Goal: Information Seeking & Learning: Learn about a topic

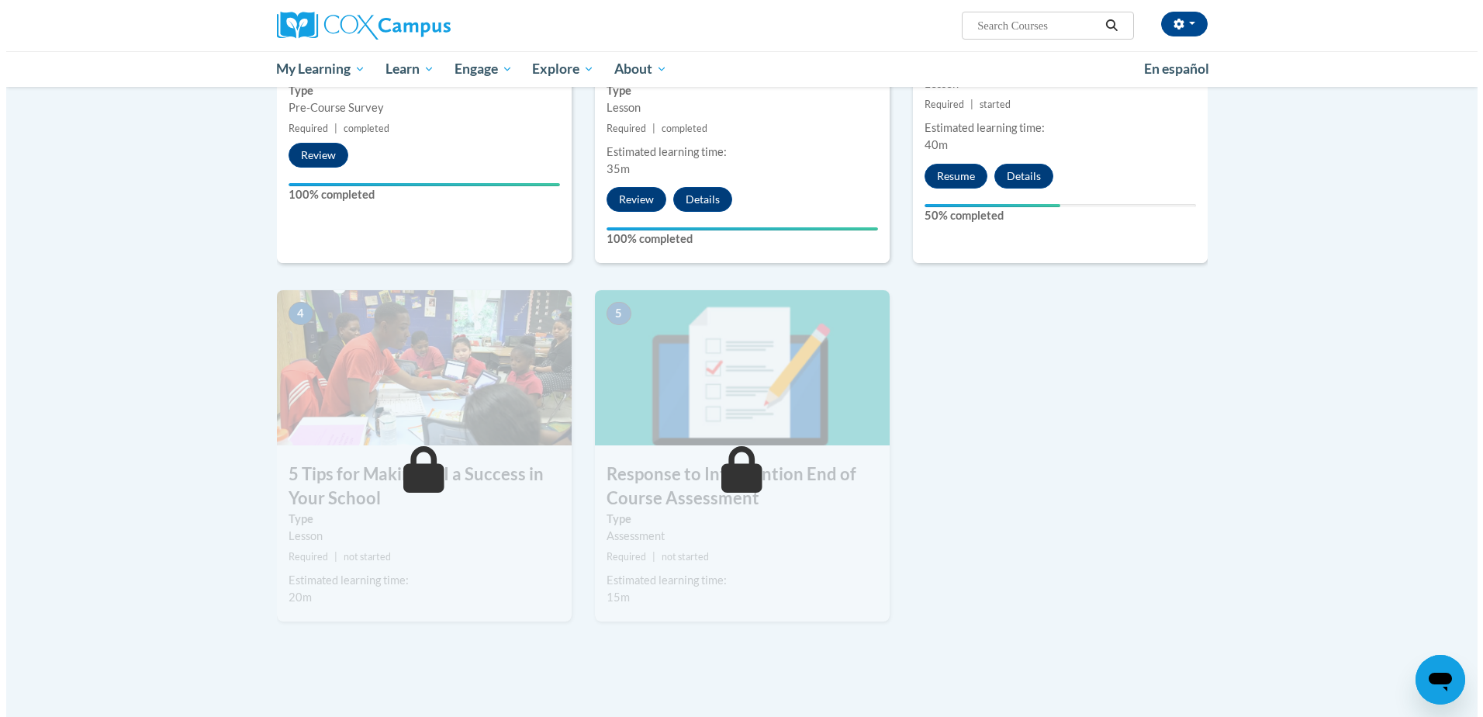
scroll to position [388, 0]
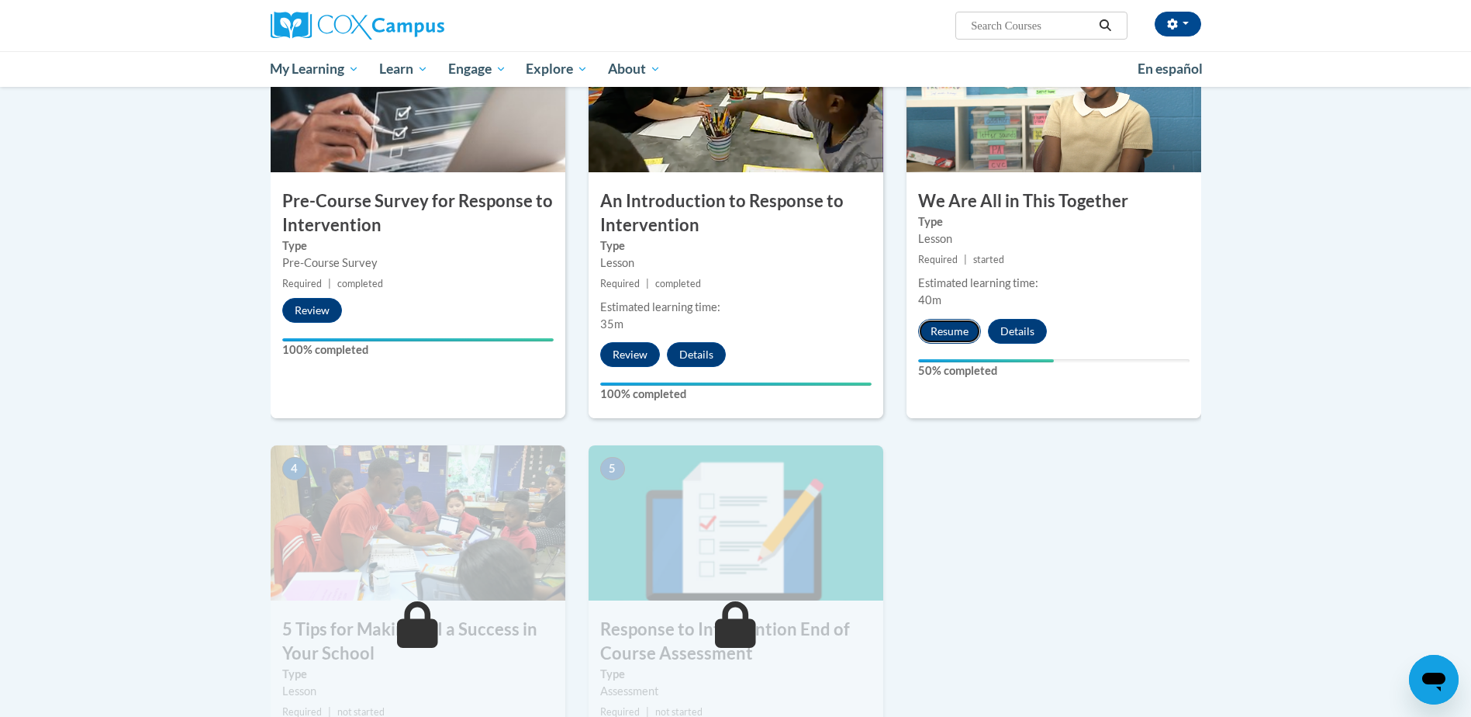
click at [938, 328] on button "Resume" at bounding box center [949, 331] width 63 height 25
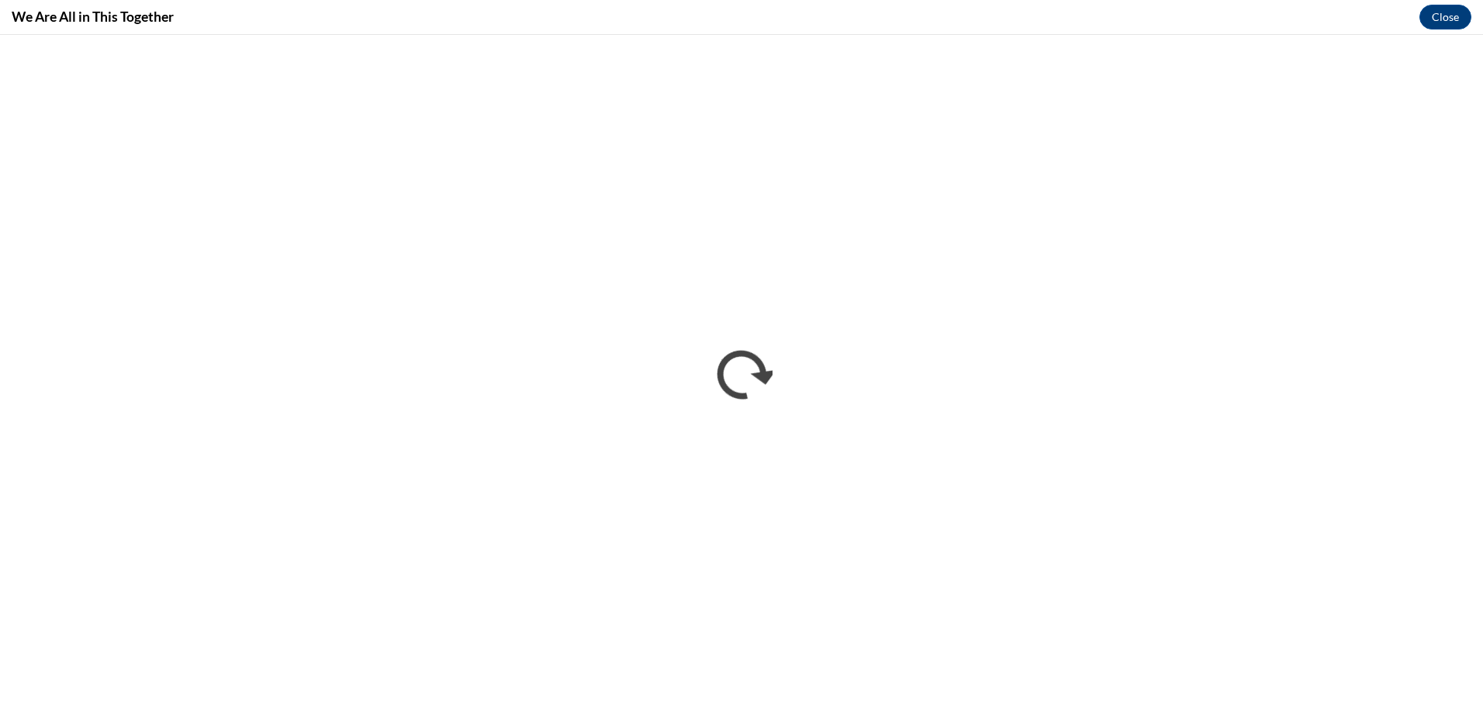
scroll to position [0, 0]
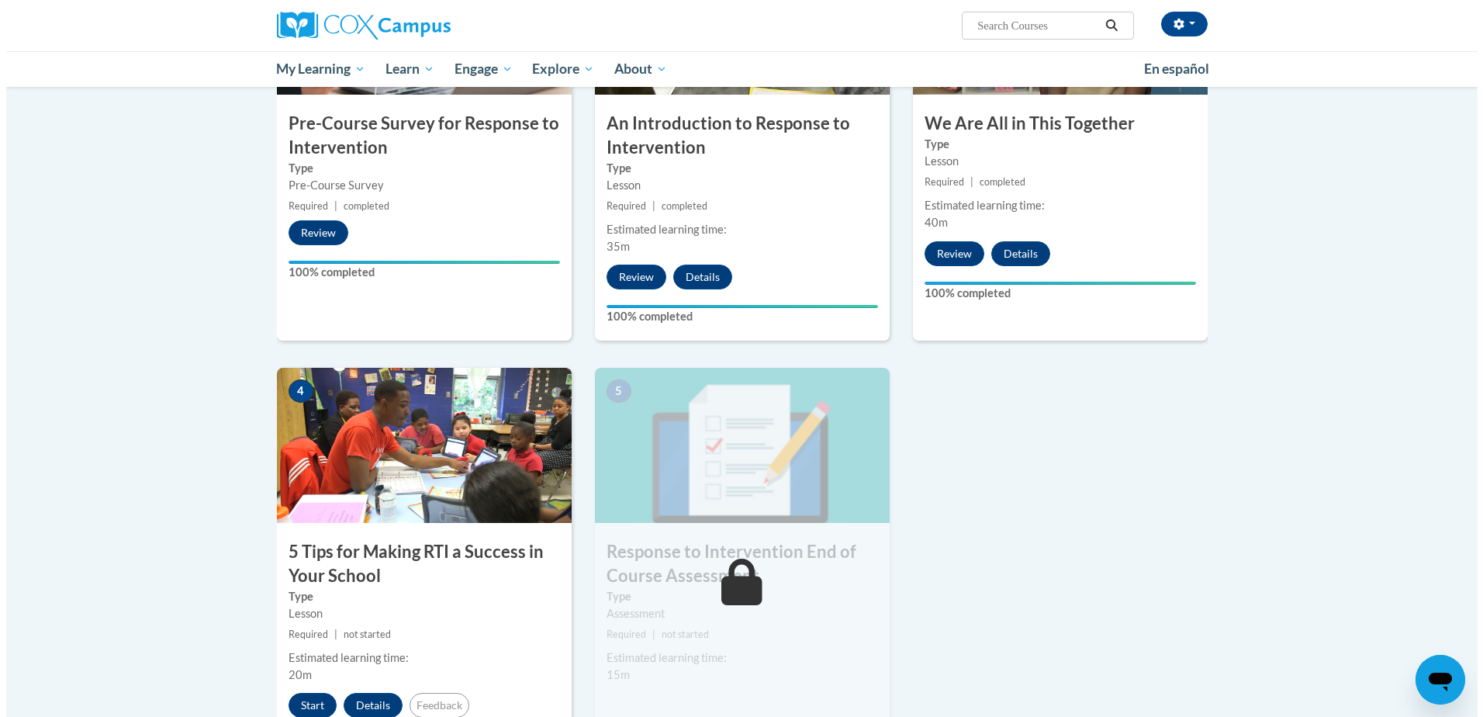
scroll to position [543, 0]
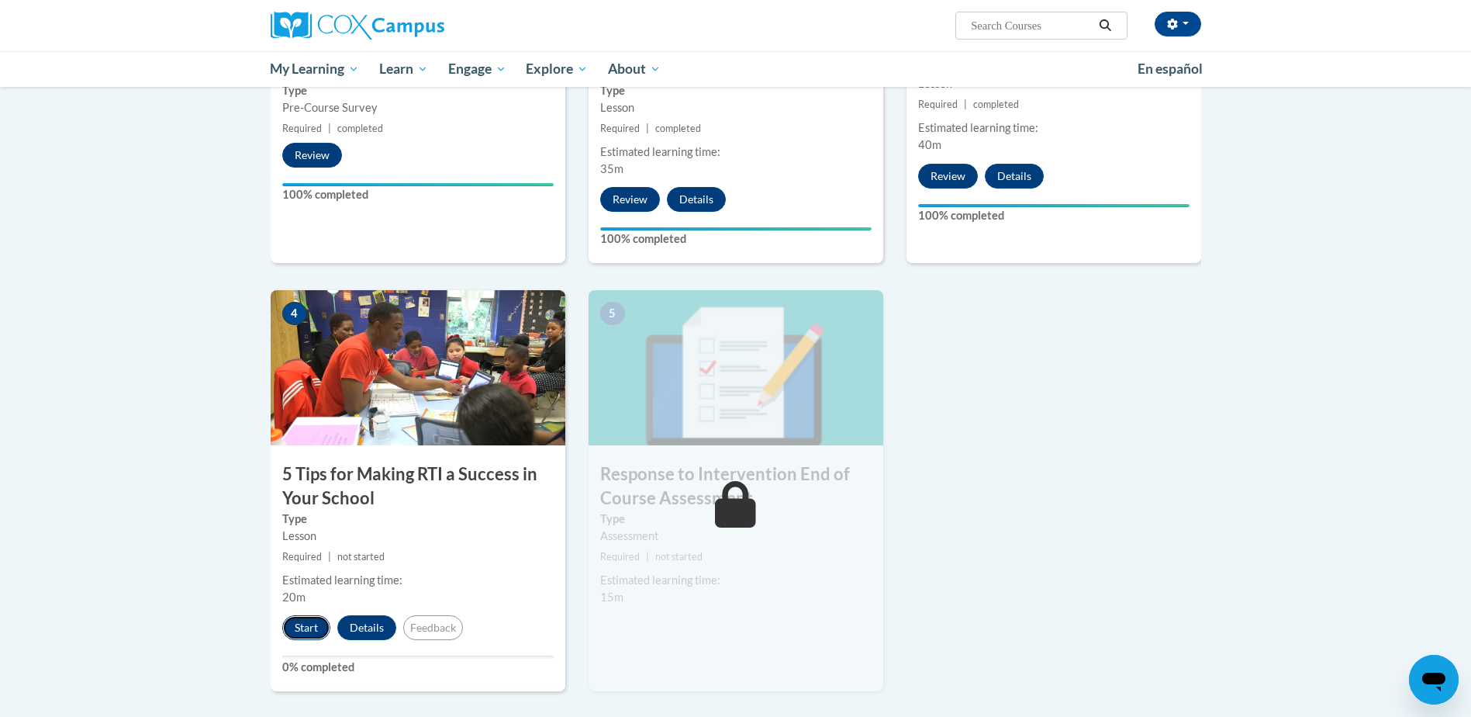
click at [309, 622] on button "Start" at bounding box center [306, 627] width 48 height 25
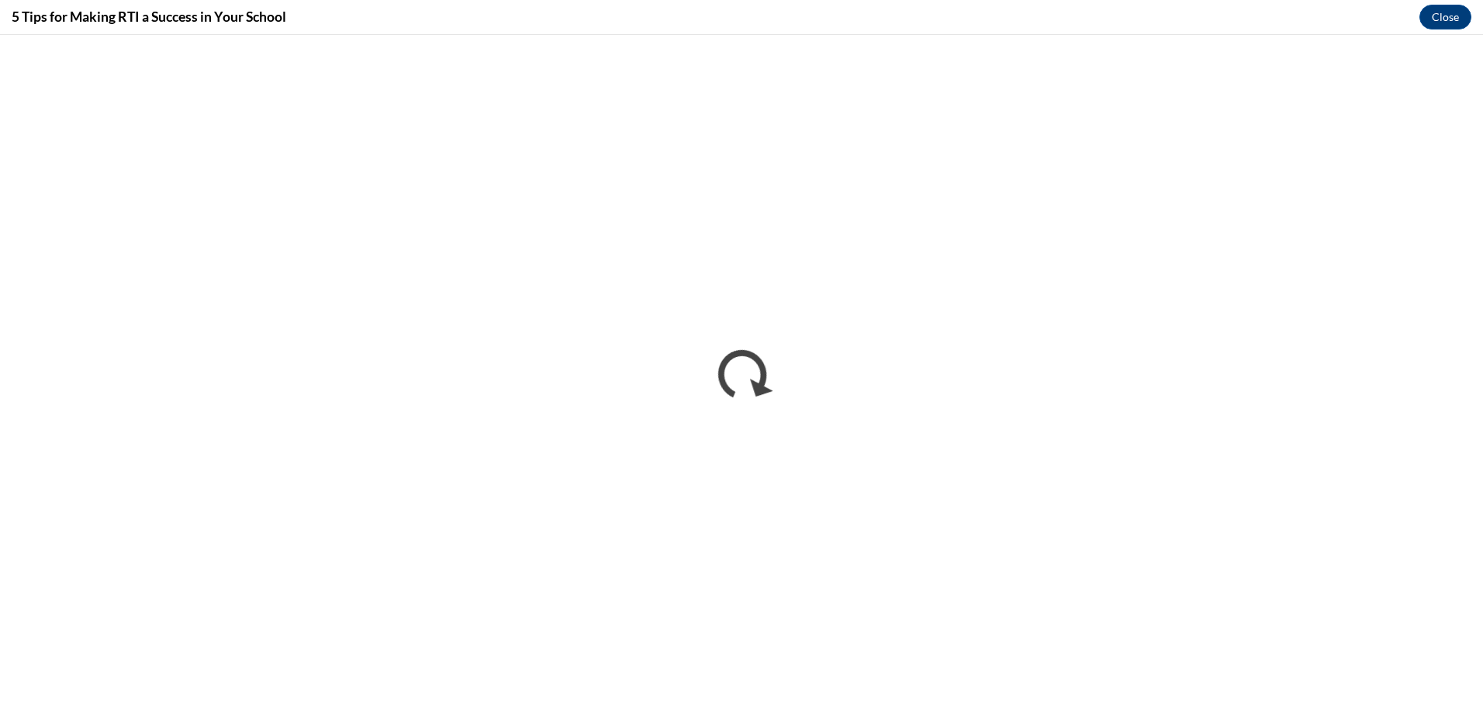
scroll to position [0, 0]
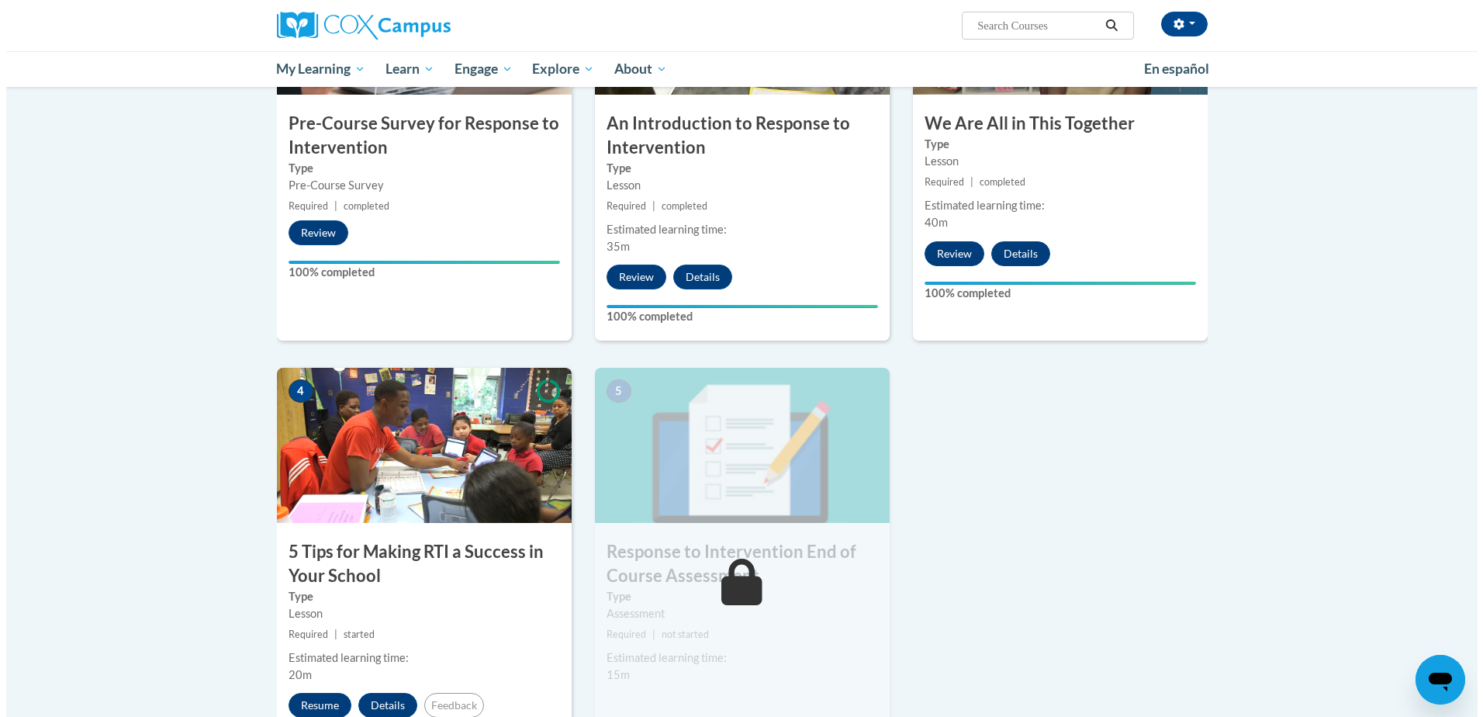
scroll to position [698, 0]
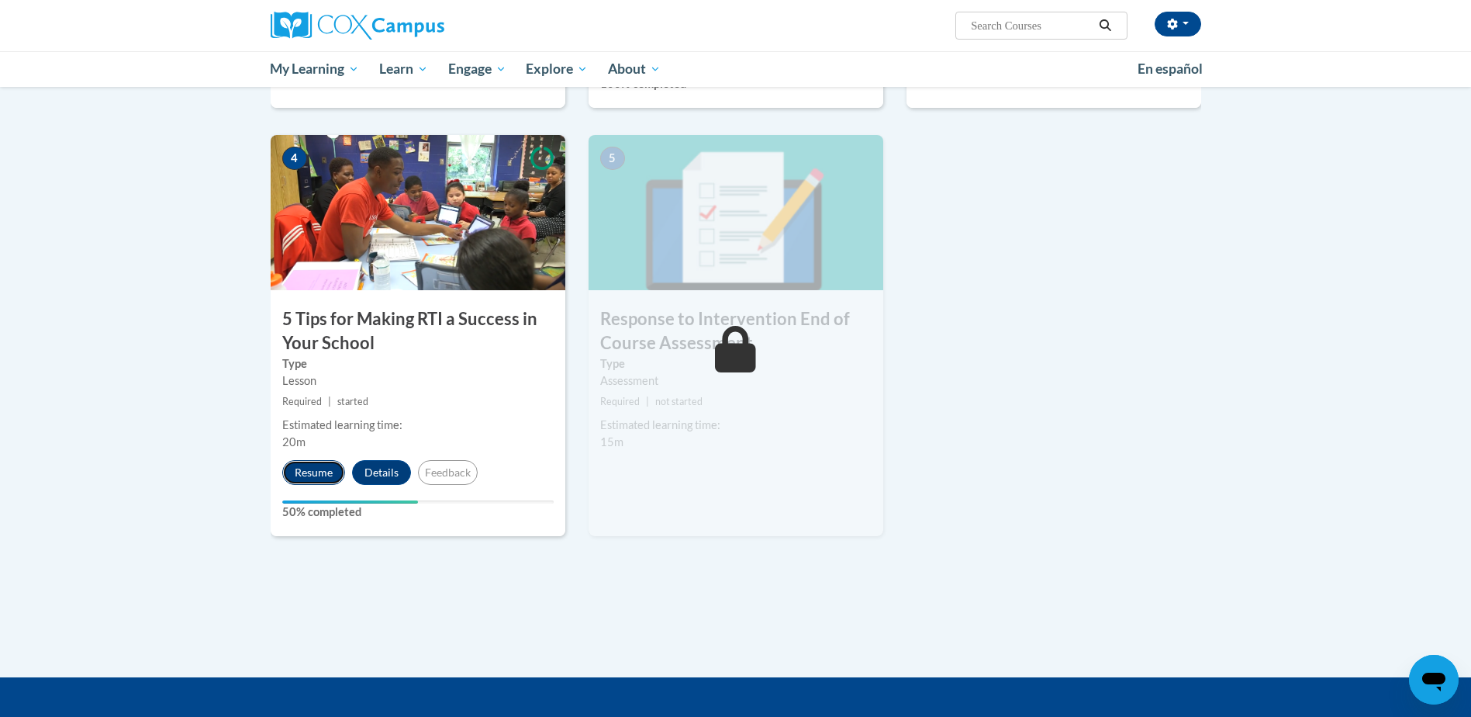
click at [302, 469] on button "Resume" at bounding box center [313, 472] width 63 height 25
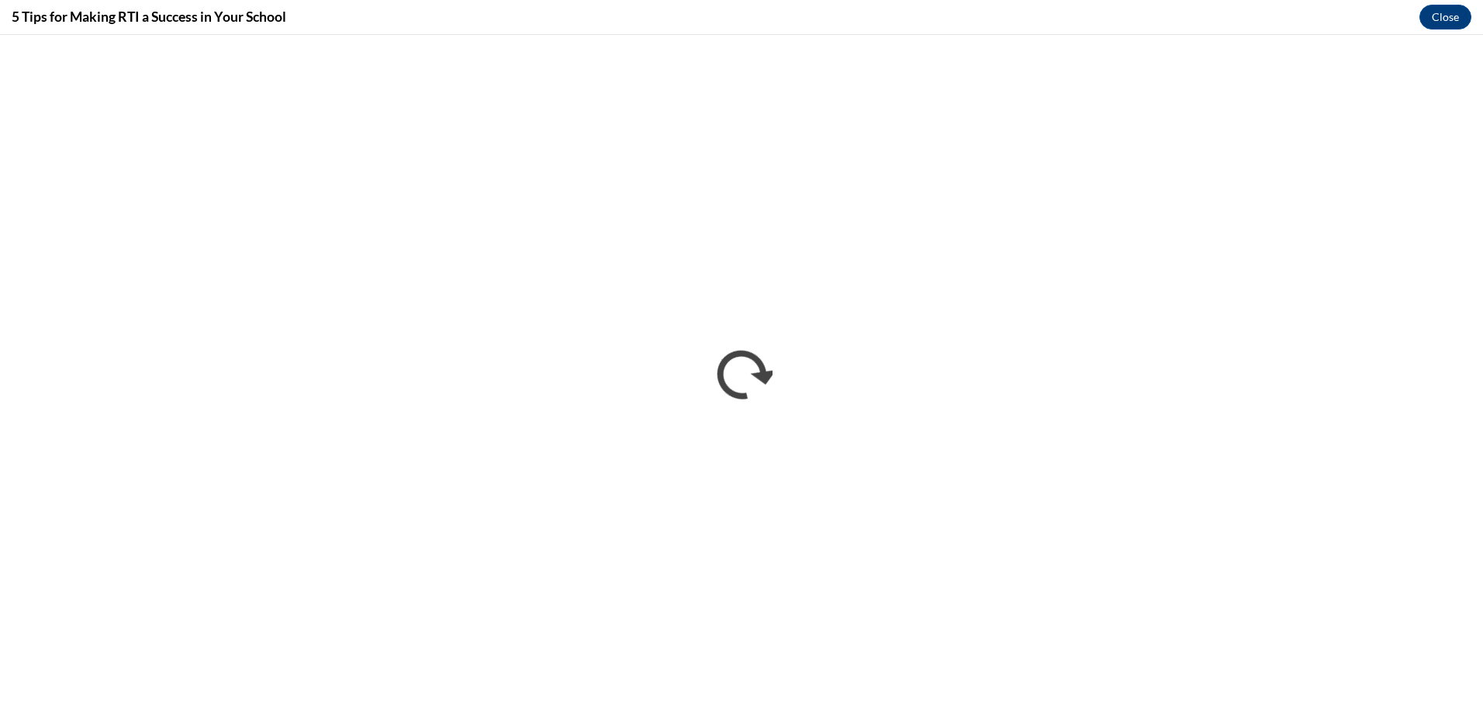
scroll to position [0, 0]
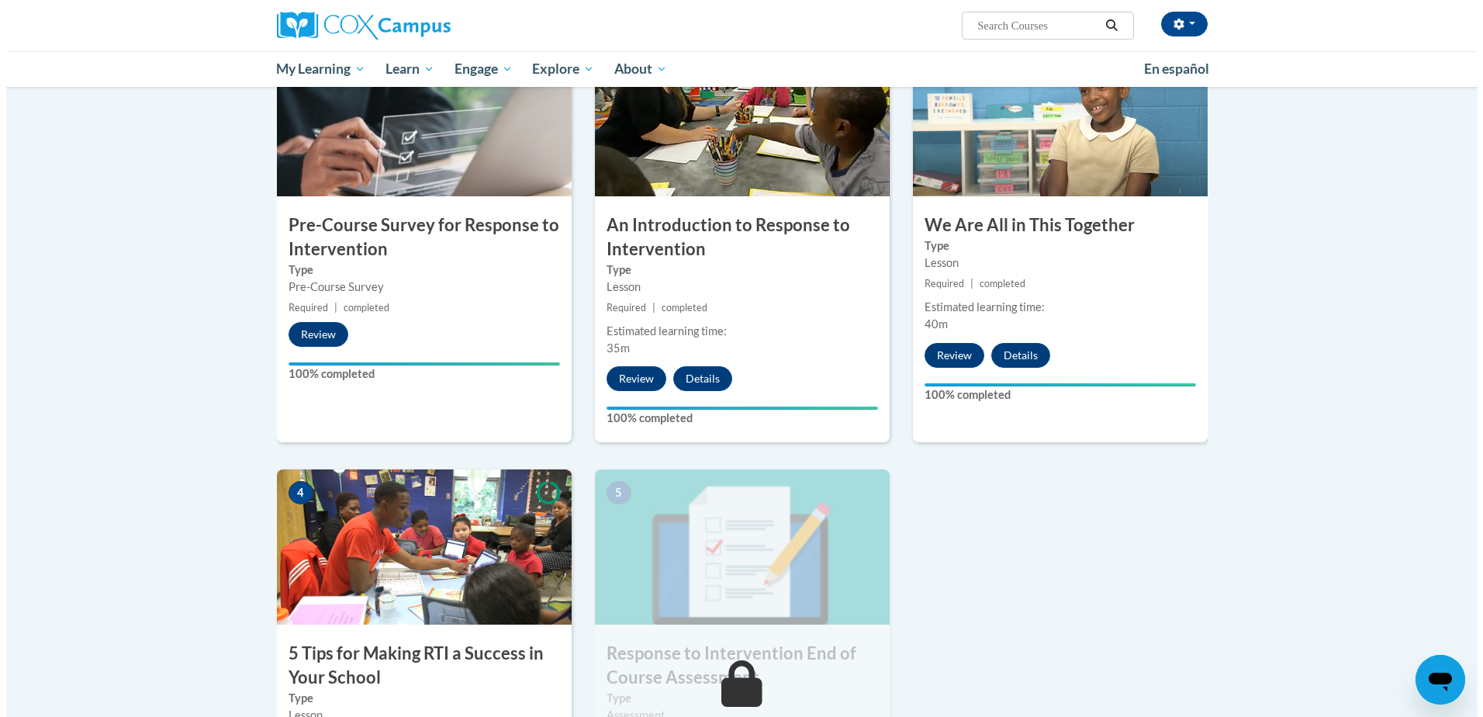
scroll to position [674, 0]
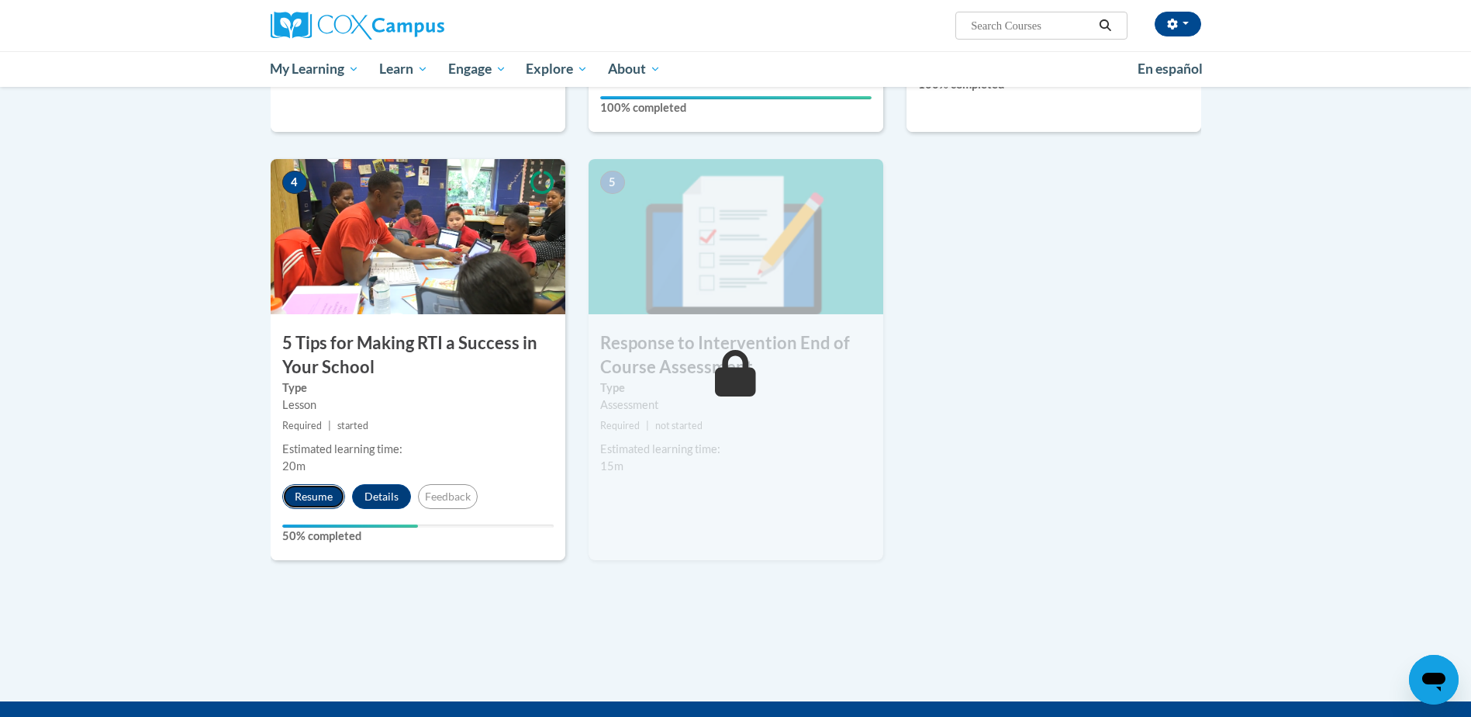
click at [309, 498] on button "Resume" at bounding box center [313, 496] width 63 height 25
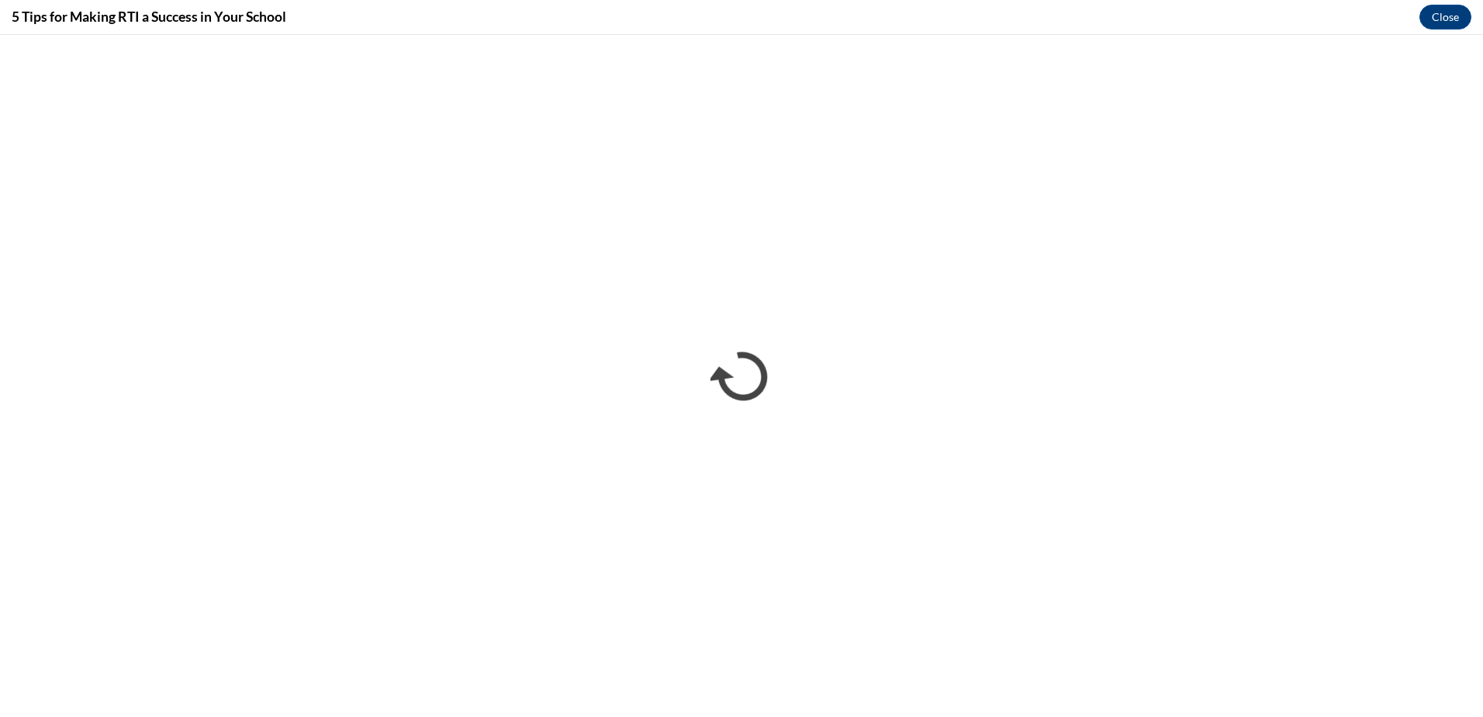
scroll to position [0, 0]
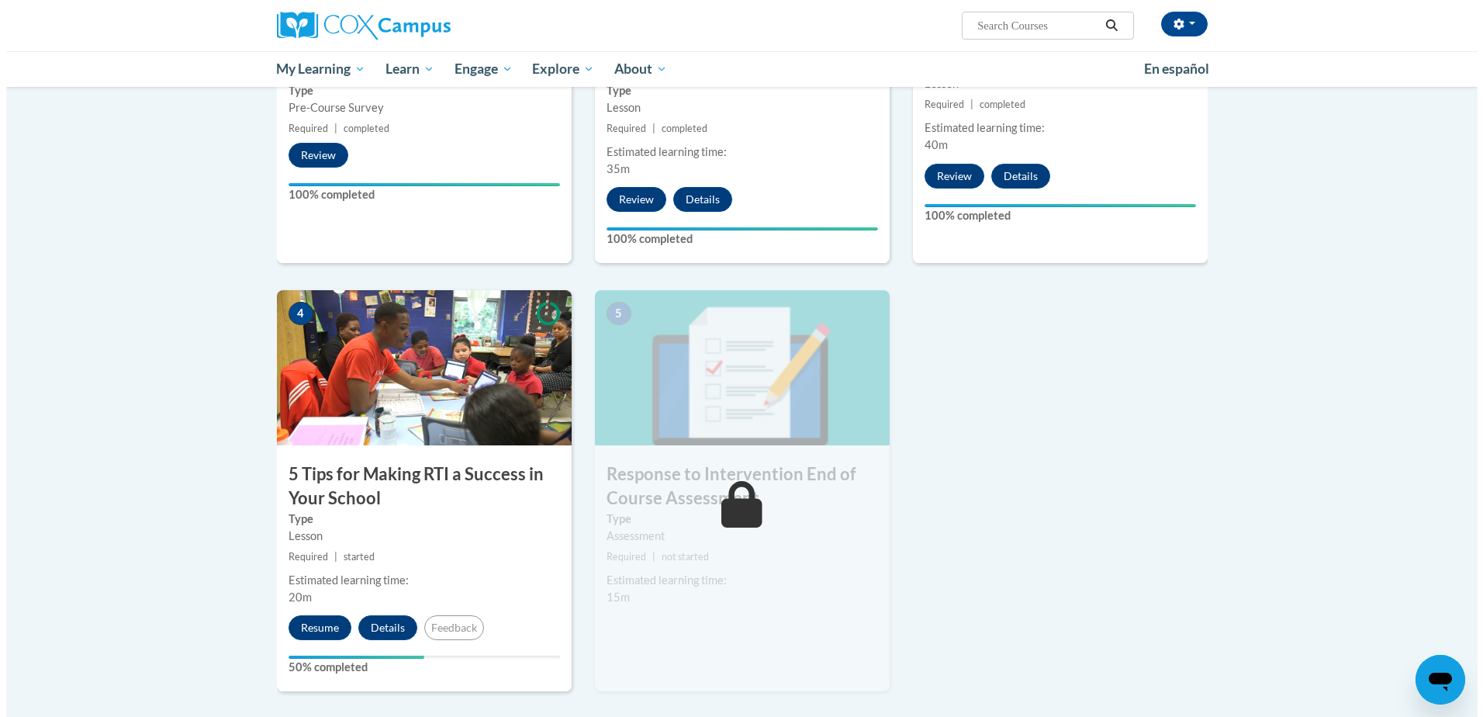
scroll to position [776, 0]
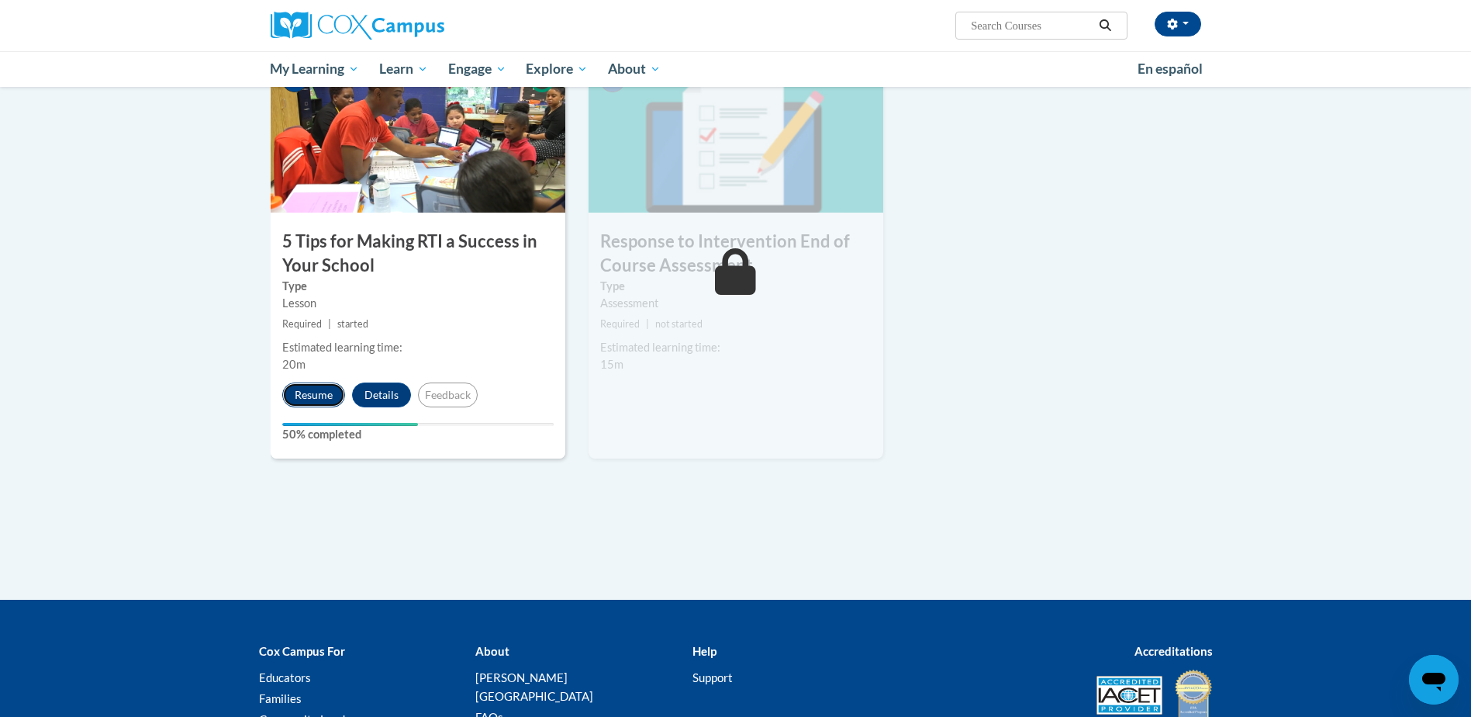
click at [311, 399] on button "Resume" at bounding box center [313, 394] width 63 height 25
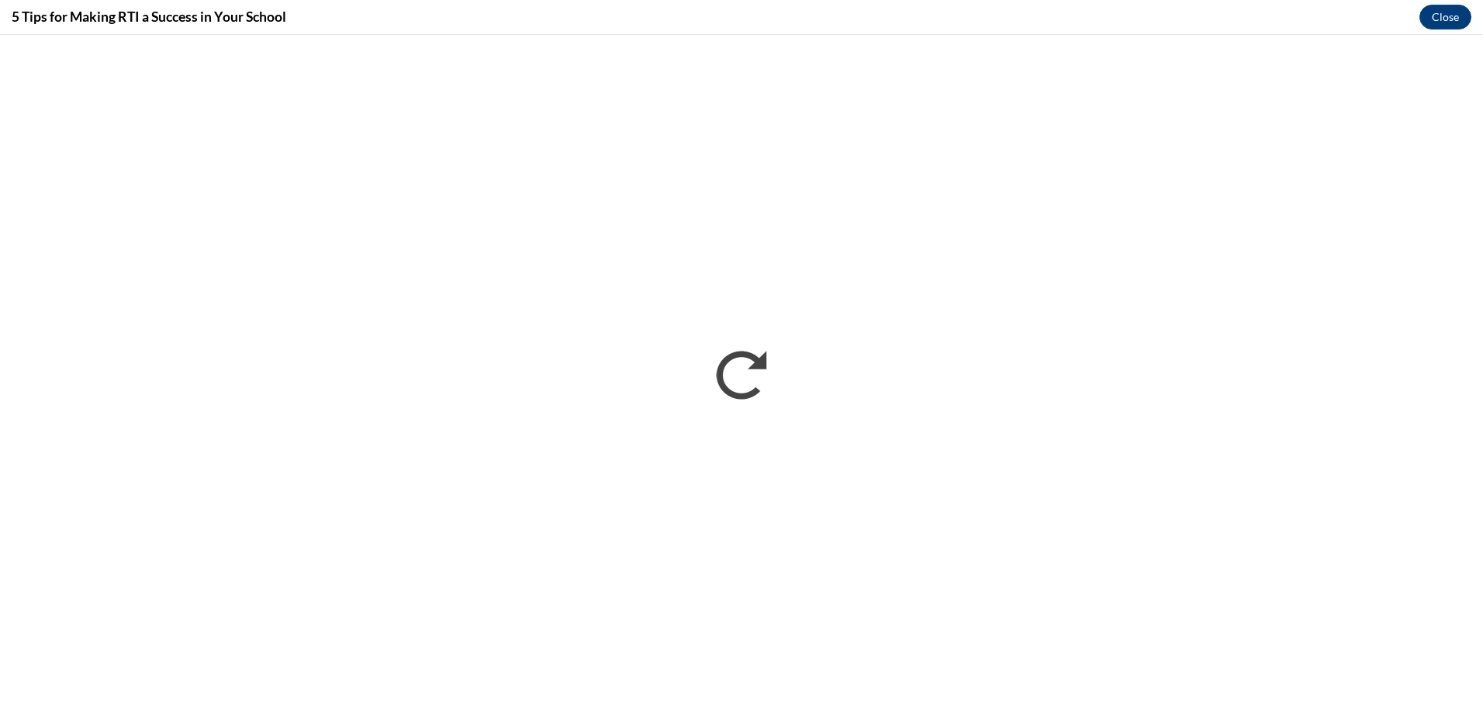
scroll to position [0, 0]
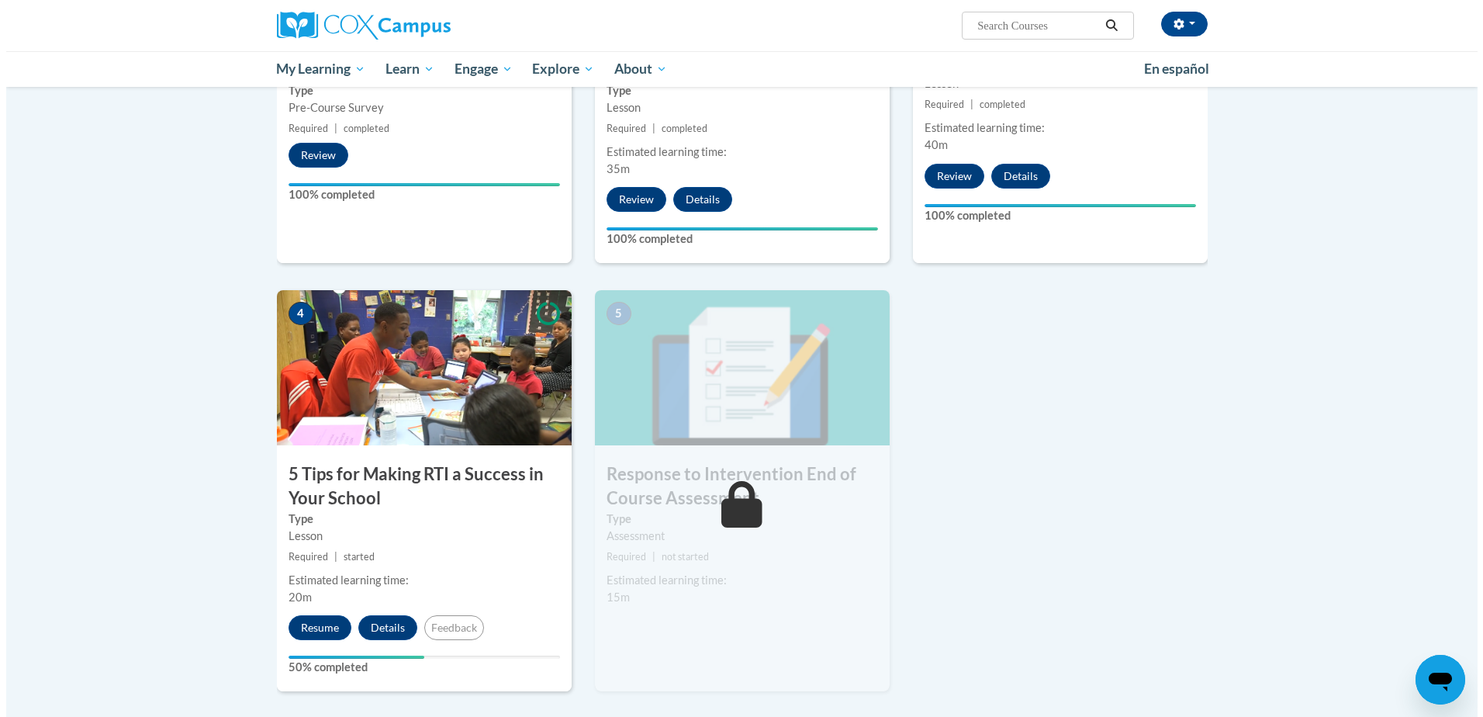
scroll to position [698, 0]
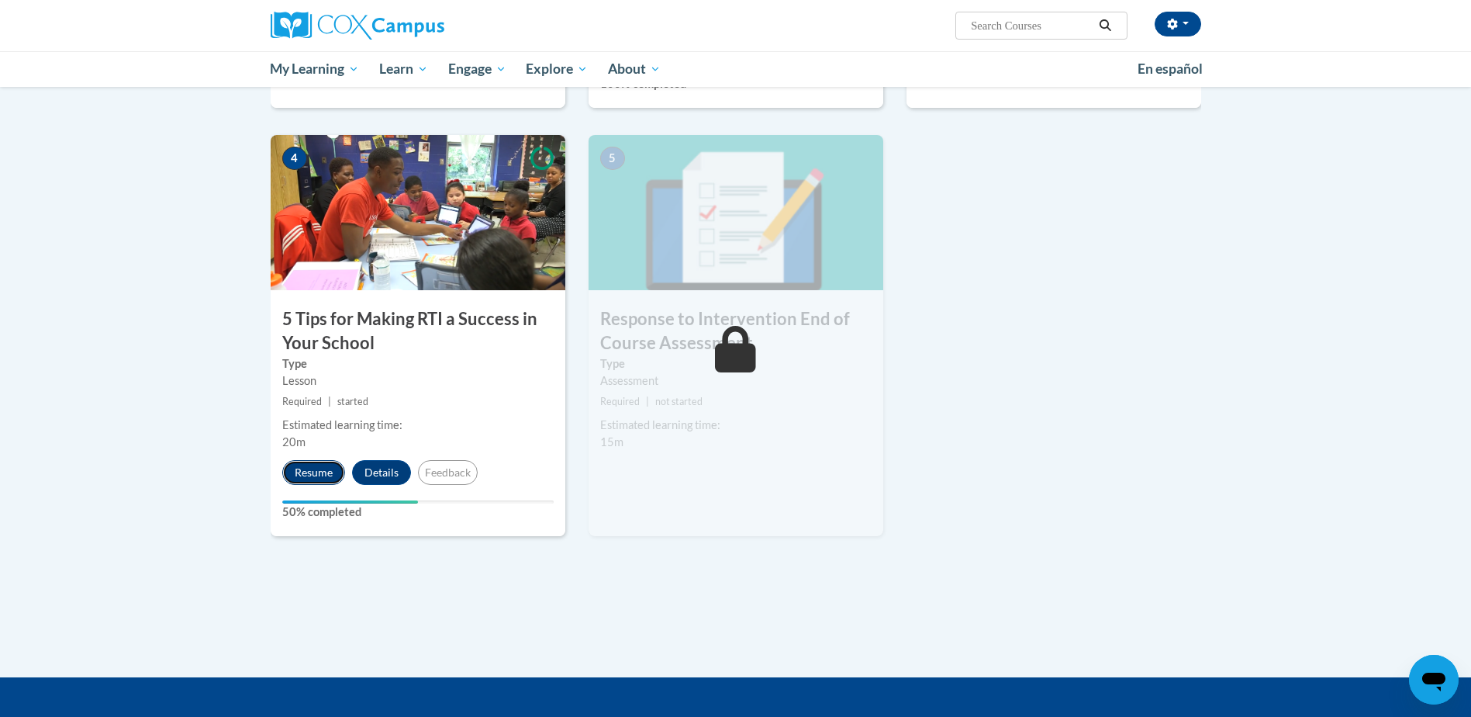
click at [317, 477] on button "Resume" at bounding box center [313, 472] width 63 height 25
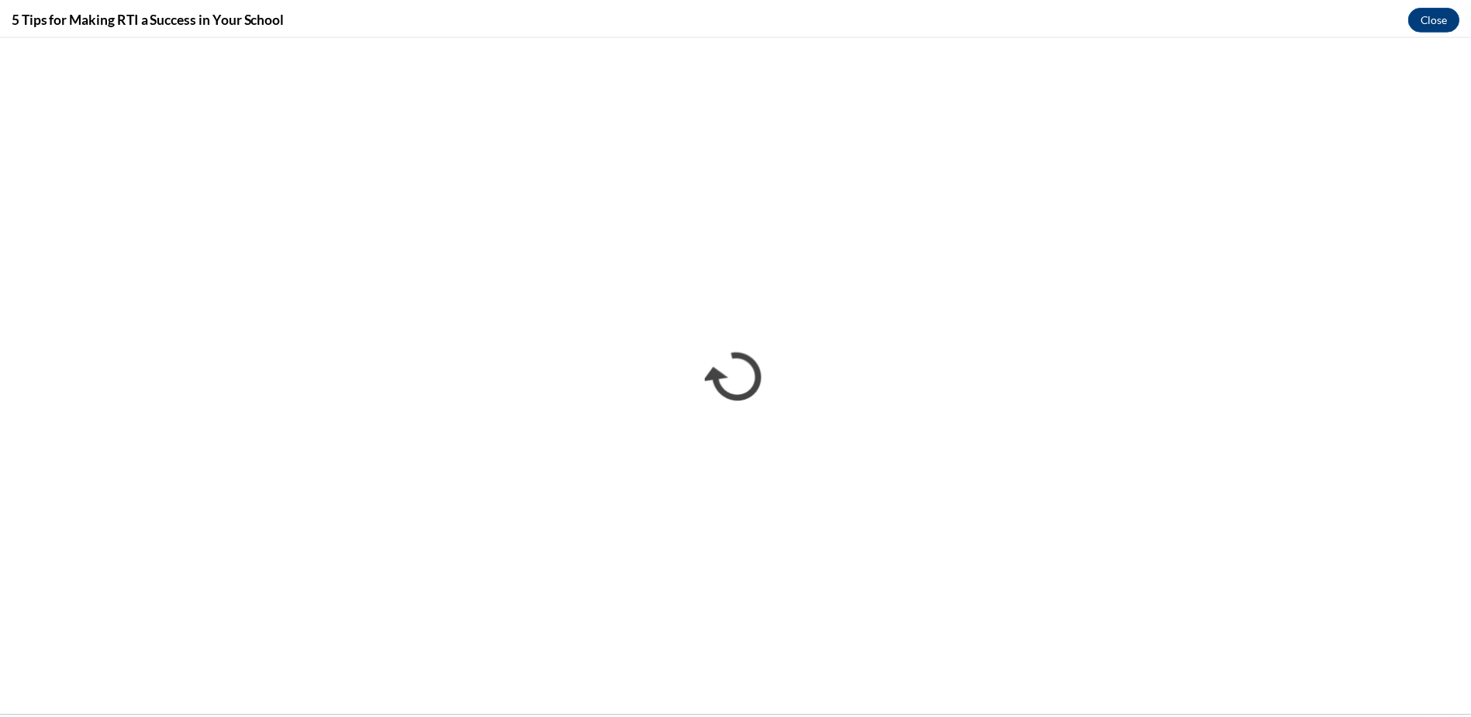
scroll to position [0, 0]
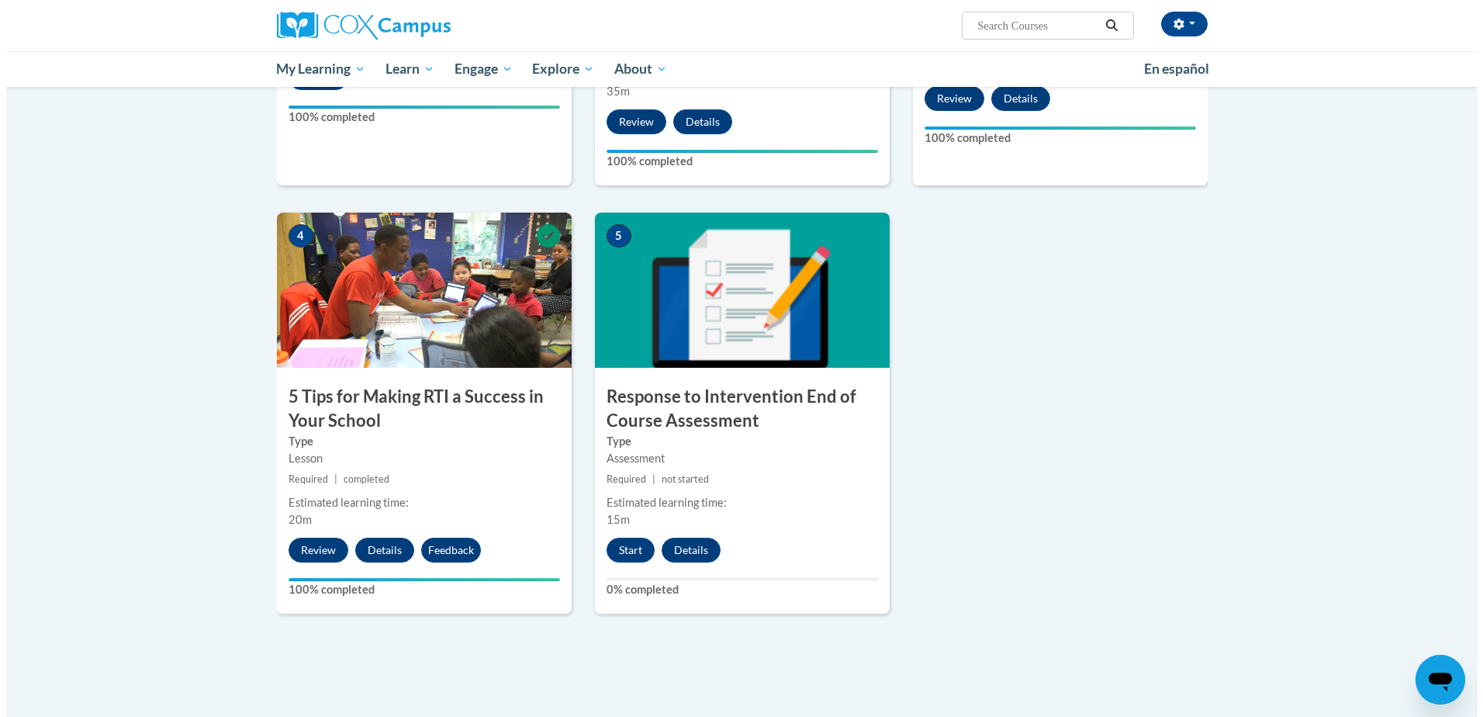
scroll to position [698, 0]
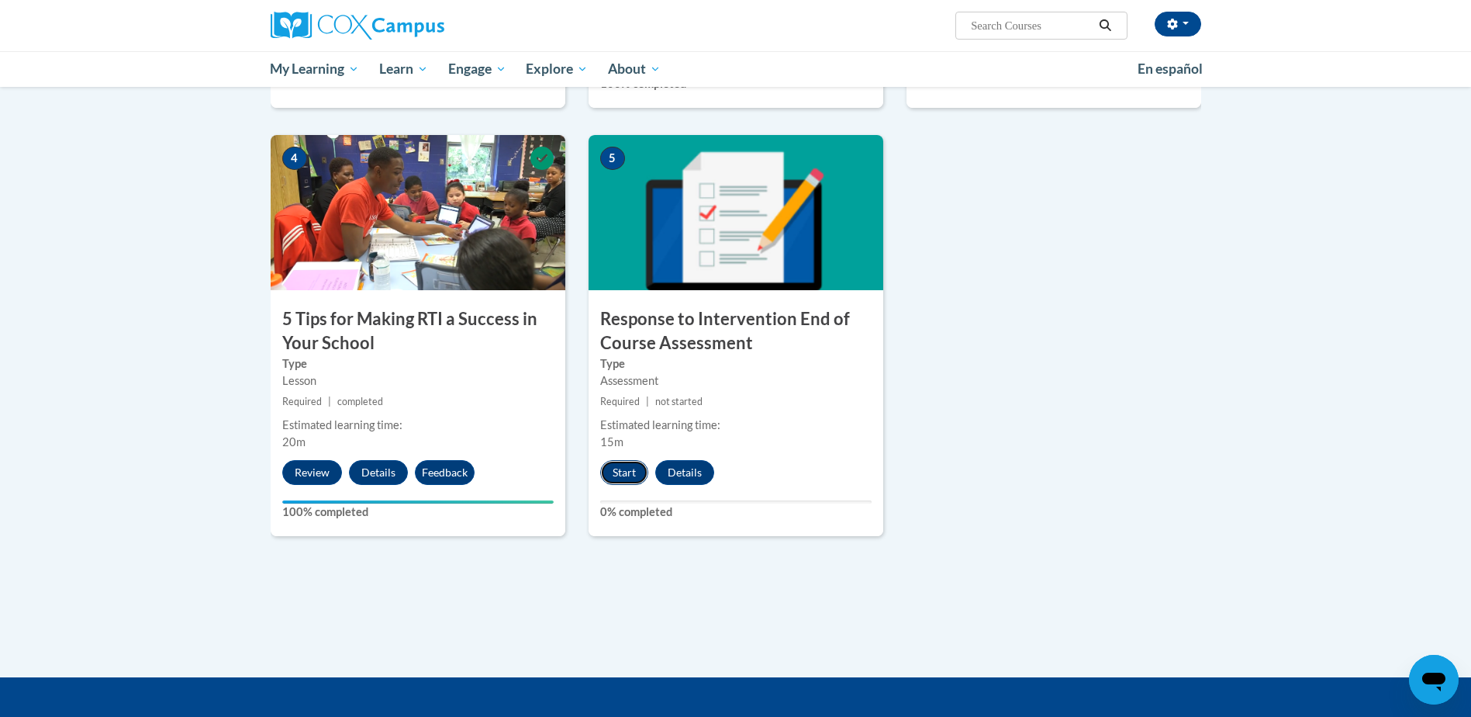
click at [624, 475] on button "Start" at bounding box center [624, 472] width 48 height 25
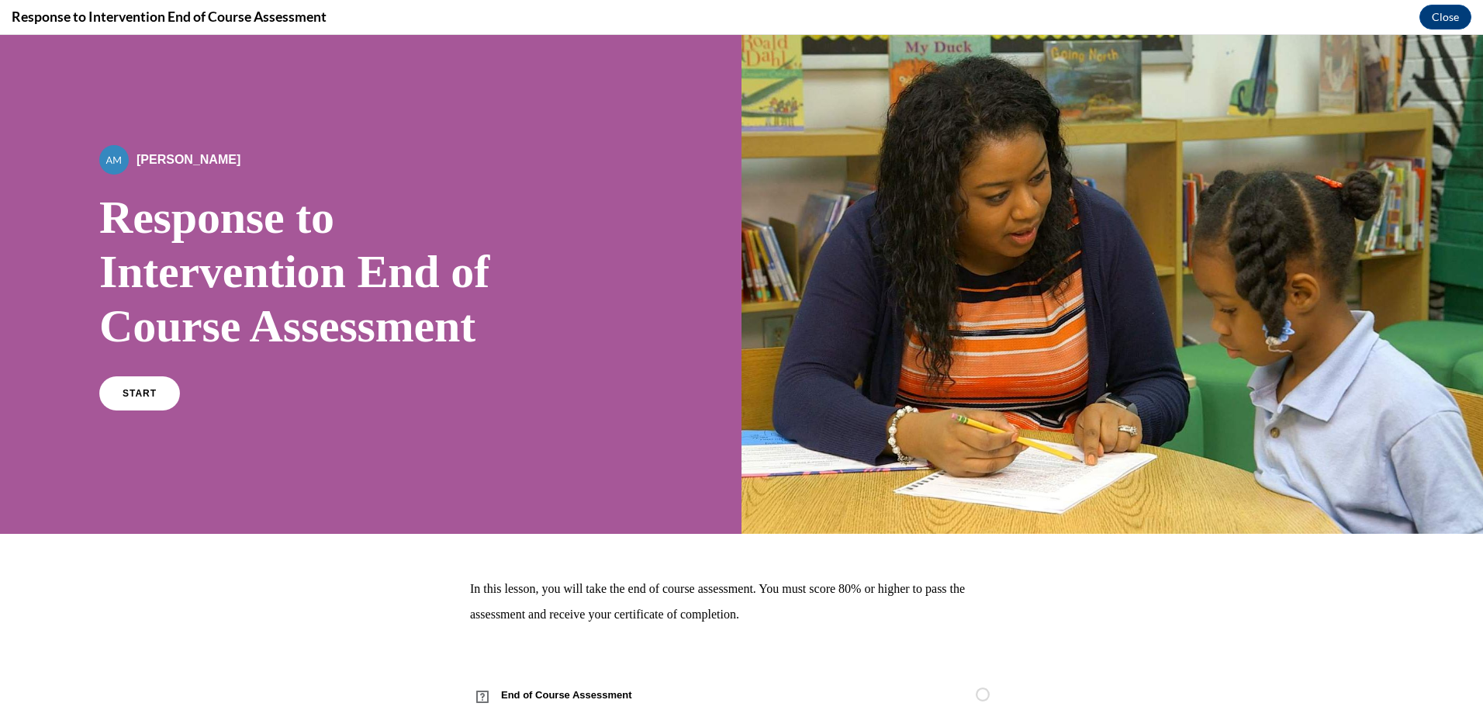
scroll to position [42, 0]
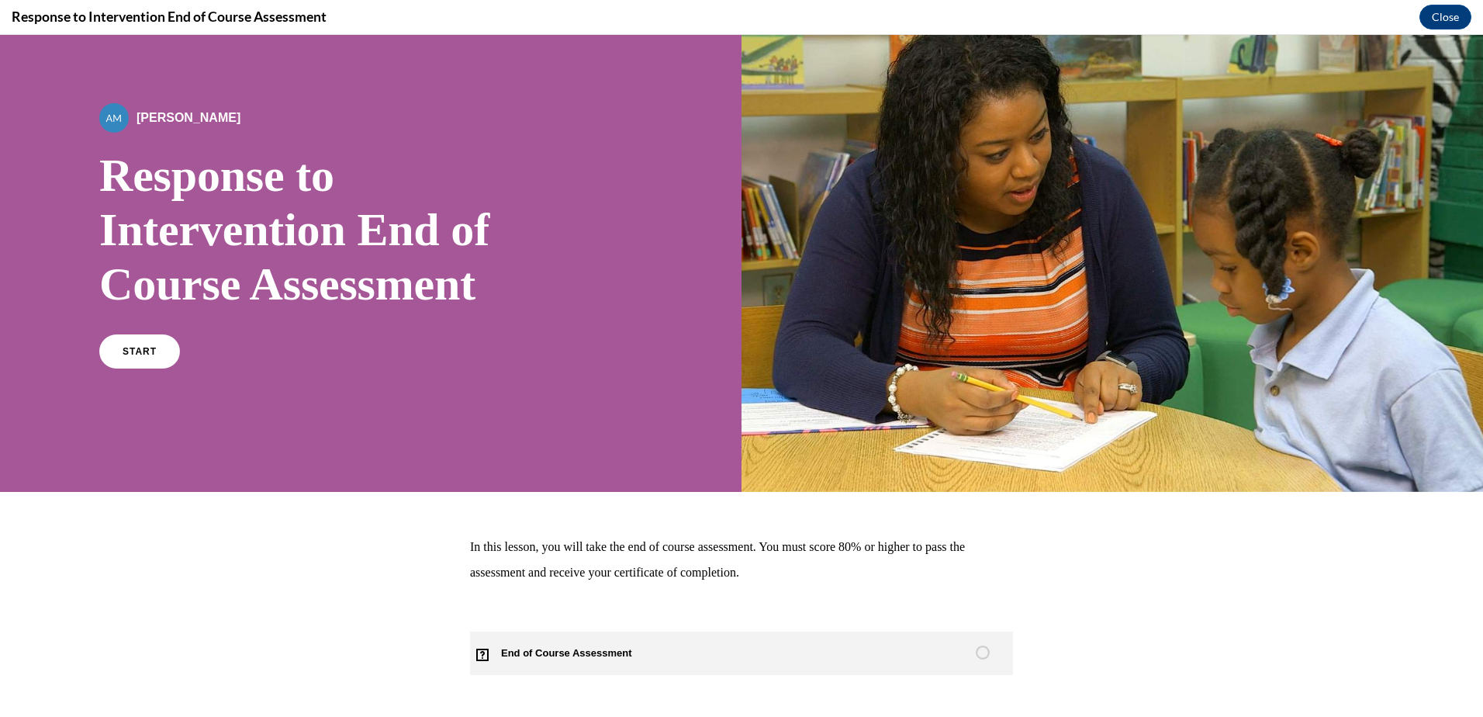
click at [601, 657] on span "End of Course Assessment" at bounding box center [575, 652] width 211 height 43
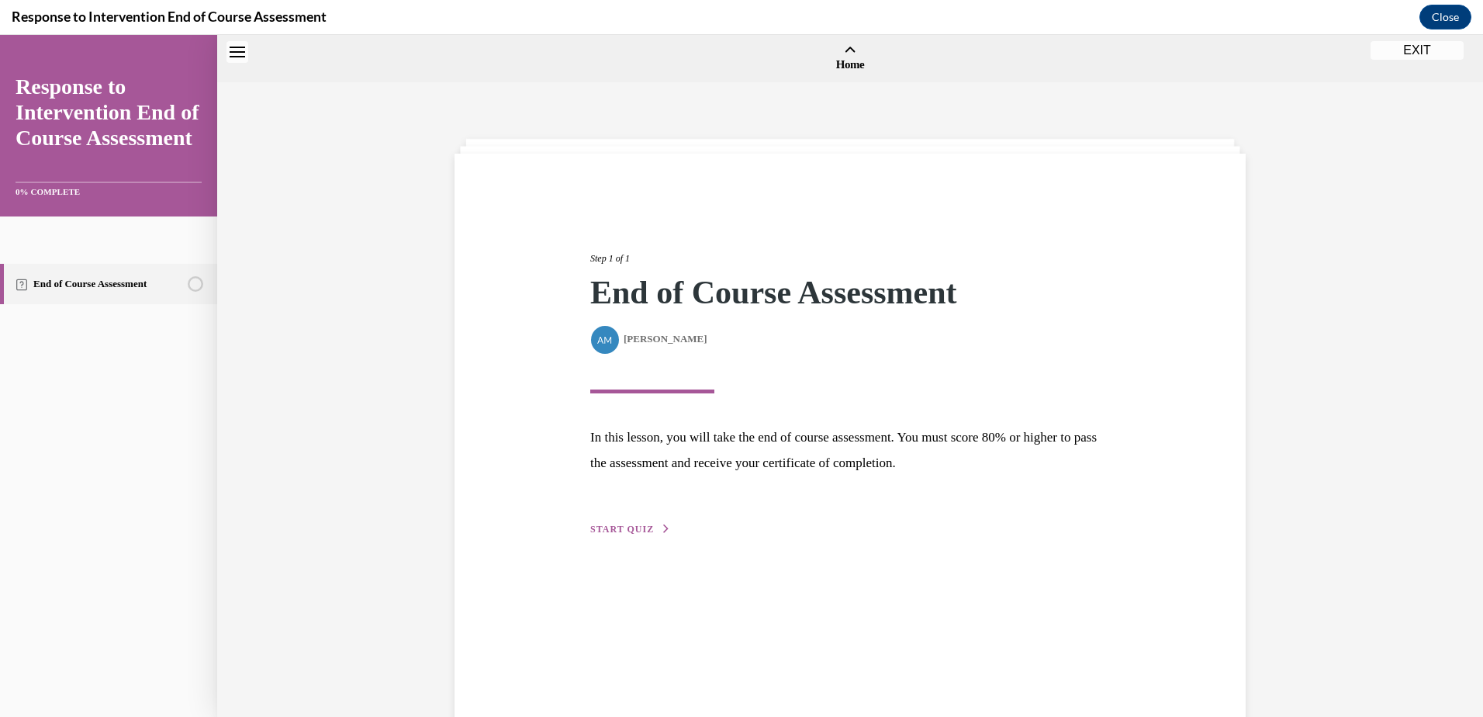
scroll to position [48, 0]
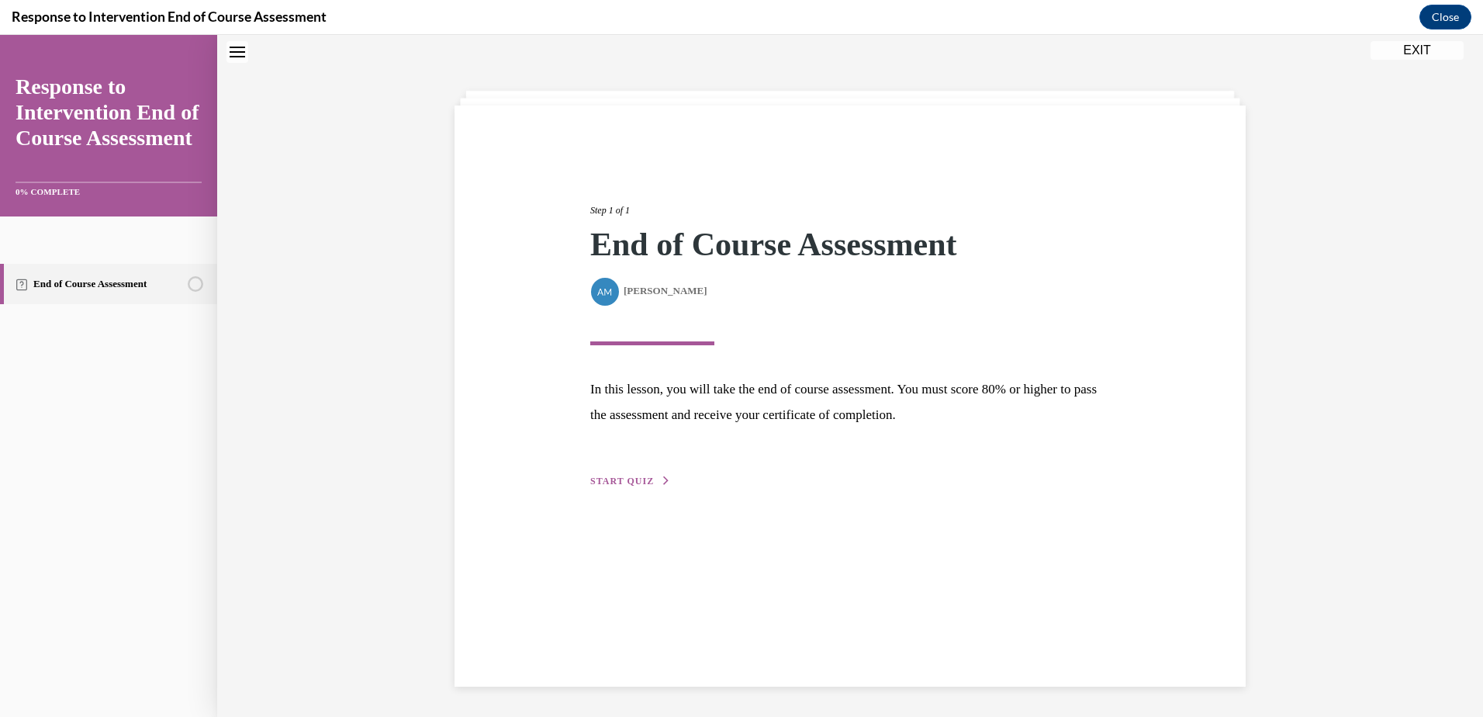
click at [631, 486] on button "START QUIZ" at bounding box center [630, 481] width 81 height 14
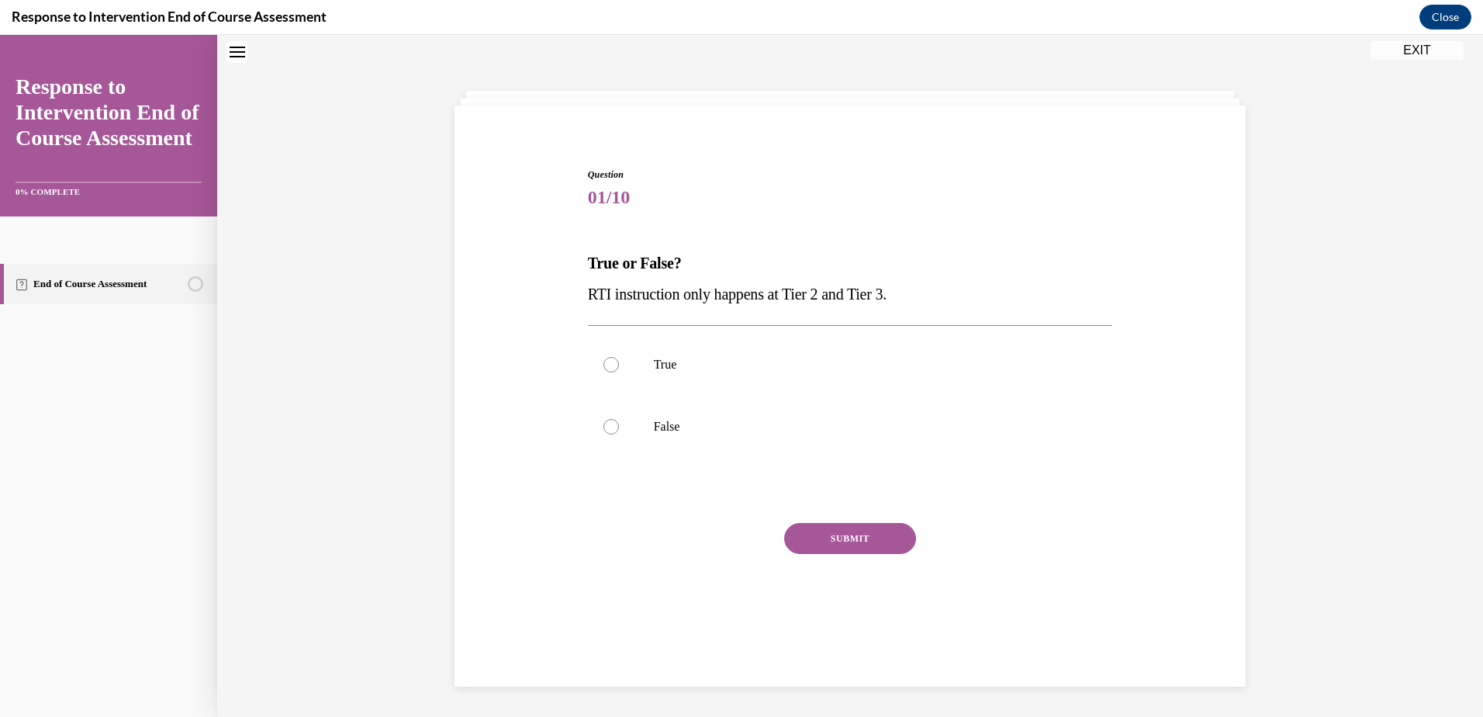
scroll to position [47, 0]
click at [684, 426] on p "False" at bounding box center [864, 428] width 420 height 16
click at [619, 426] on input "False" at bounding box center [611, 428] width 16 height 16
radio input "true"
drag, startPoint x: 823, startPoint y: 539, endPoint x: 840, endPoint y: 502, distance: 41.0
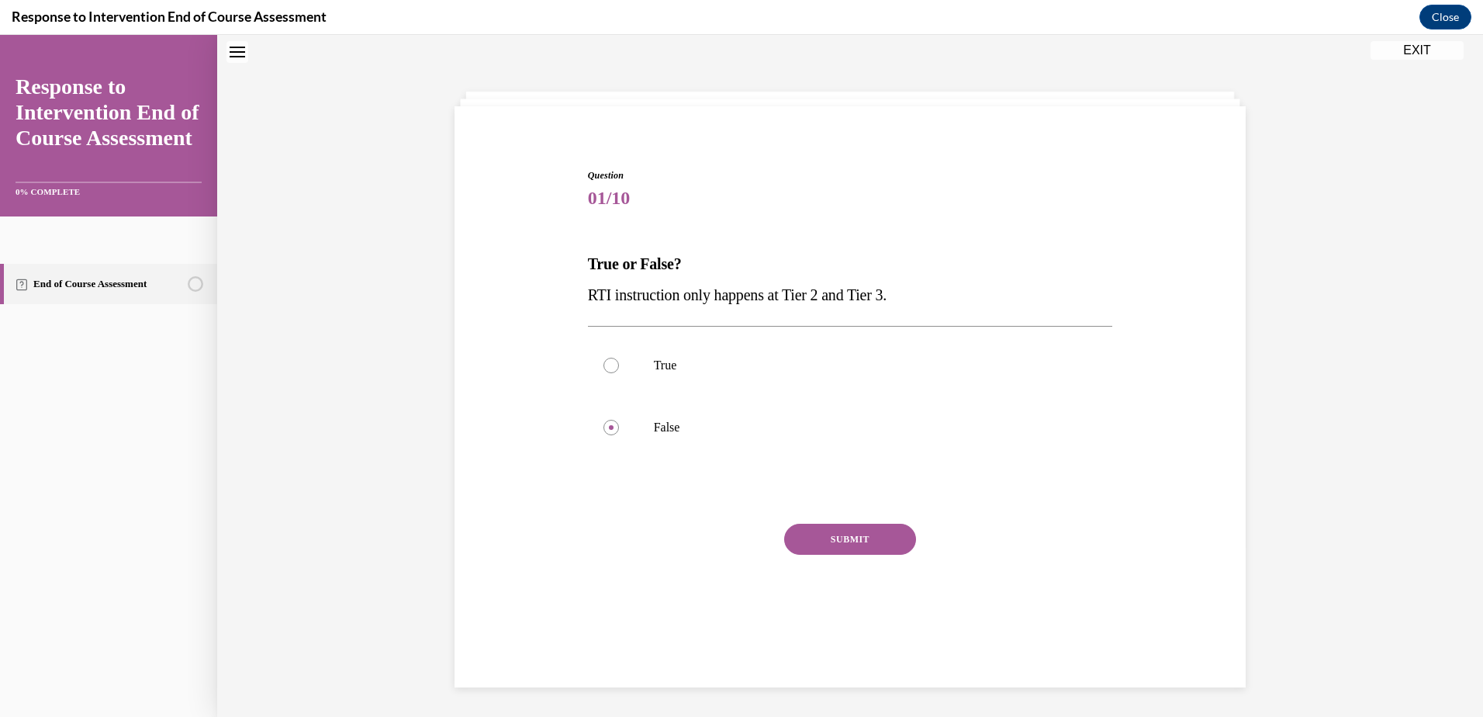
click at [824, 539] on button "SUBMIT" at bounding box center [850, 539] width 132 height 31
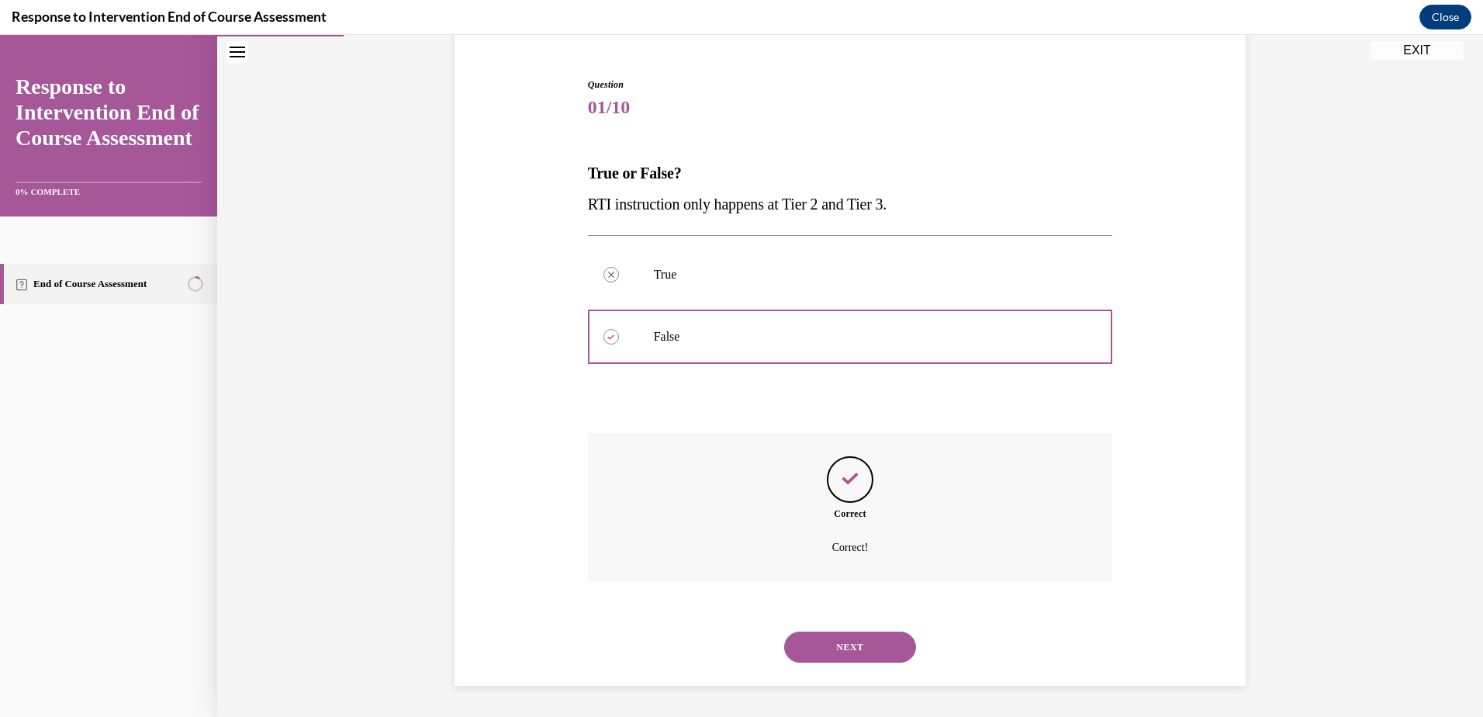
click at [889, 657] on button "NEXT" at bounding box center [850, 646] width 132 height 31
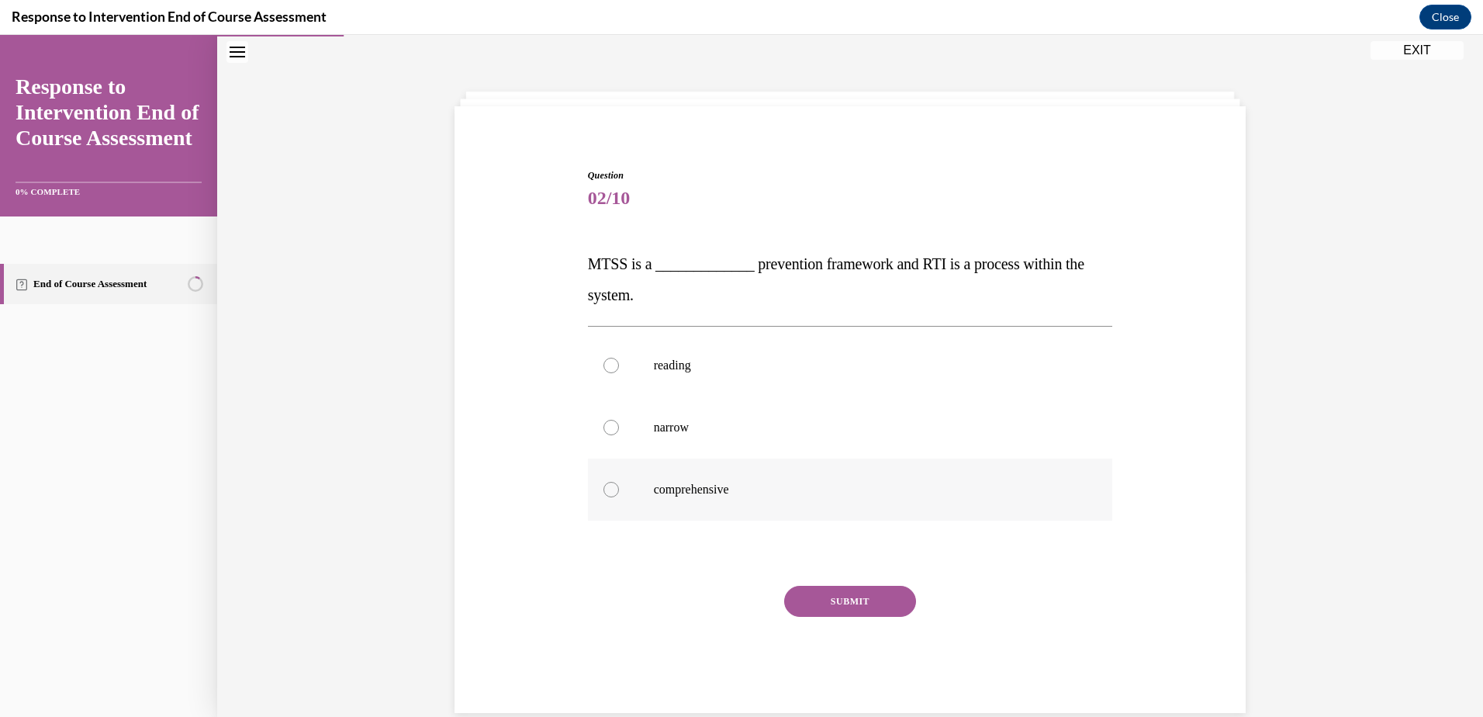
click at [677, 485] on p "comprehensive" at bounding box center [864, 490] width 420 height 16
click at [619, 485] on input "comprehensive" at bounding box center [611, 490] width 16 height 16
radio input "true"
click at [816, 598] on button "SUBMIT" at bounding box center [850, 601] width 132 height 31
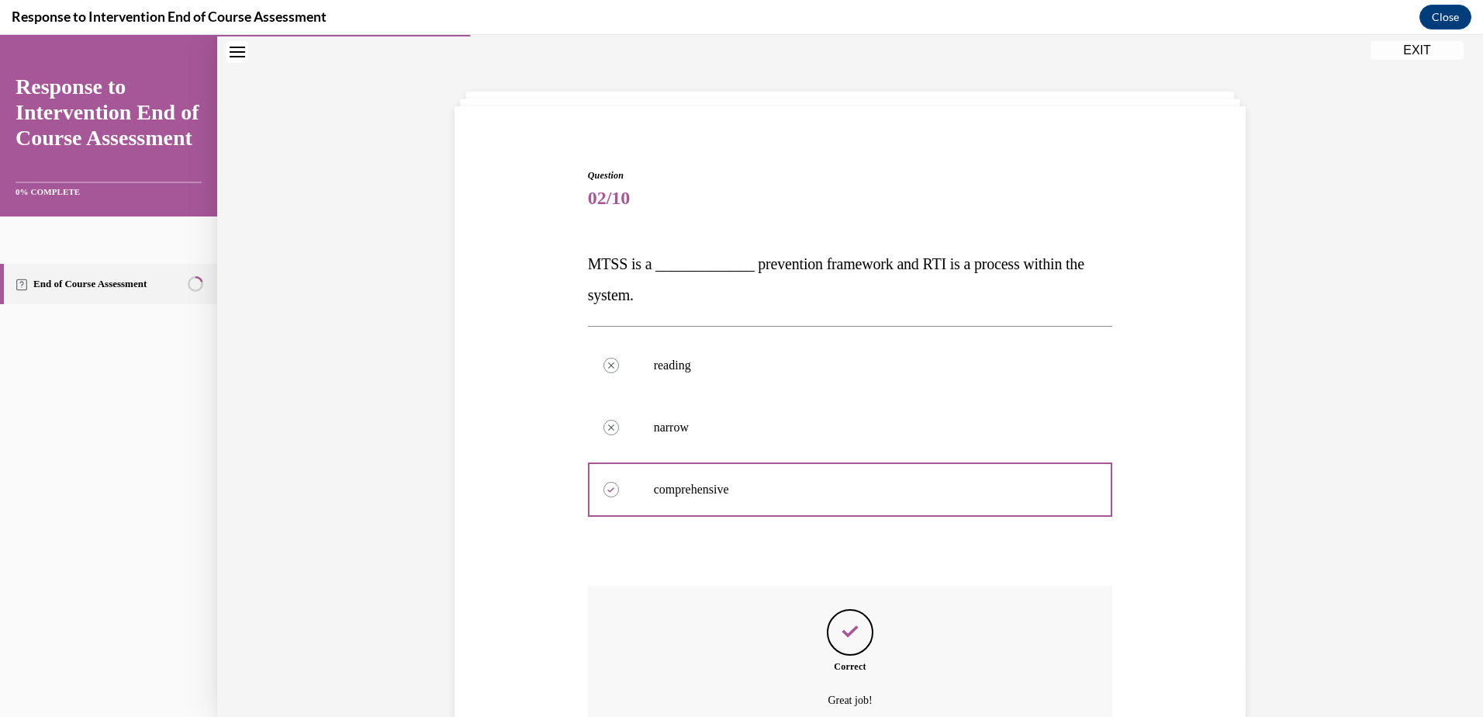
scroll to position [200, 0]
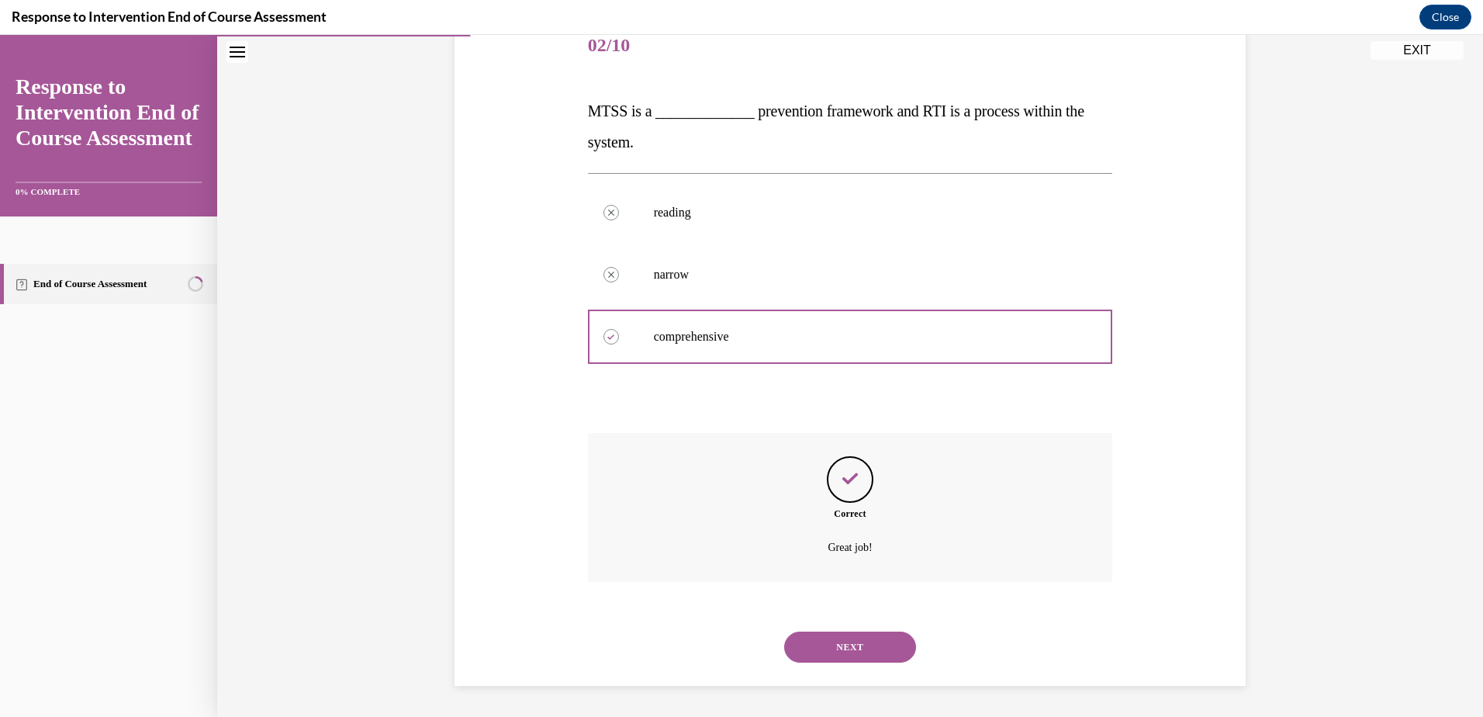
click at [826, 658] on button "NEXT" at bounding box center [850, 646] width 132 height 31
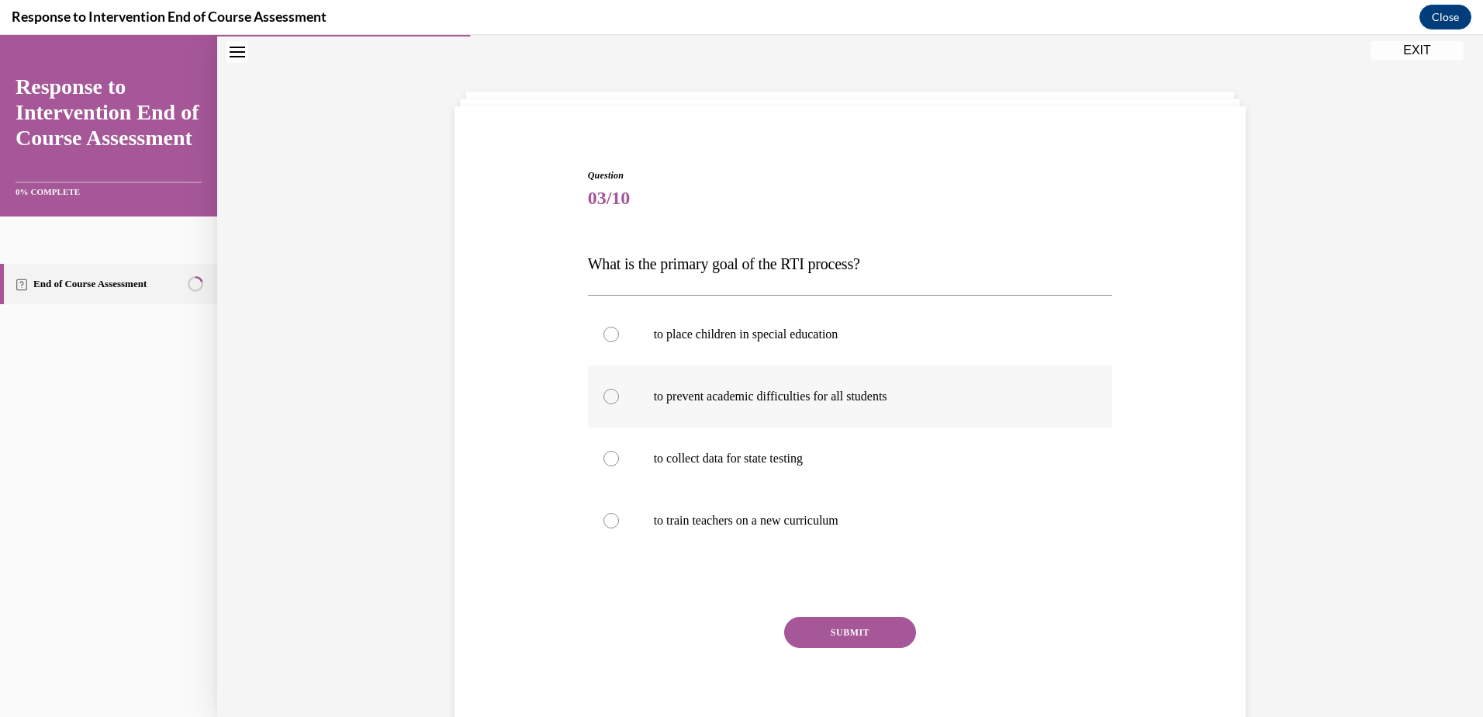
click at [825, 403] on p "to prevent academic difficulties for all students" at bounding box center [864, 397] width 420 height 16
click at [619, 403] on input "to prevent academic difficulties for all students" at bounding box center [611, 397] width 16 height 16
radio input "true"
drag, startPoint x: 835, startPoint y: 634, endPoint x: 873, endPoint y: 583, distance: 64.4
click at [856, 616] on div "Question 03/10 What is the primary goal of the RTI process? to place children i…" at bounding box center [850, 456] width 525 height 576
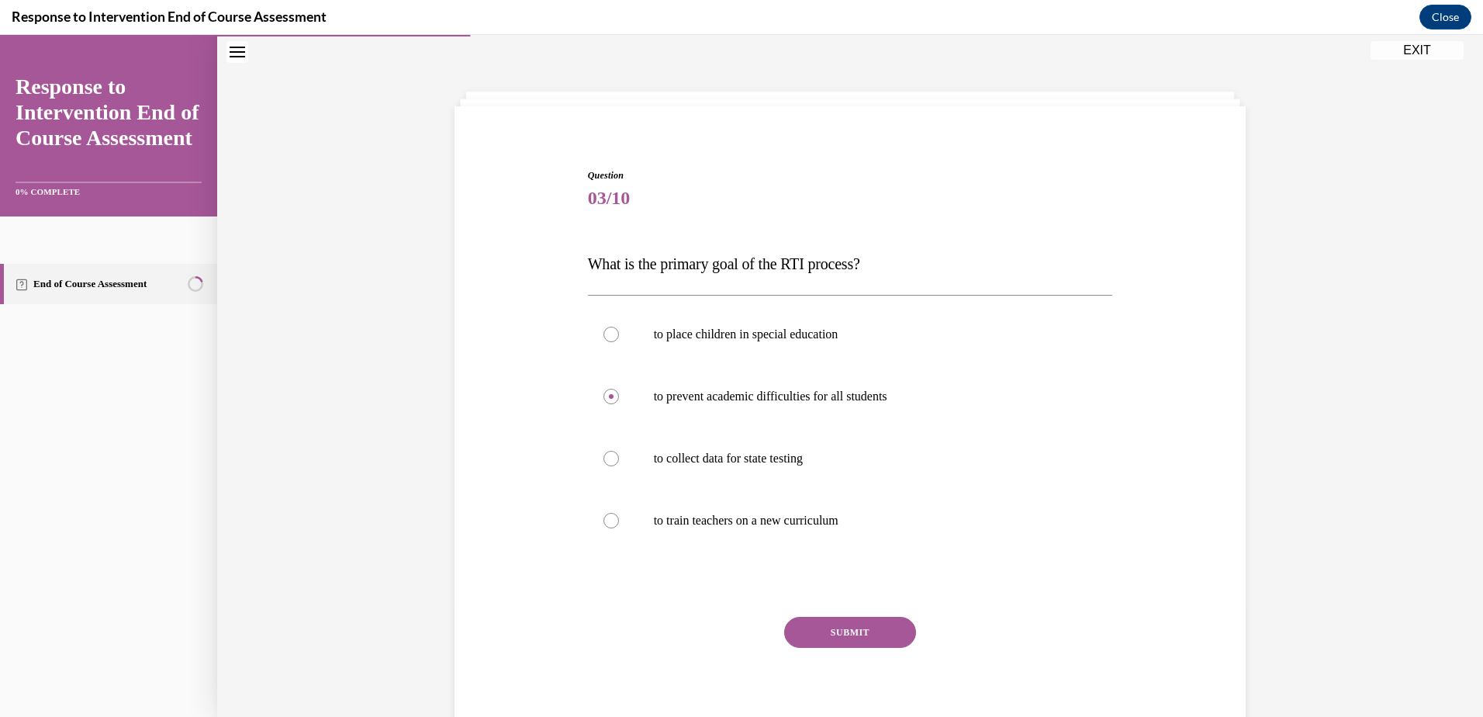
click at [841, 631] on button "SUBMIT" at bounding box center [850, 632] width 132 height 31
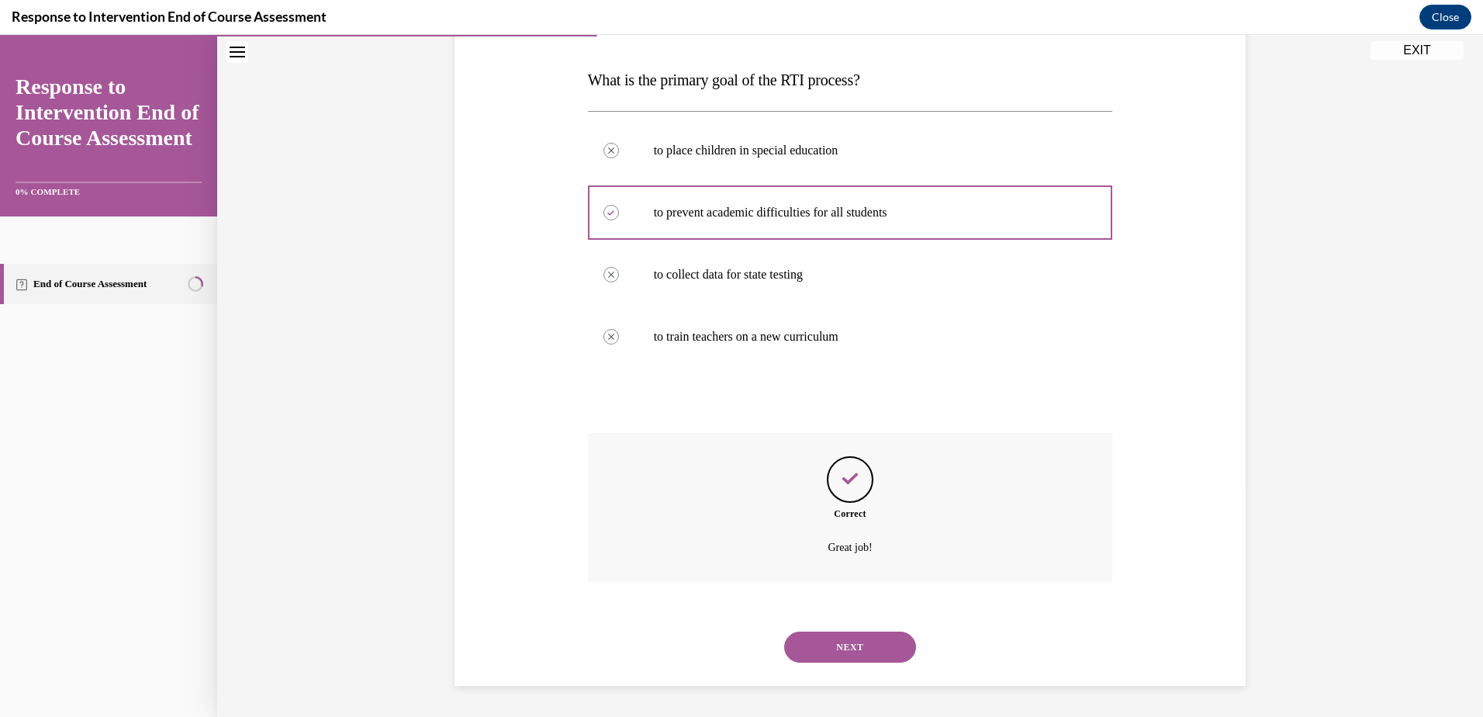
click at [890, 655] on button "NEXT" at bounding box center [850, 646] width 132 height 31
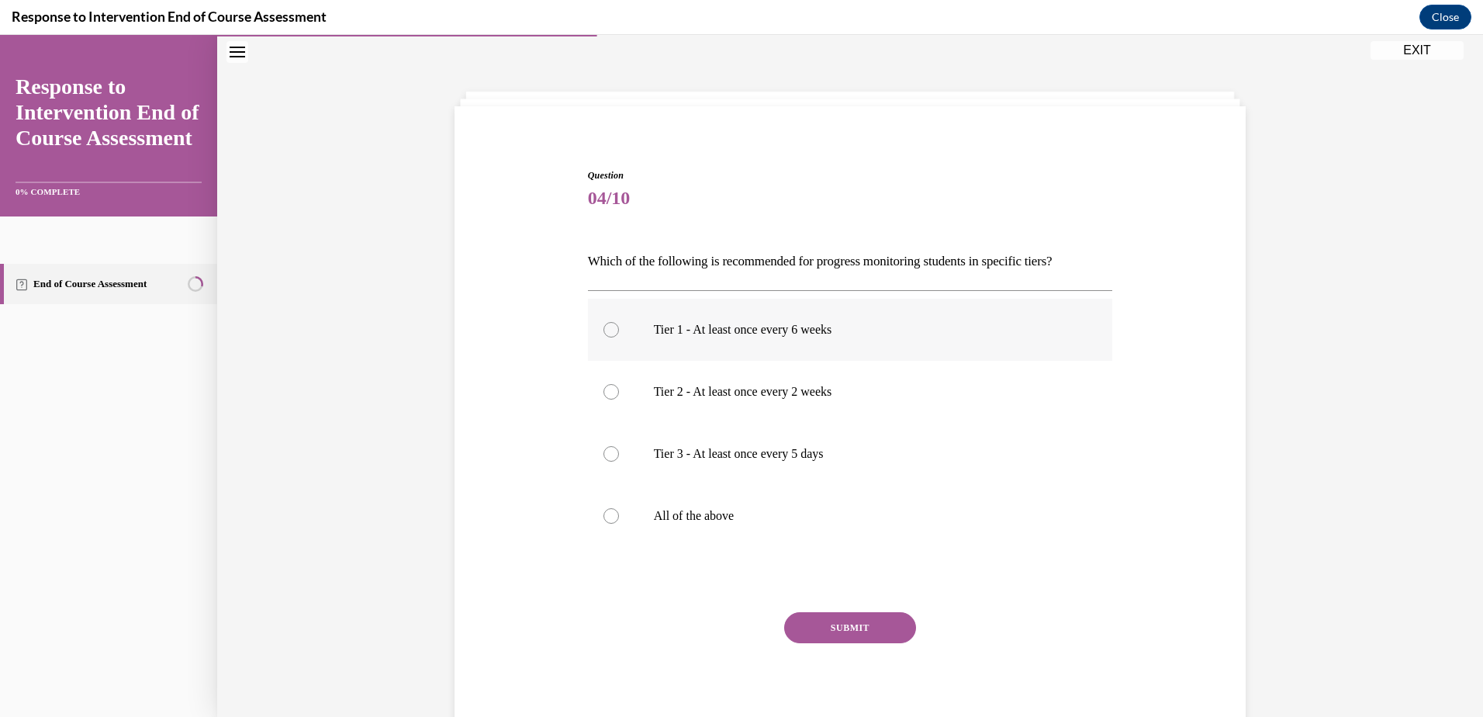
click at [607, 327] on div at bounding box center [611, 330] width 16 height 16
click at [607, 327] on input "Tier 1 - At least once every 6 weeks" at bounding box center [611, 330] width 16 height 16
radio input "true"
click at [603, 452] on div at bounding box center [611, 454] width 16 height 16
click at [603, 452] on input "Tier 3 - At least once every 5 days" at bounding box center [611, 454] width 16 height 16
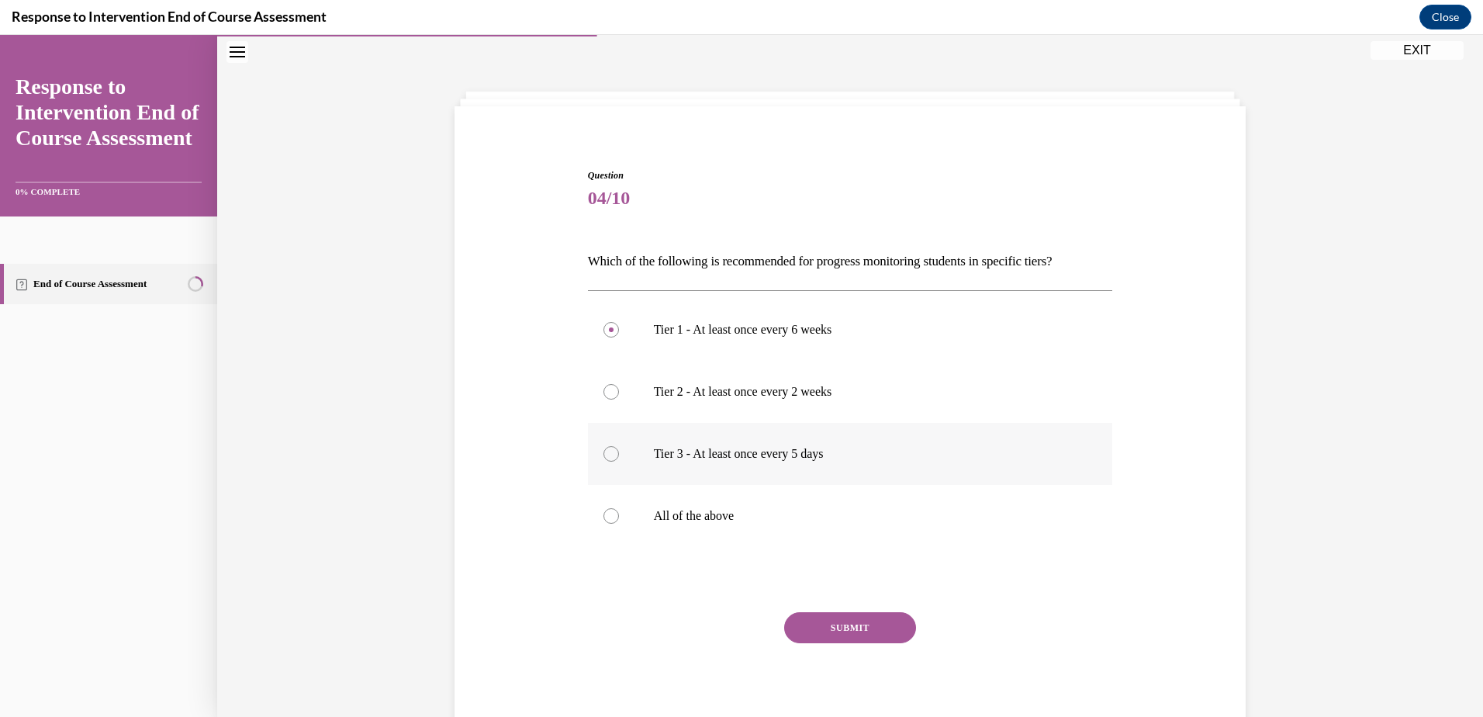
radio input "true"
click at [603, 394] on div at bounding box center [611, 392] width 16 height 16
click at [603, 394] on input "Tier 2 - At least once every 2 weeks" at bounding box center [611, 392] width 16 height 16
radio input "true"
click at [609, 516] on div at bounding box center [611, 516] width 16 height 16
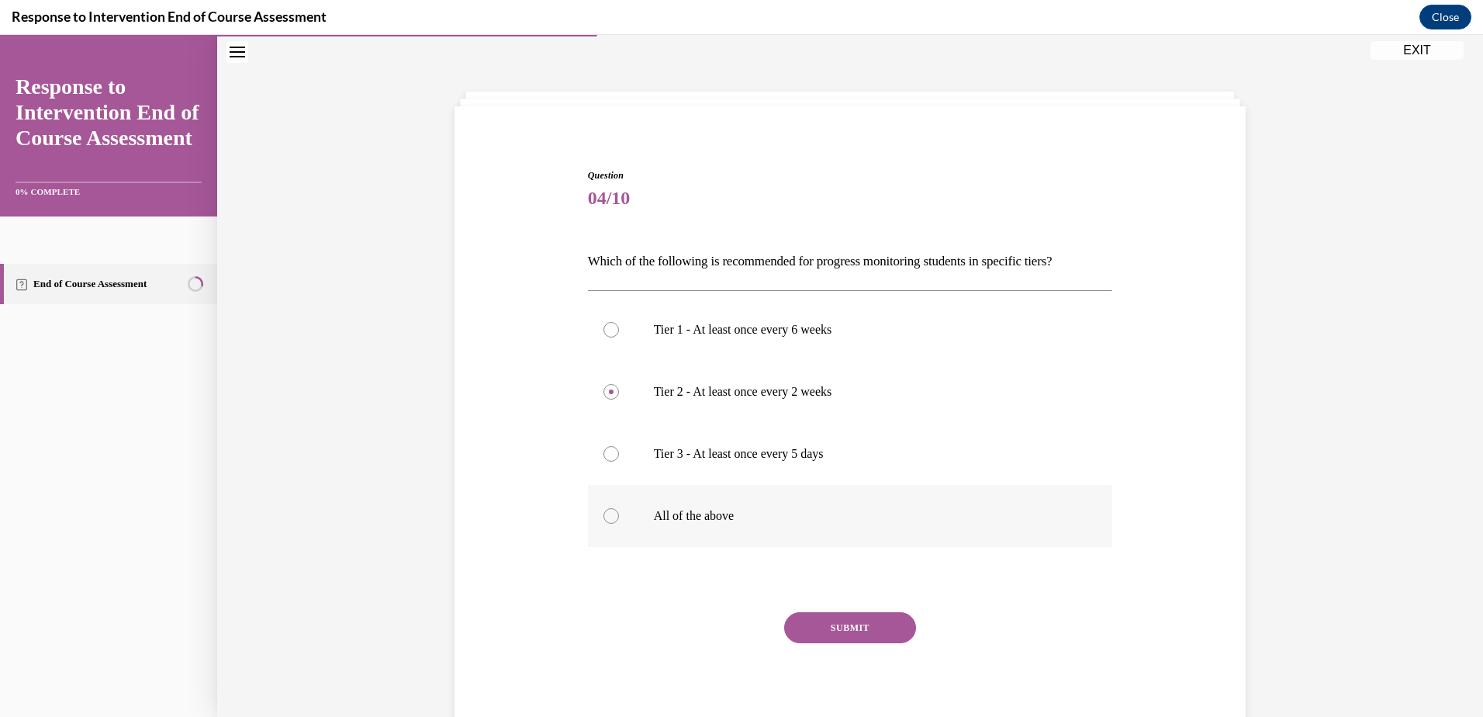
click at [609, 516] on input "All of the above" at bounding box center [611, 516] width 16 height 16
radio input "true"
click at [828, 627] on button "SUBMIT" at bounding box center [850, 627] width 132 height 31
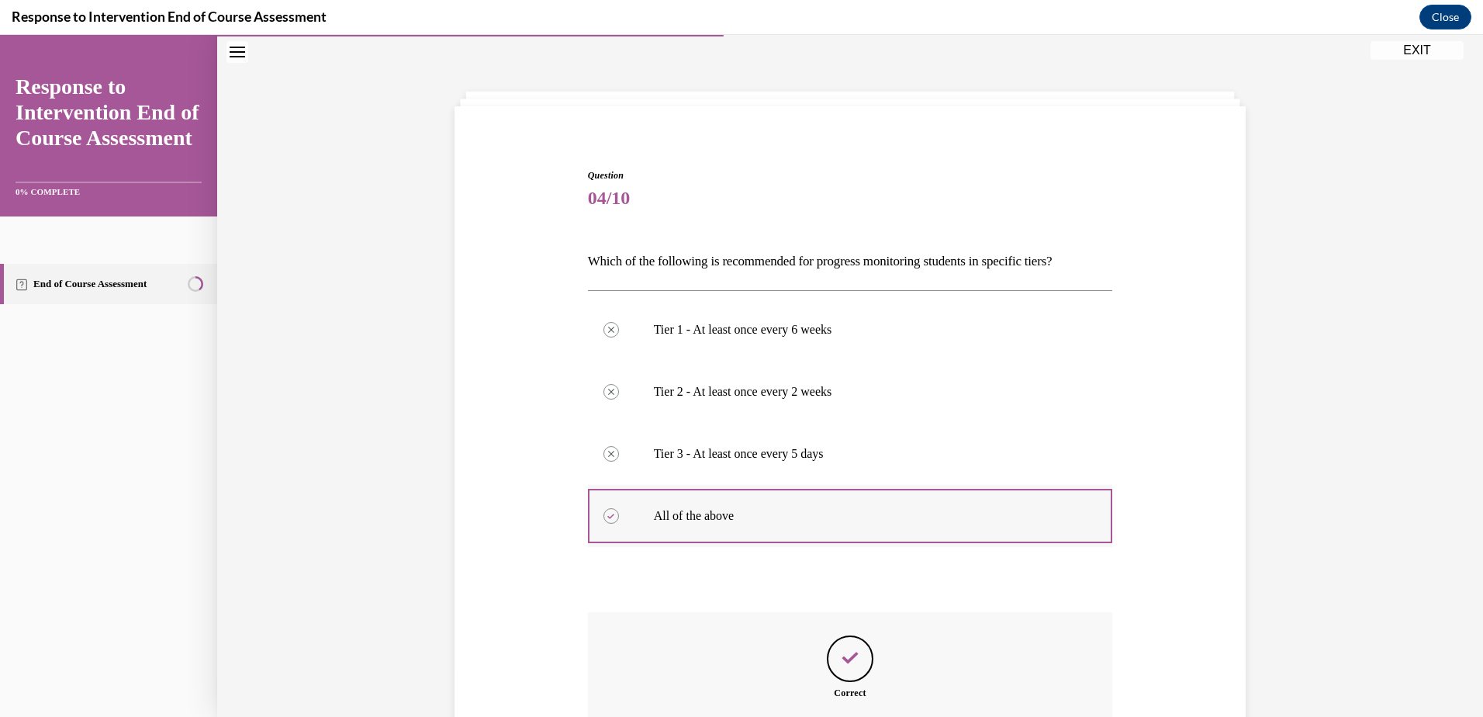
scroll to position [202, 0]
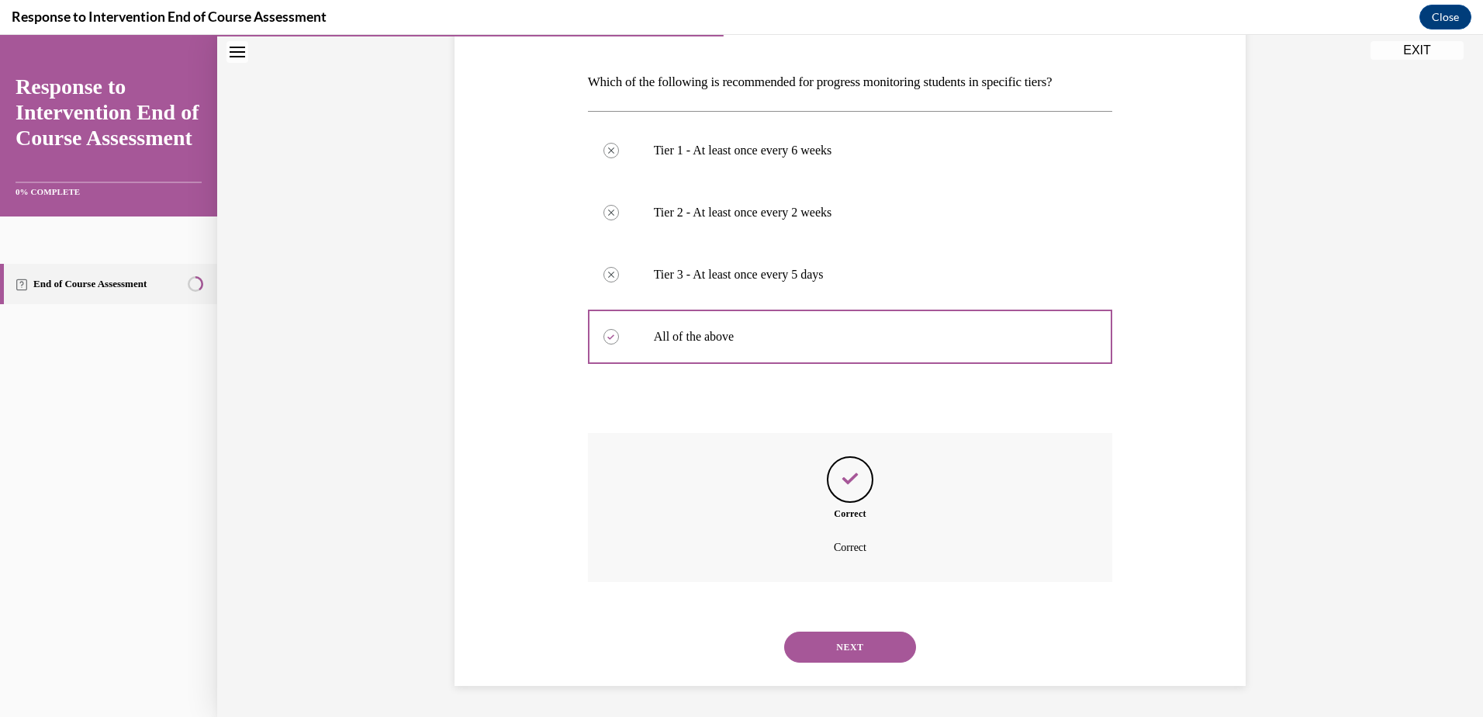
click at [837, 648] on button "NEXT" at bounding box center [850, 646] width 132 height 31
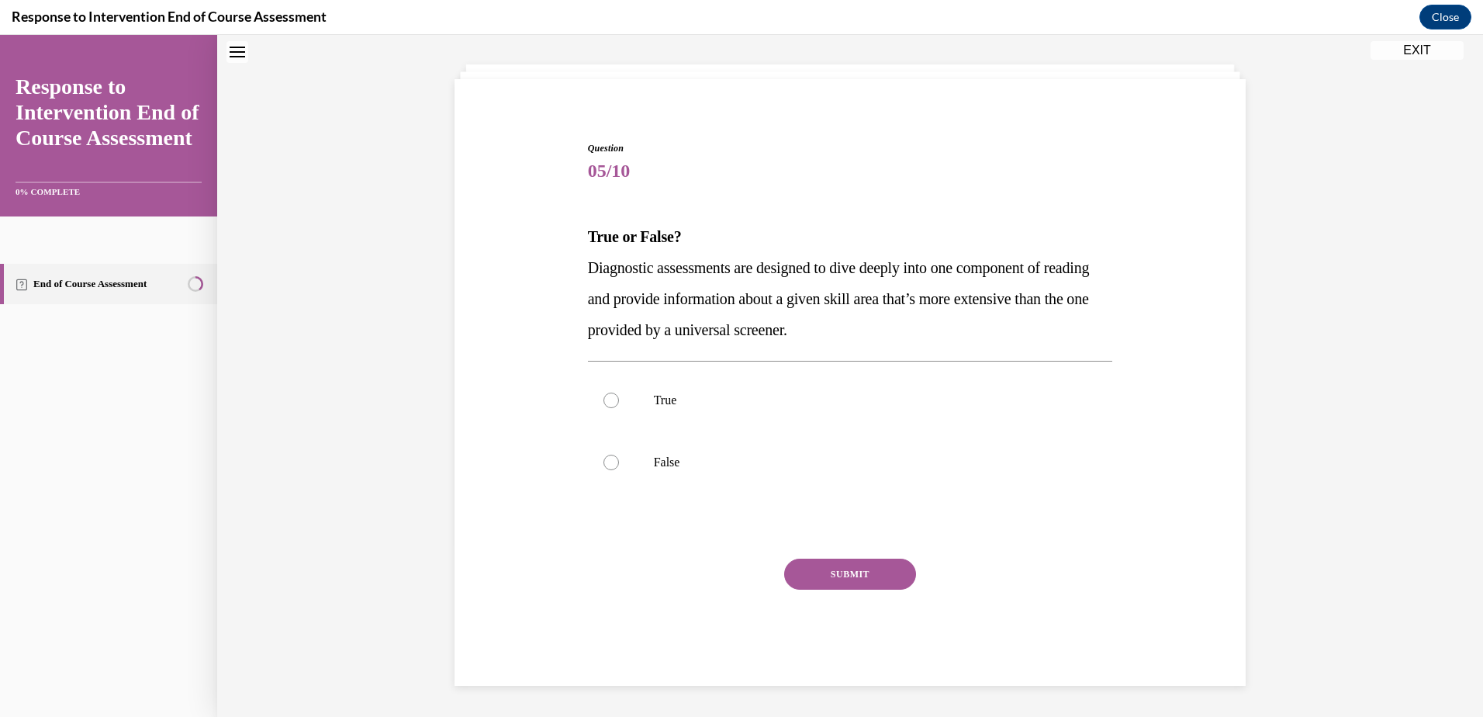
scroll to position [47, 0]
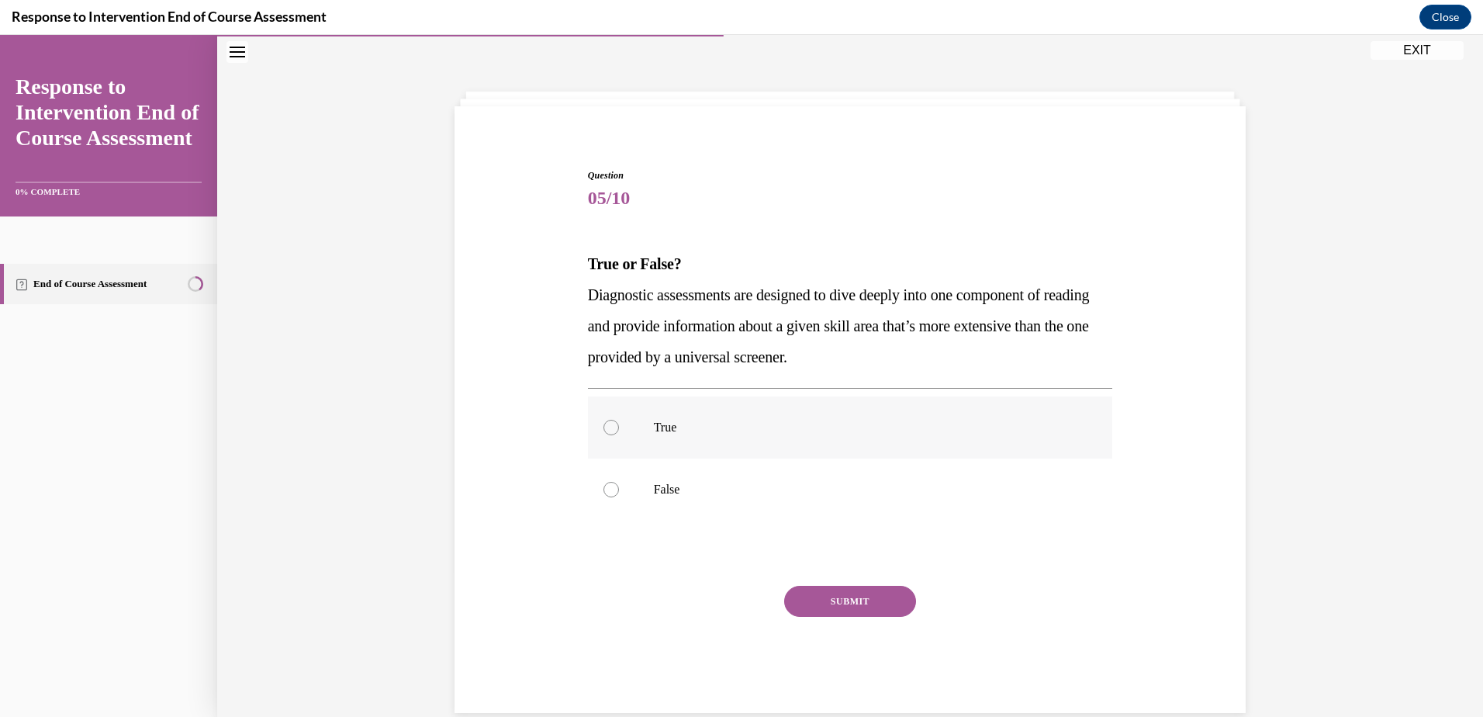
drag, startPoint x: 656, startPoint y: 402, endPoint x: 655, endPoint y: 417, distance: 15.5
click at [659, 411] on label "True" at bounding box center [850, 427] width 525 height 62
click at [619, 420] on input "True" at bounding box center [611, 428] width 16 height 16
radio input "true"
click at [828, 606] on button "SUBMIT" at bounding box center [850, 601] width 132 height 31
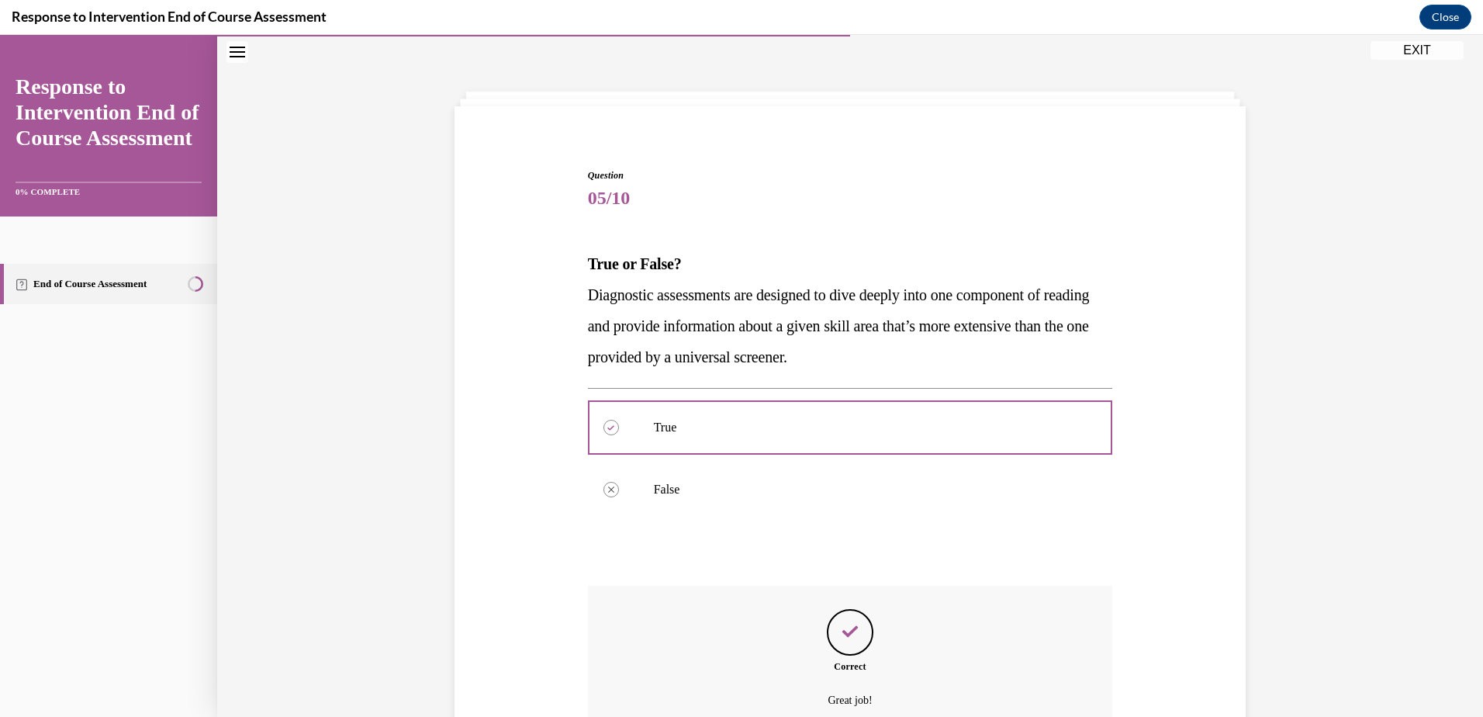
scroll to position [200, 0]
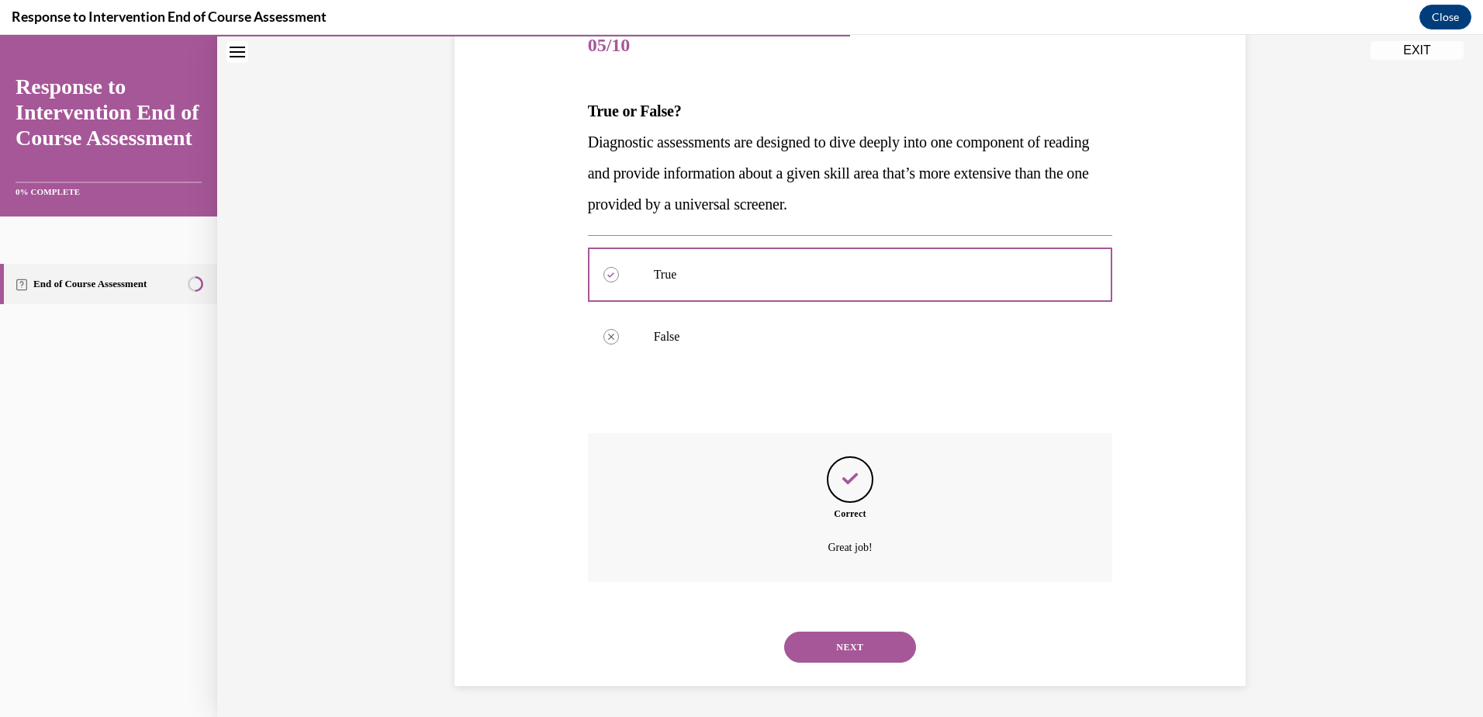
click at [823, 647] on button "NEXT" at bounding box center [850, 646] width 132 height 31
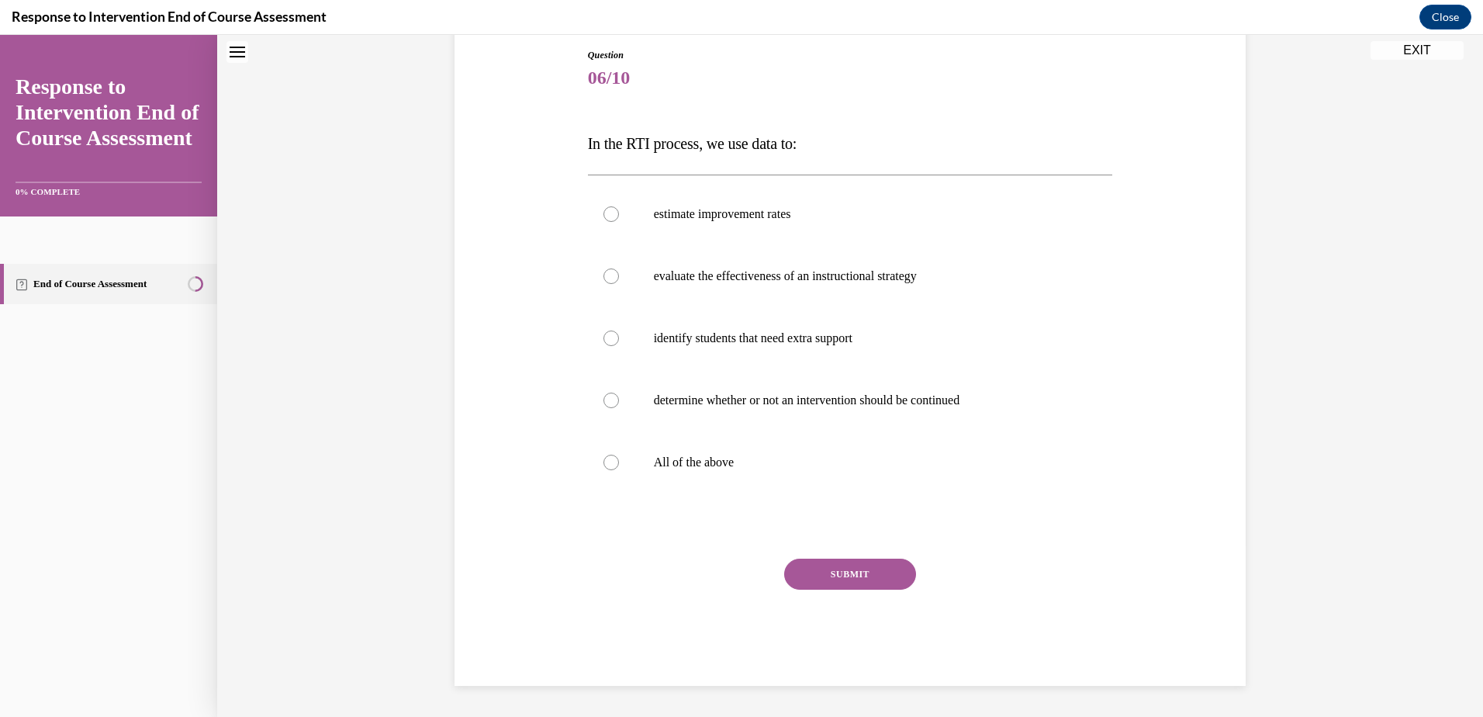
scroll to position [47, 0]
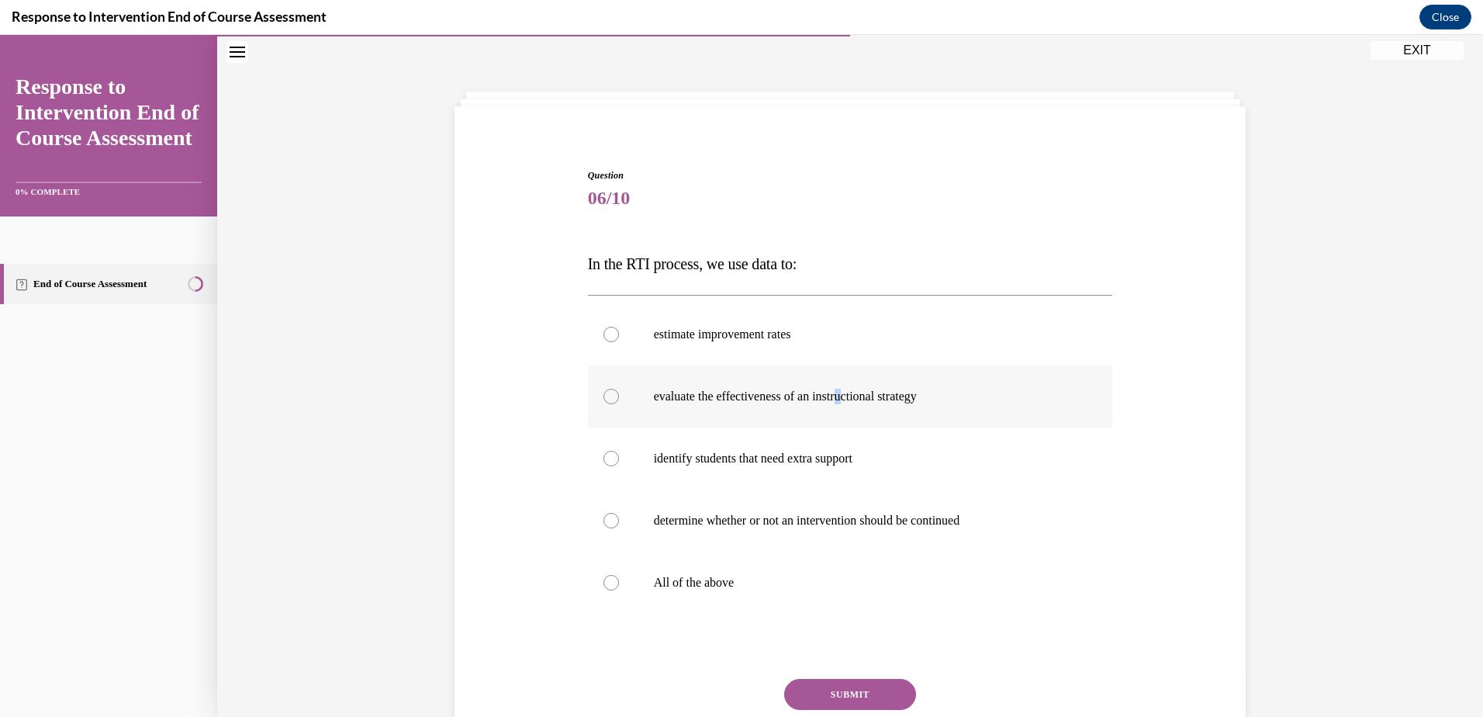
click at [852, 399] on p "evaluate the effectiveness of an instructional strategy" at bounding box center [864, 397] width 420 height 16
click at [603, 400] on div at bounding box center [611, 397] width 16 height 16
click at [603, 400] on input "evaluate the effectiveness of an instructional strategy" at bounding box center [611, 397] width 16 height 16
radio input "true"
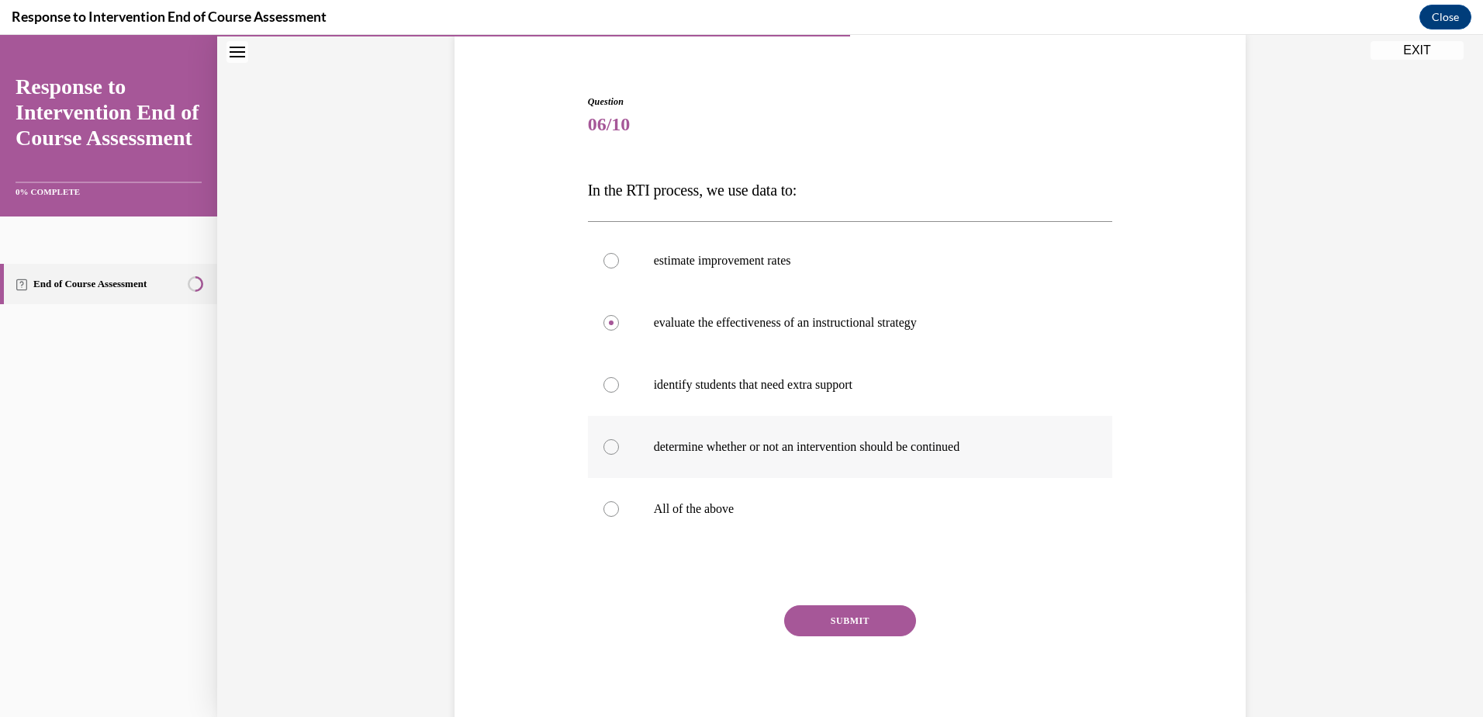
click at [606, 439] on div at bounding box center [611, 447] width 16 height 16
click at [606, 439] on input "determine whether or not an intervention should be continued" at bounding box center [611, 447] width 16 height 16
radio input "true"
click at [614, 317] on label "evaluate the effectiveness of an instructional strategy" at bounding box center [850, 323] width 525 height 62
click at [614, 317] on input "evaluate the effectiveness of an instructional strategy" at bounding box center [611, 323] width 16 height 16
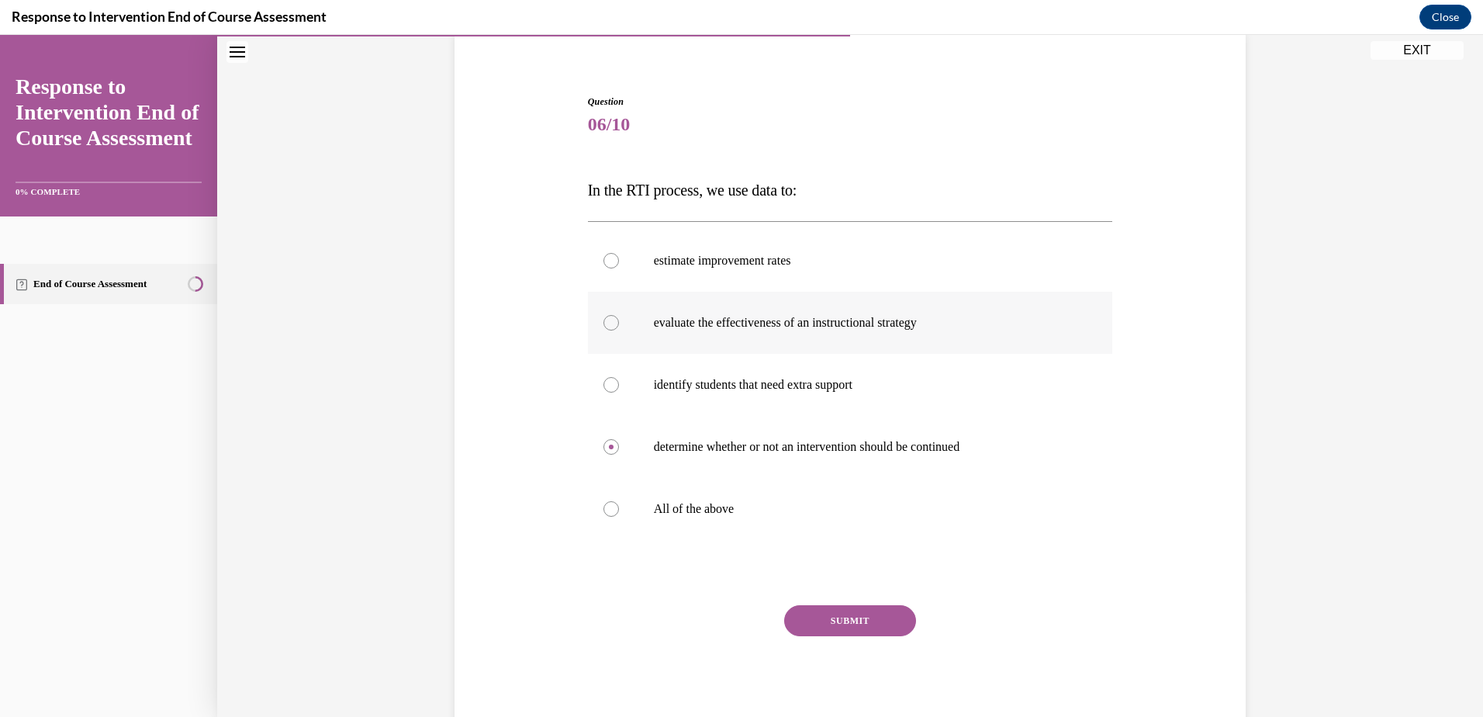
radio input "true"
click at [844, 630] on button "SUBMIT" at bounding box center [850, 620] width 132 height 31
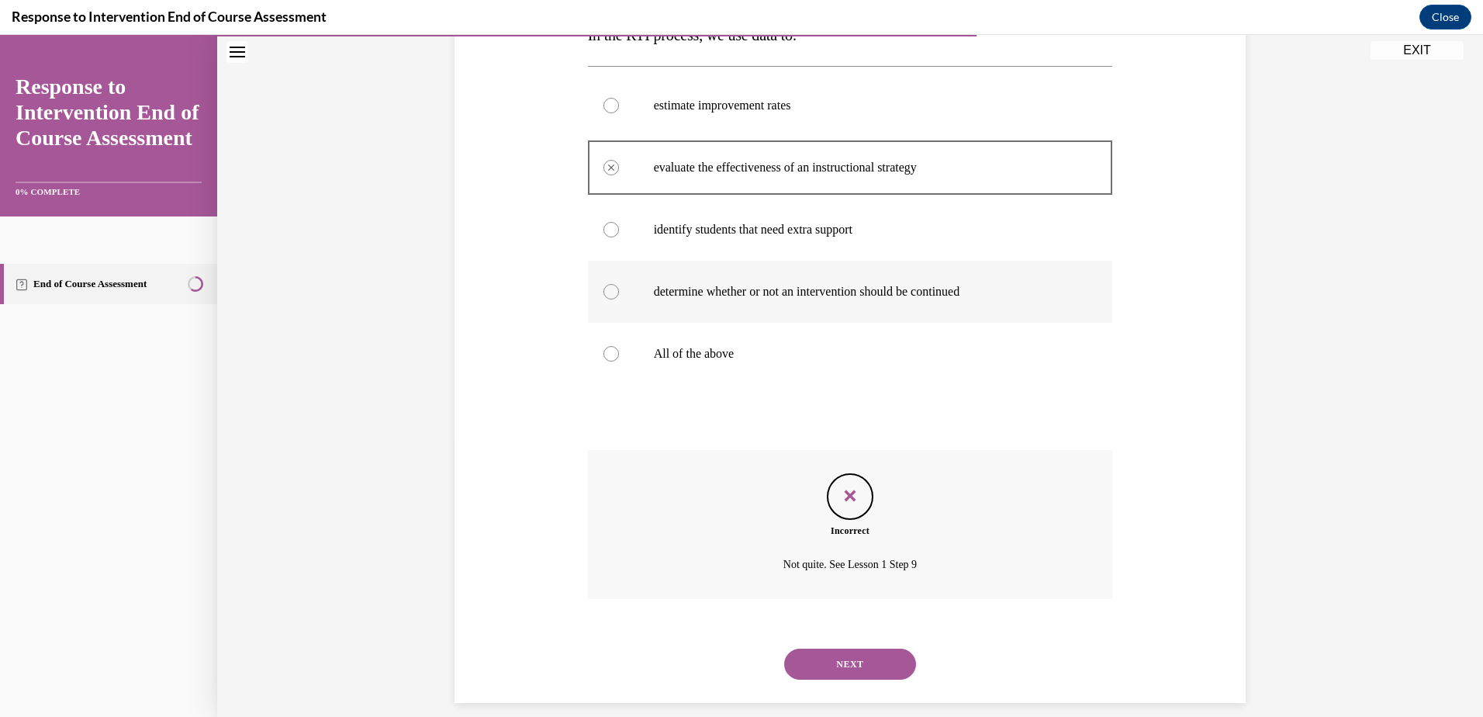
click at [939, 293] on p "determine whether or not an intervention should be continued" at bounding box center [864, 292] width 420 height 16
click at [609, 296] on div at bounding box center [611, 292] width 16 height 16
click at [818, 654] on button "NEXT" at bounding box center [850, 663] width 132 height 31
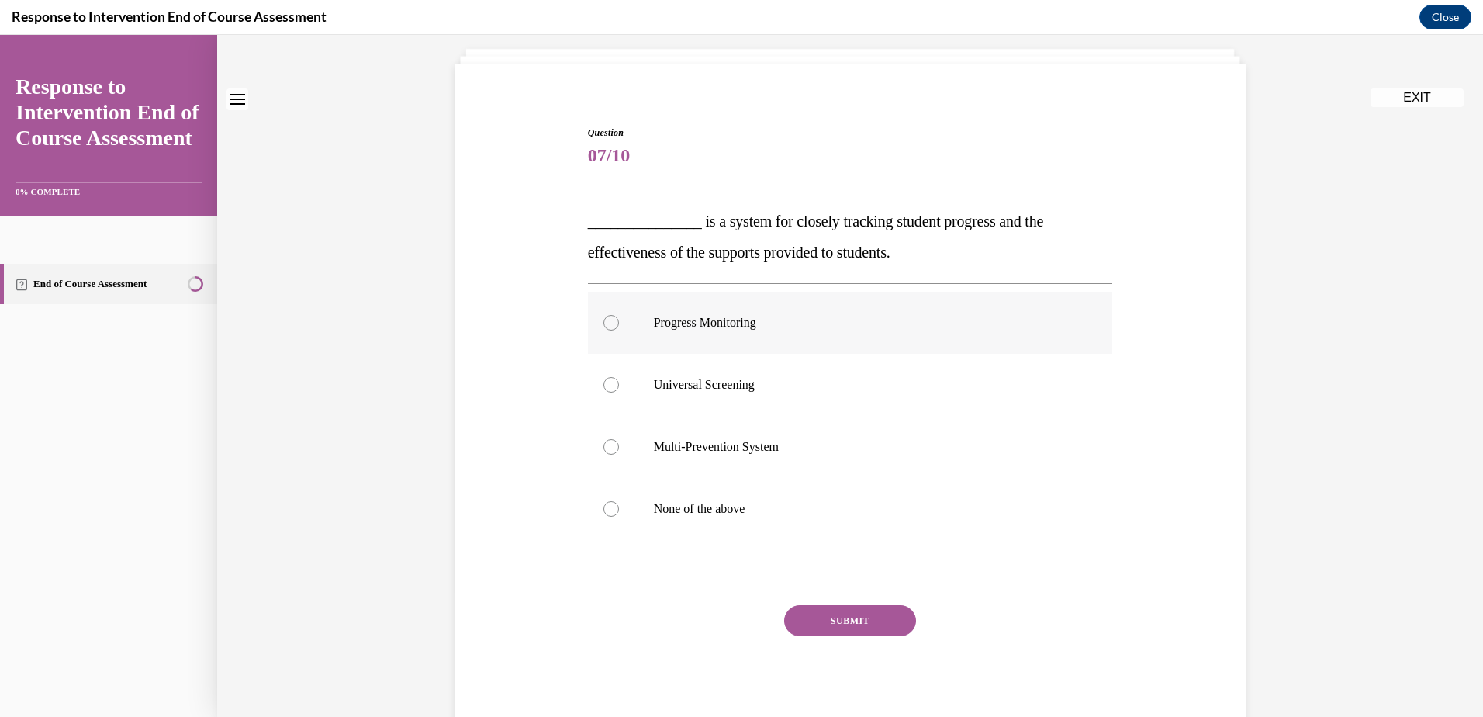
scroll to position [0, 0]
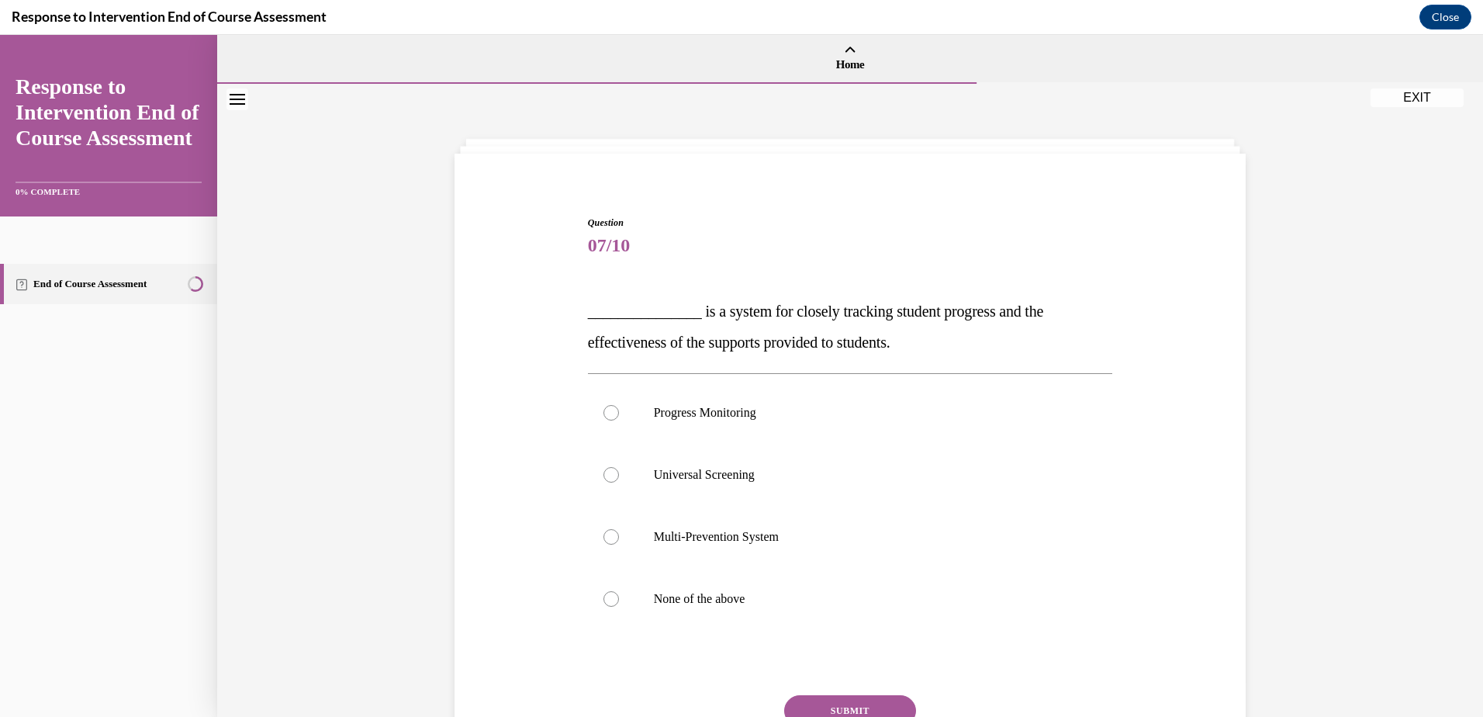
click at [936, 84] on div at bounding box center [850, 84] width 1266 height 5
click at [767, 414] on p "Progress Monitoring" at bounding box center [864, 413] width 420 height 16
click at [619, 414] on input "Progress Monitoring" at bounding box center [611, 413] width 16 height 16
radio input "true"
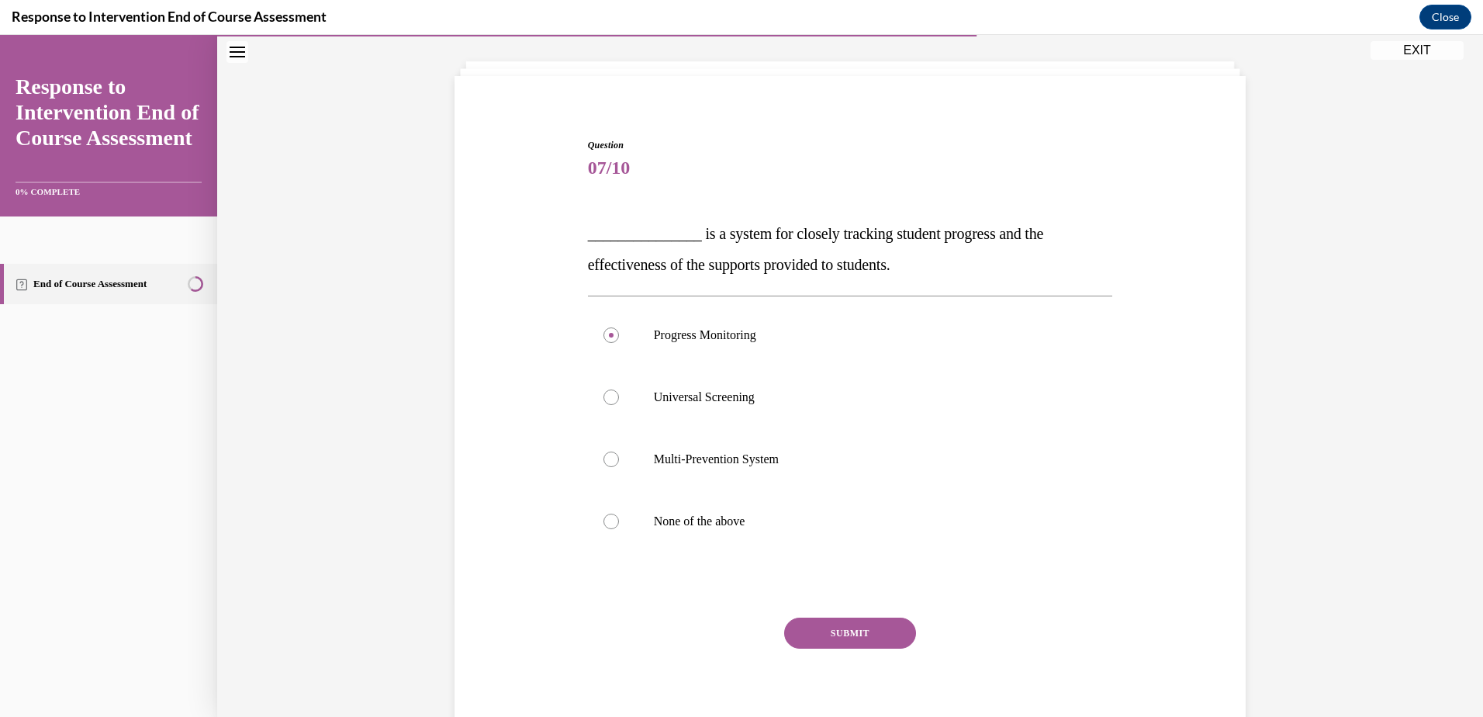
click at [846, 634] on button "SUBMIT" at bounding box center [850, 632] width 132 height 31
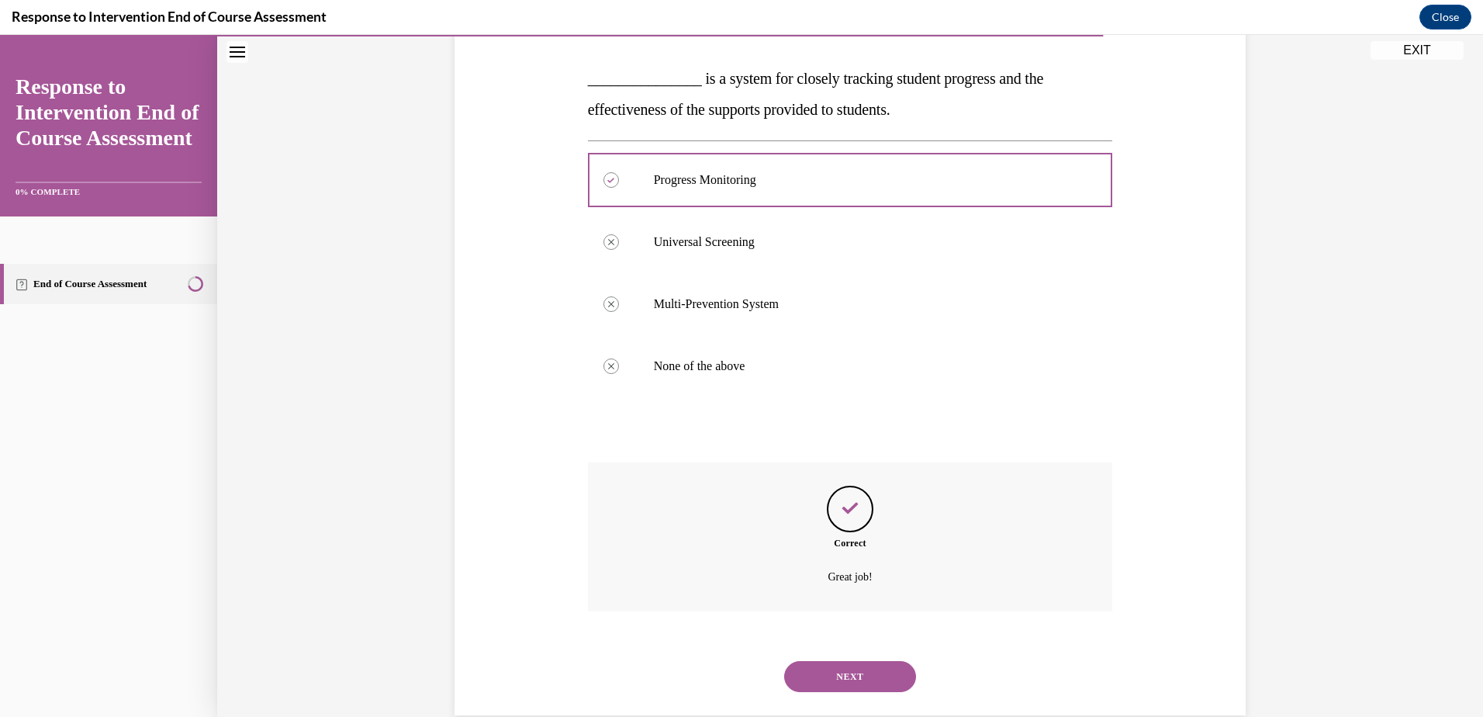
scroll to position [262, 0]
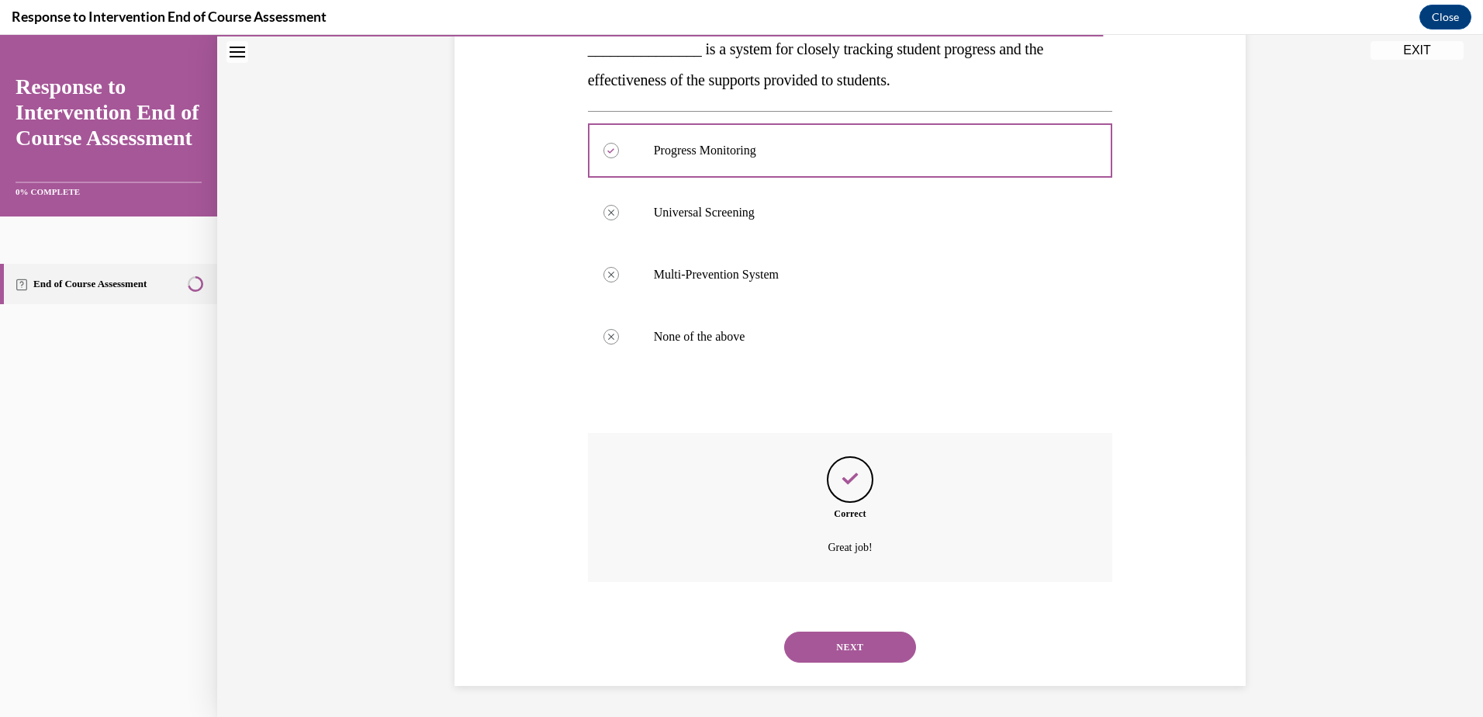
click at [836, 647] on button "NEXT" at bounding box center [850, 646] width 132 height 31
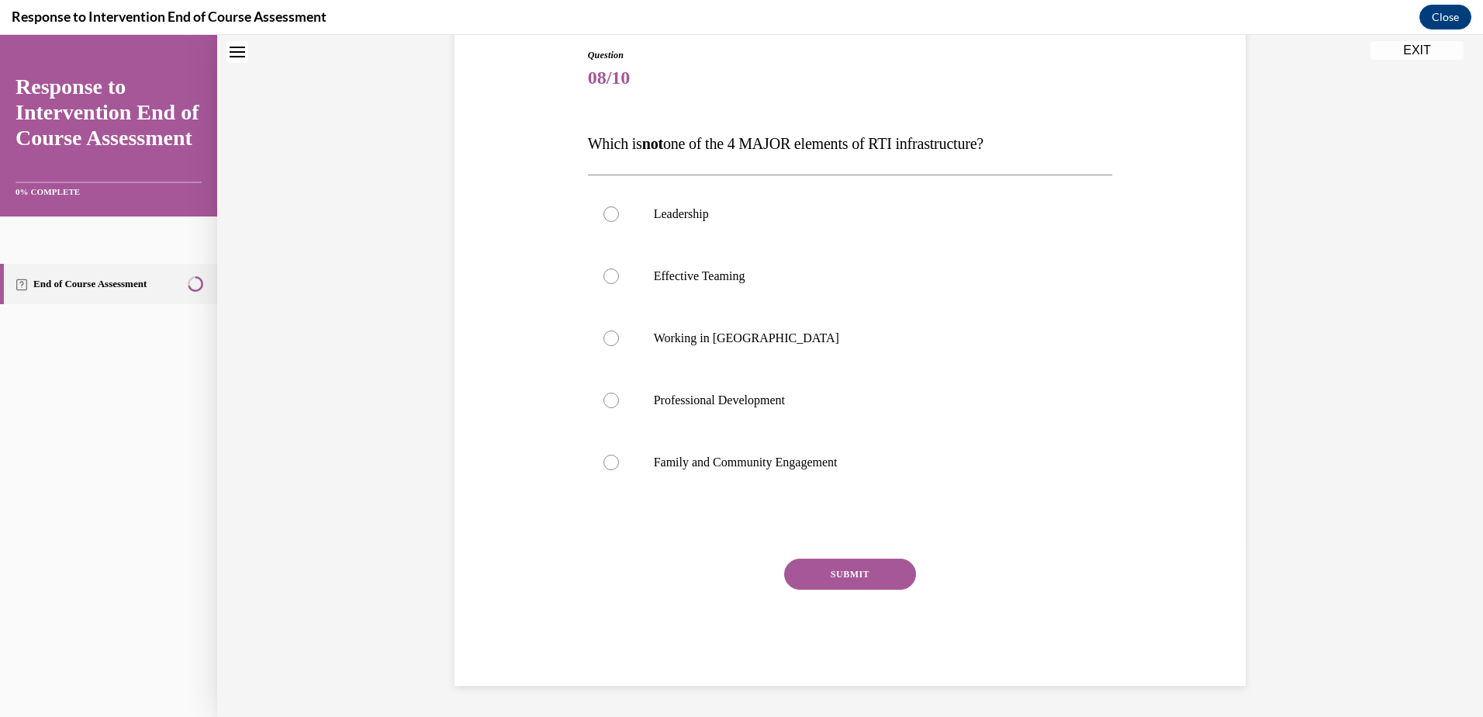
scroll to position [47, 0]
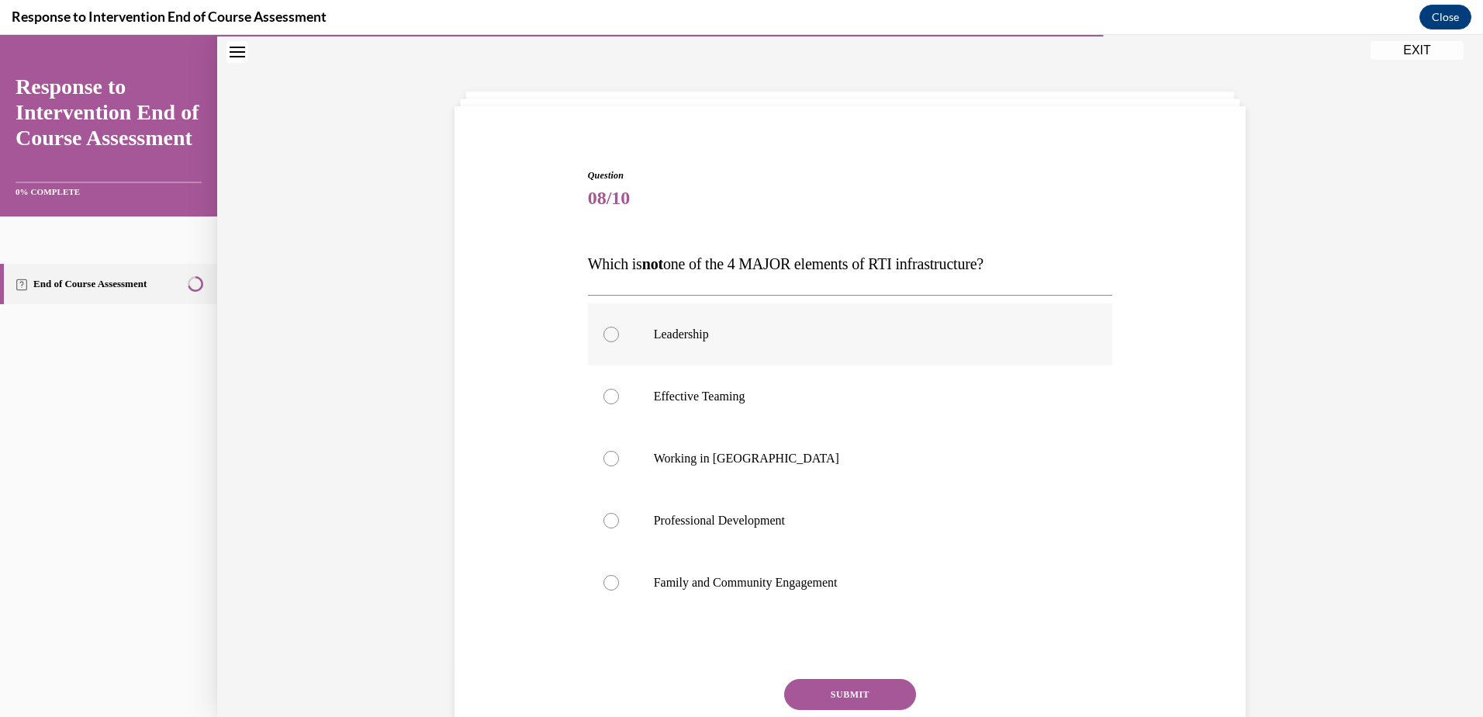
drag, startPoint x: 611, startPoint y: 336, endPoint x: 613, endPoint y: 325, distance: 11.0
click at [612, 336] on div at bounding box center [611, 335] width 16 height 16
click at [612, 336] on input "Leadership" at bounding box center [611, 335] width 16 height 16
radio input "true"
click at [607, 458] on div at bounding box center [611, 459] width 16 height 16
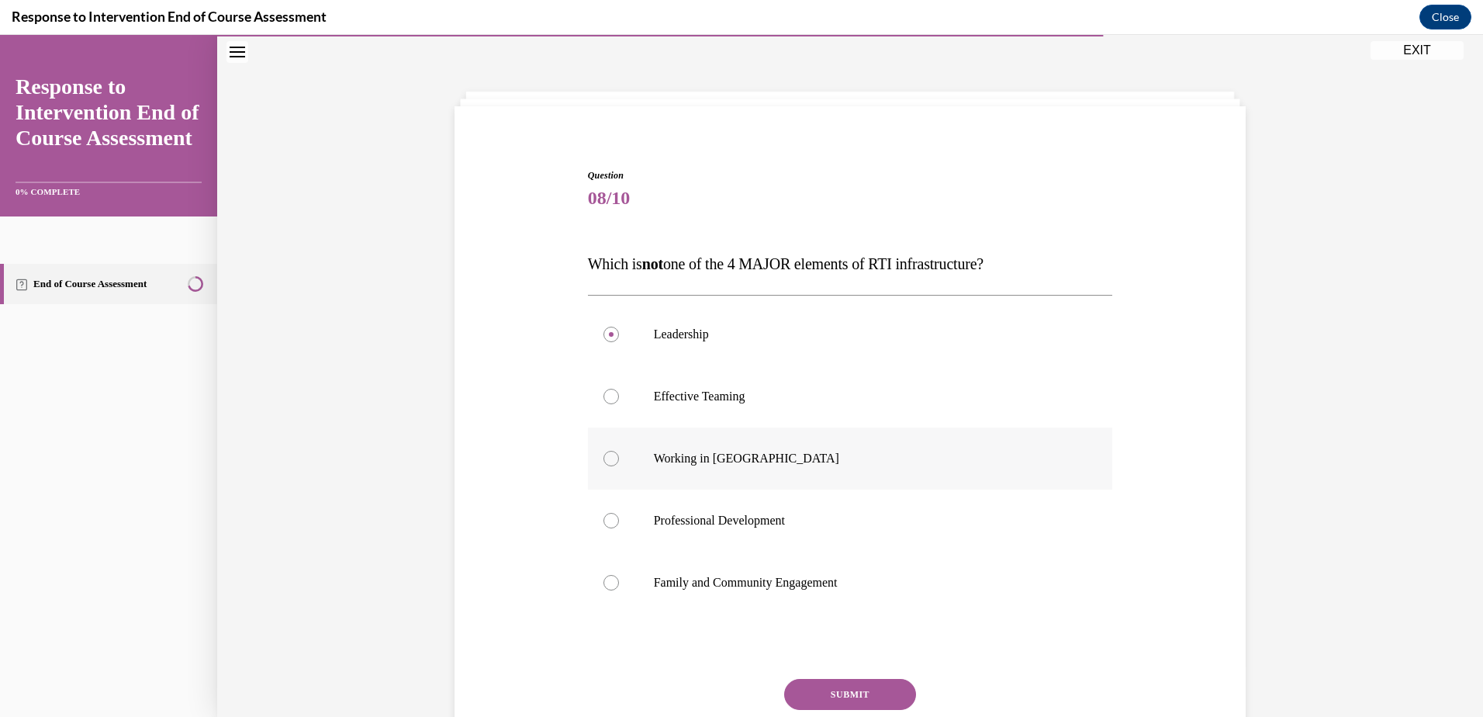
click at [607, 458] on input "Working in Silos" at bounding box center [611, 459] width 16 height 16
radio input "true"
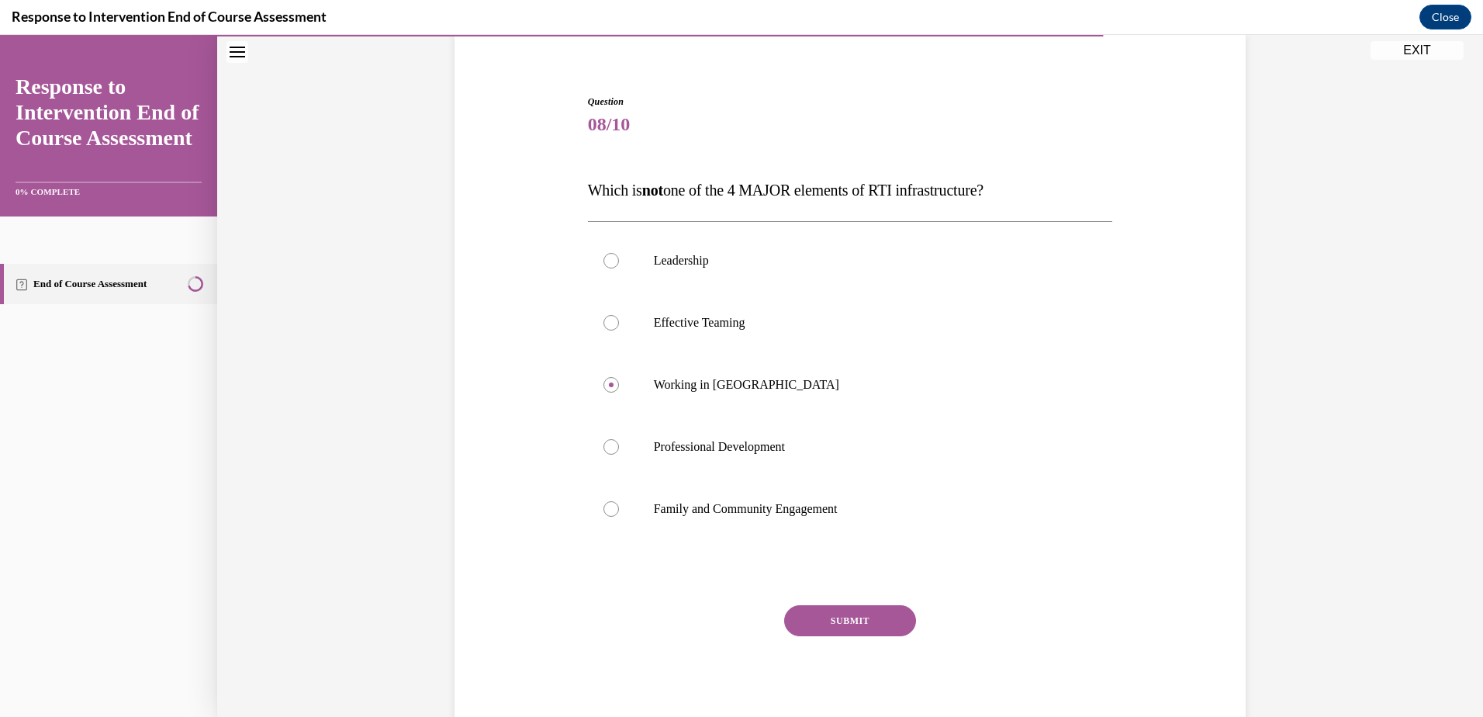
click at [848, 618] on button "SUBMIT" at bounding box center [850, 620] width 132 height 31
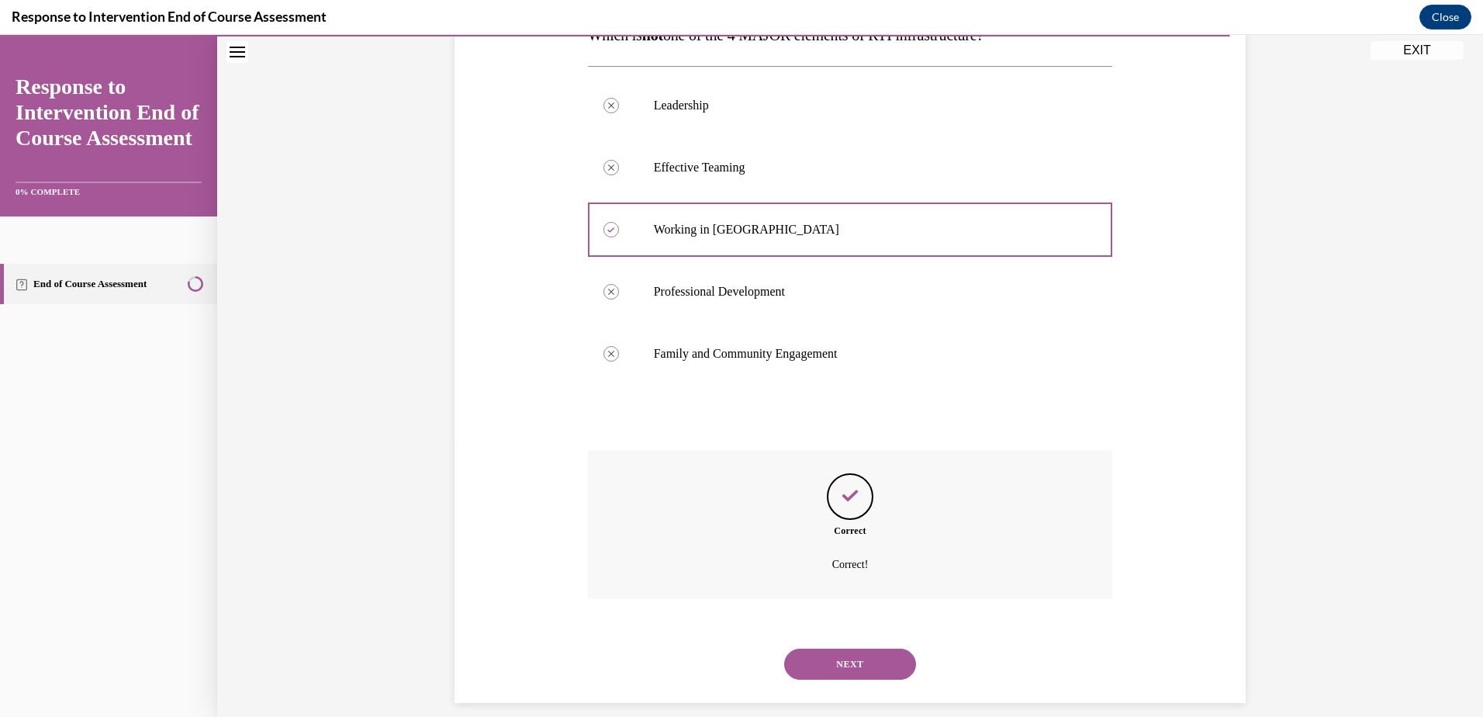
scroll to position [293, 0]
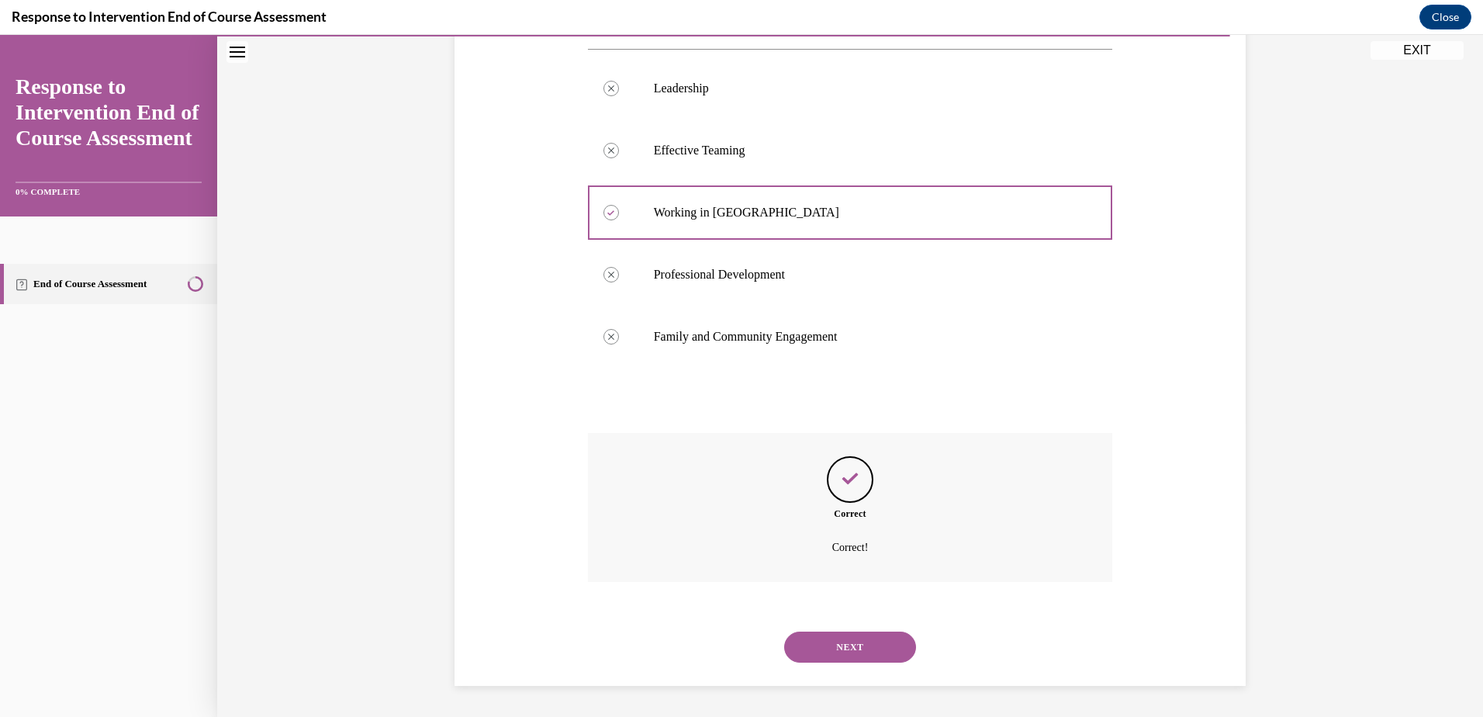
click at [880, 657] on button "NEXT" at bounding box center [850, 646] width 132 height 31
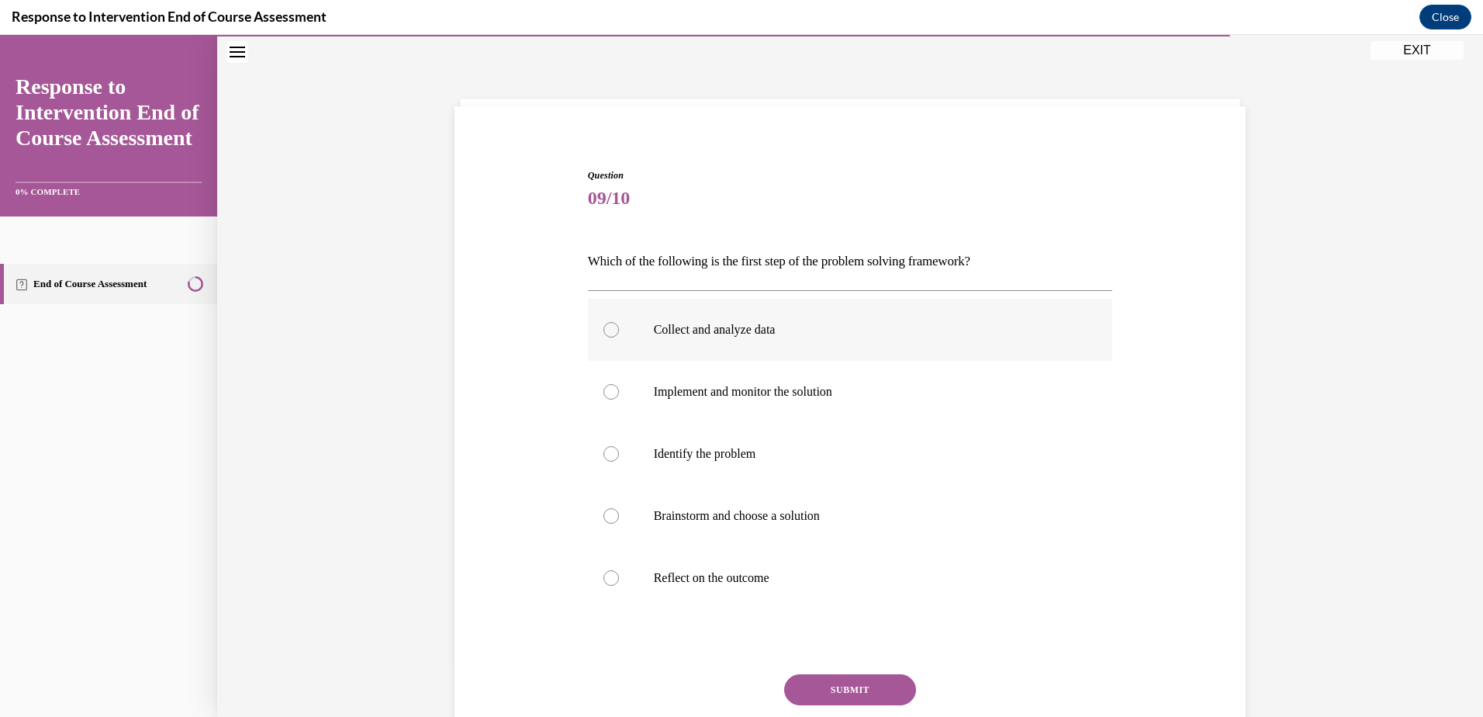
click at [749, 326] on p "Collect and analyze data" at bounding box center [864, 330] width 420 height 16
click at [619, 326] on input "Collect and analyze data" at bounding box center [611, 330] width 16 height 16
radio input "true"
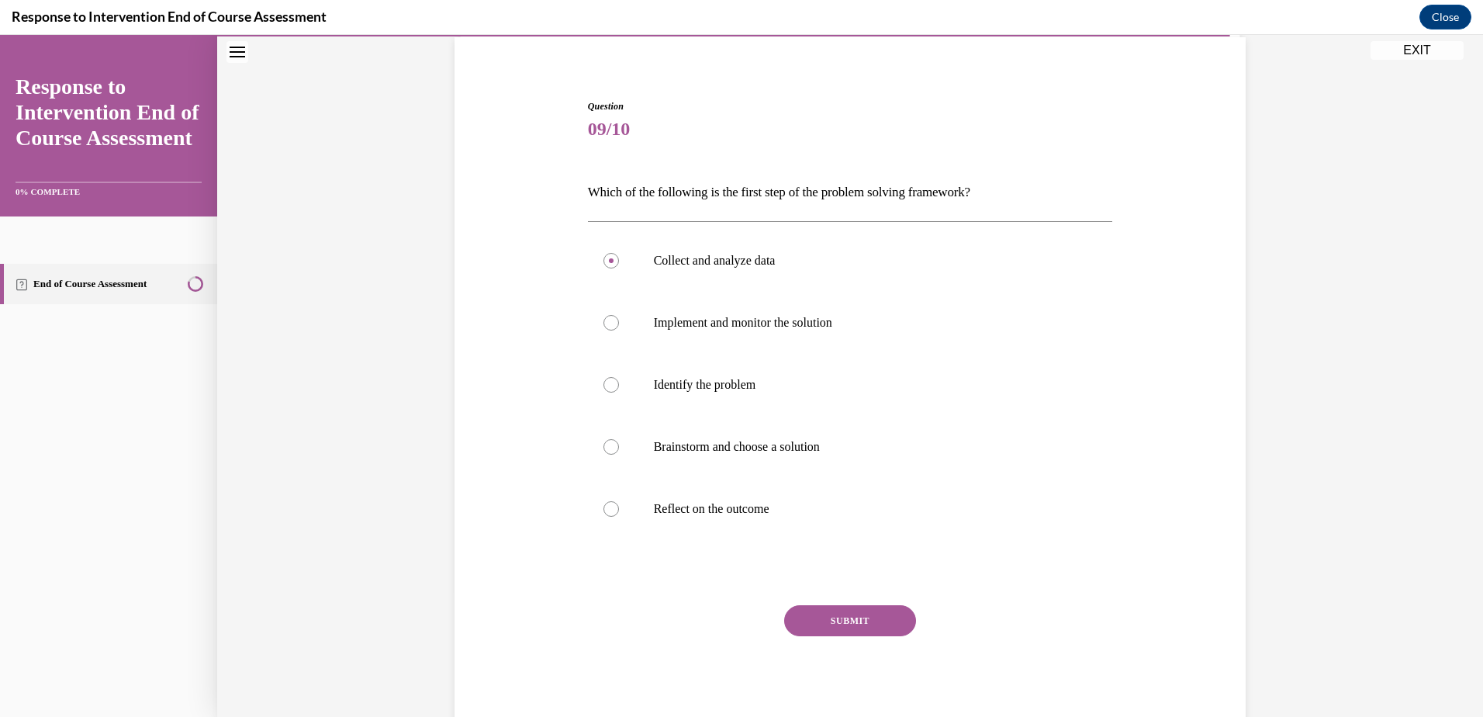
click at [845, 619] on button "SUBMIT" at bounding box center [850, 620] width 132 height 31
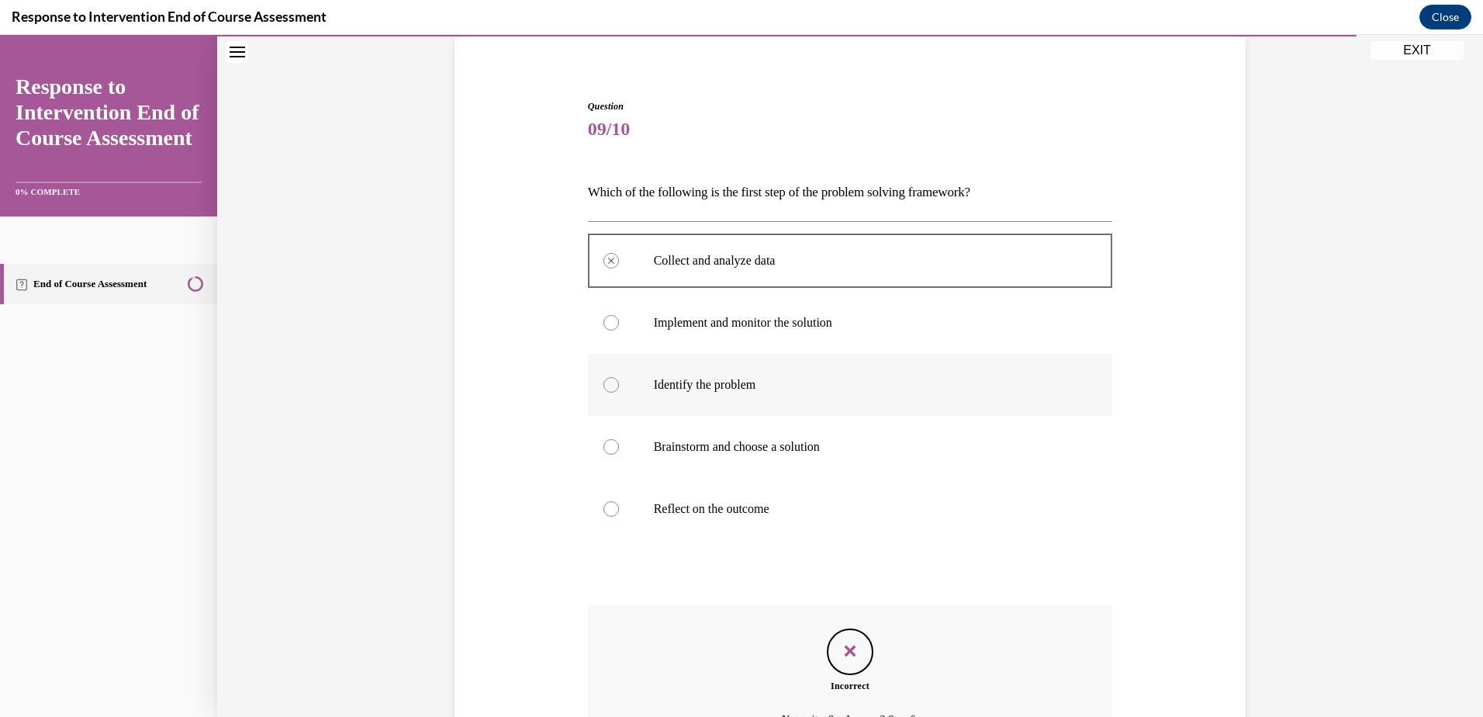
click at [759, 383] on p "Identify the problem" at bounding box center [864, 385] width 420 height 16
click at [610, 379] on div at bounding box center [611, 385] width 16 height 16
click at [603, 385] on div at bounding box center [611, 385] width 16 height 16
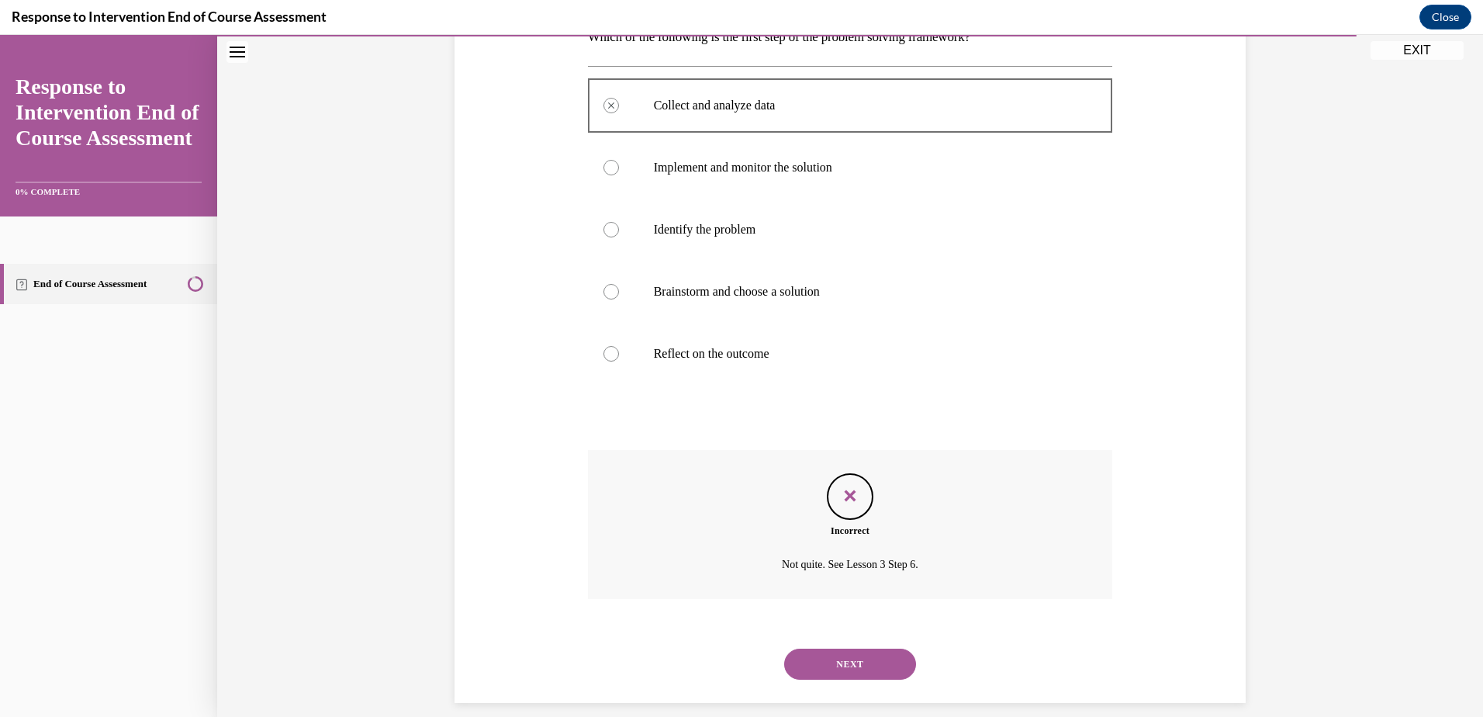
click at [845, 649] on button "NEXT" at bounding box center [850, 663] width 132 height 31
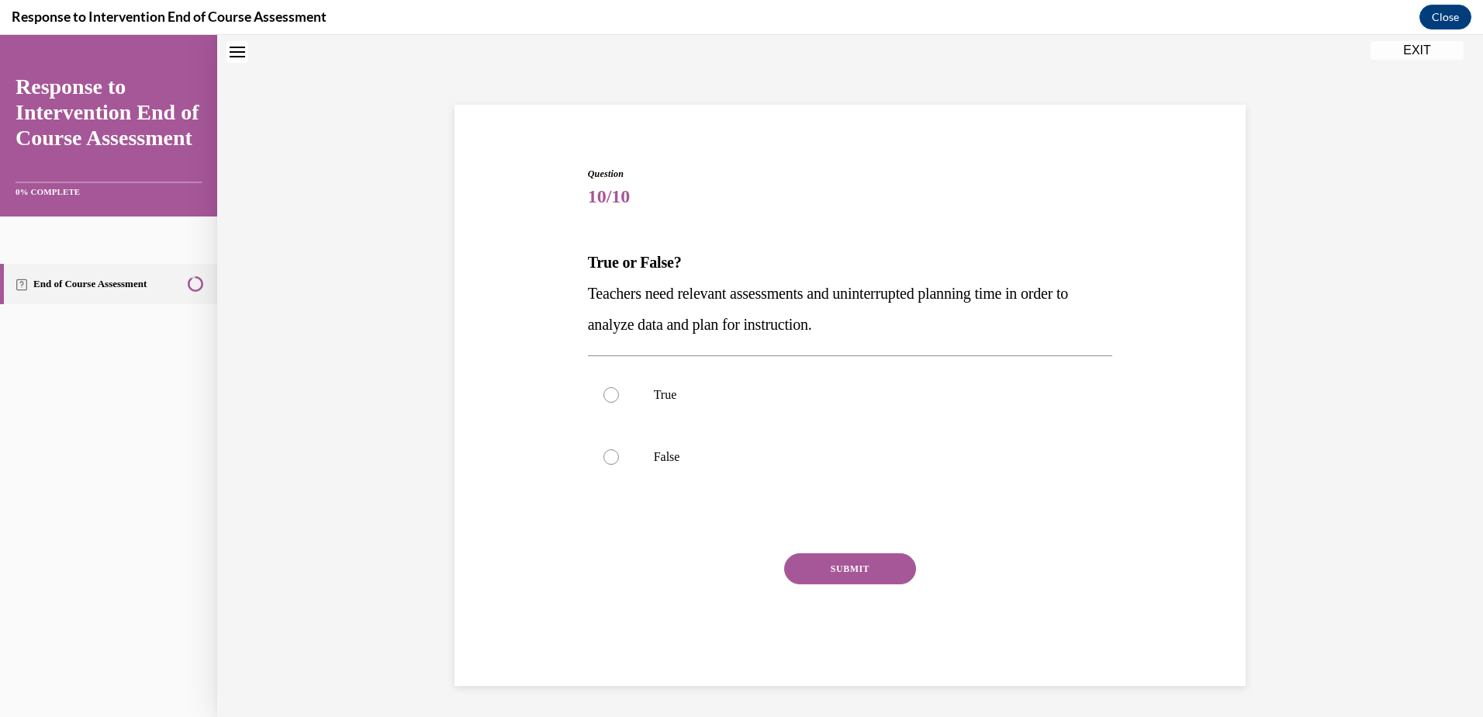
scroll to position [47, 0]
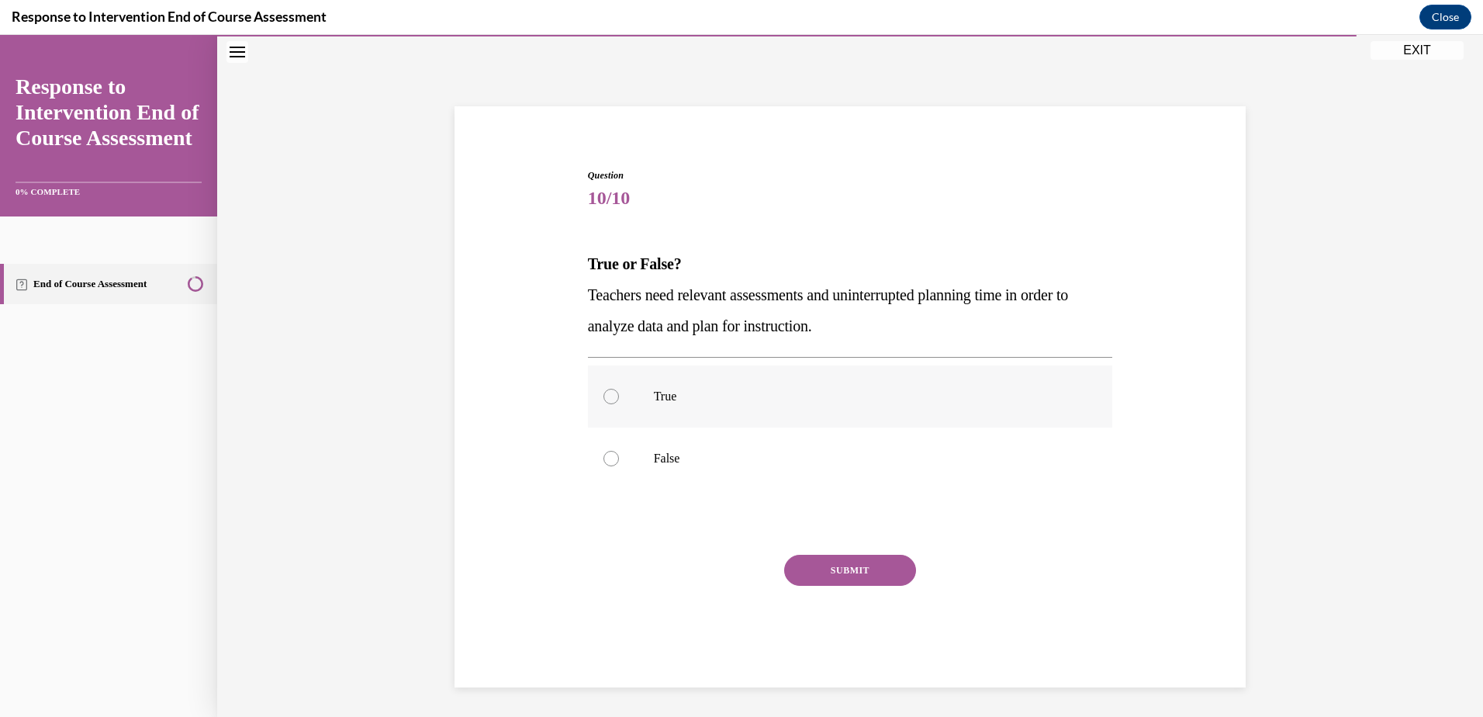
click at [656, 401] on p "True" at bounding box center [864, 397] width 420 height 16
click at [619, 401] on input "True" at bounding box center [611, 397] width 16 height 16
radio input "true"
click at [834, 569] on button "SUBMIT" at bounding box center [850, 570] width 132 height 31
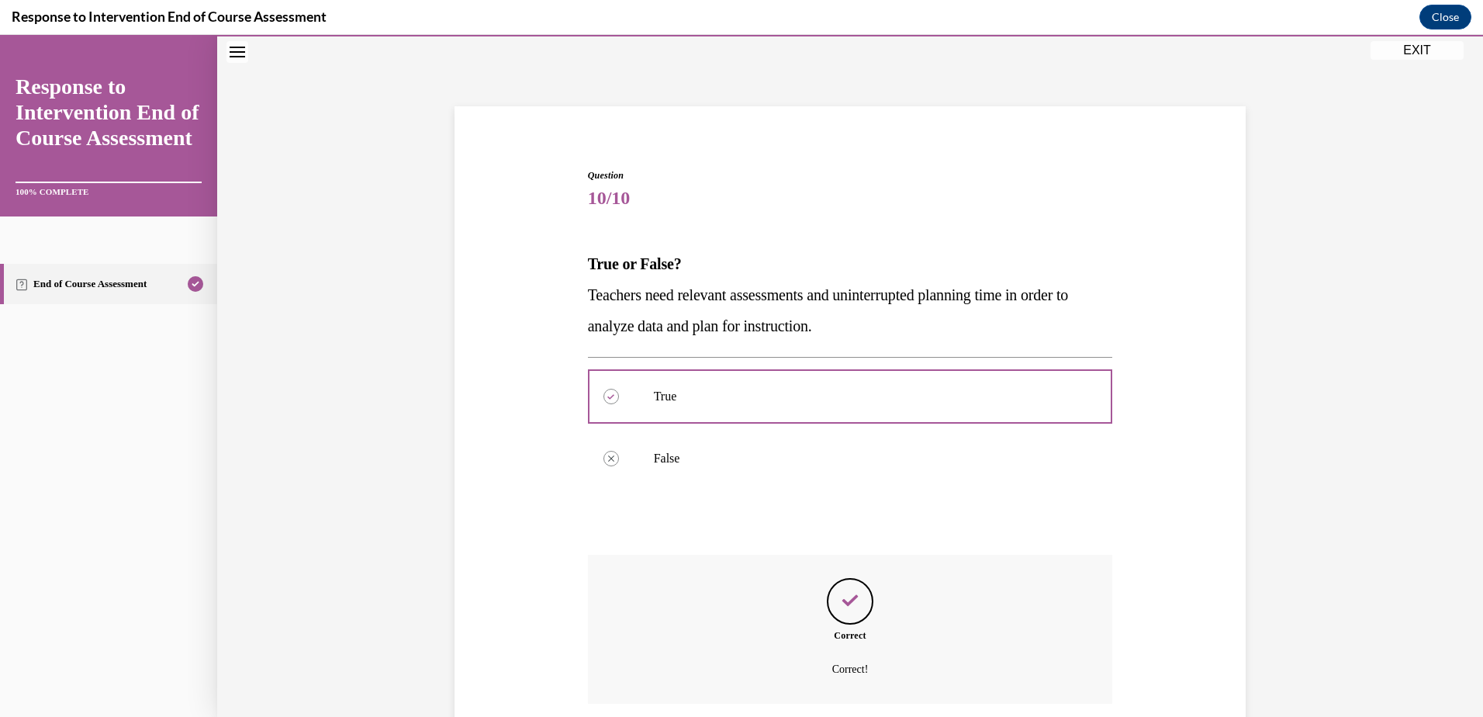
scroll to position [169, 0]
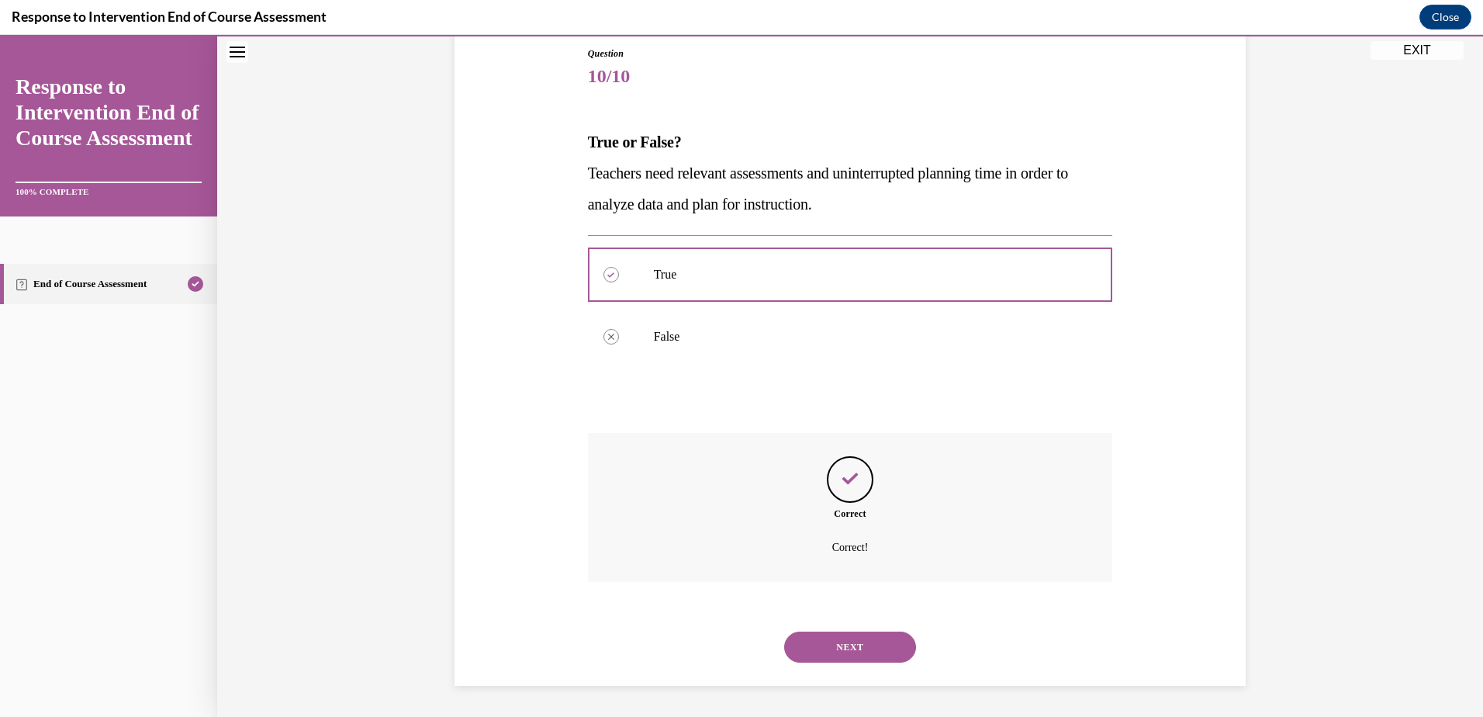
click at [838, 629] on div "NEXT" at bounding box center [850, 647] width 525 height 62
click at [859, 646] on button "NEXT" at bounding box center [850, 646] width 132 height 31
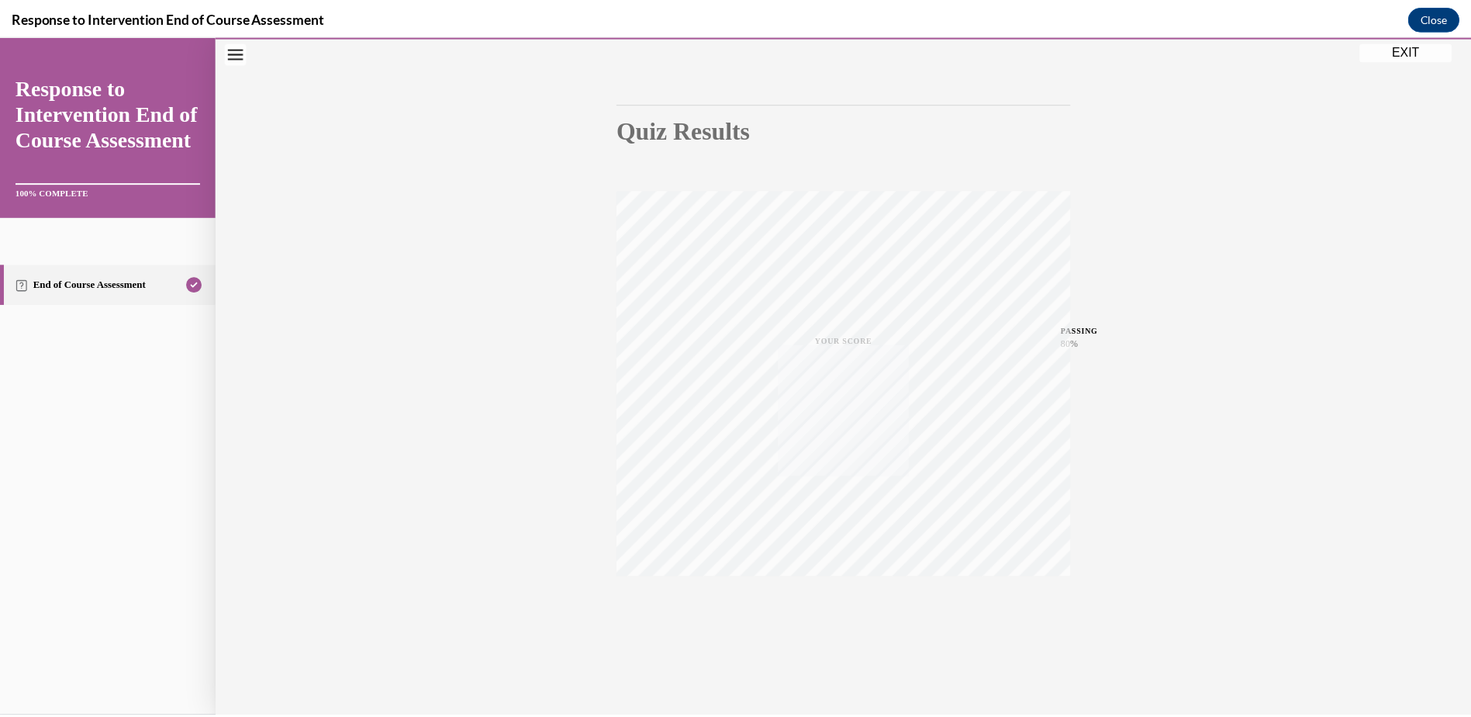
scroll to position [113, 0]
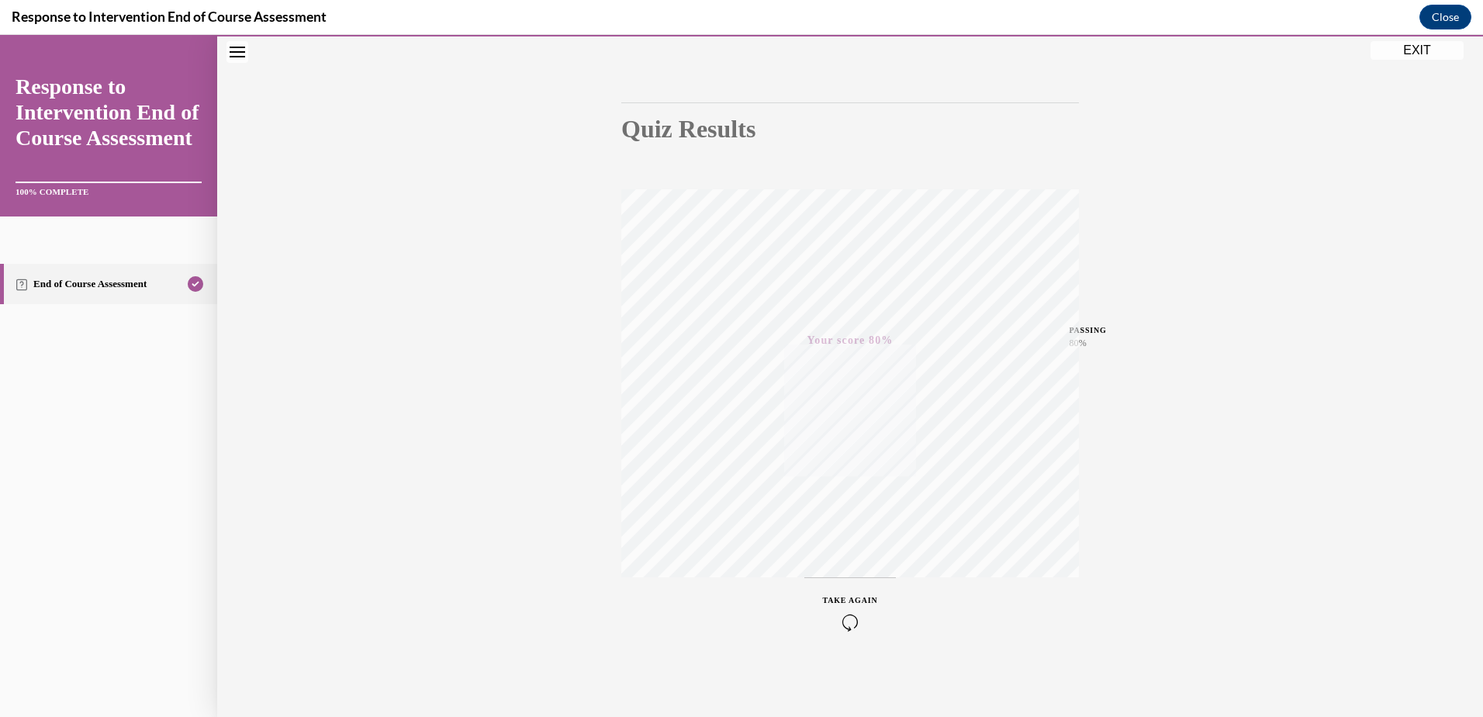
click at [1411, 51] on button "EXIT" at bounding box center [1417, 50] width 93 height 19
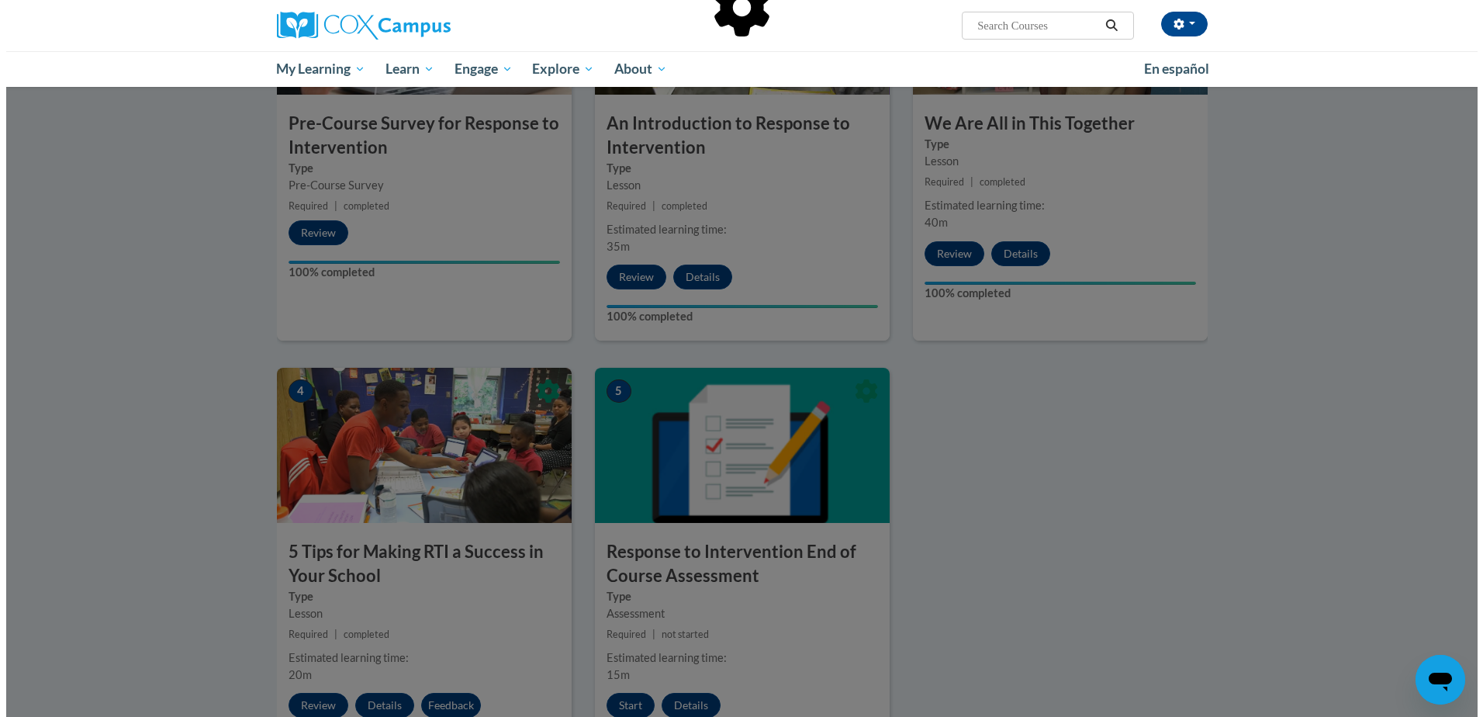
scroll to position [388, 0]
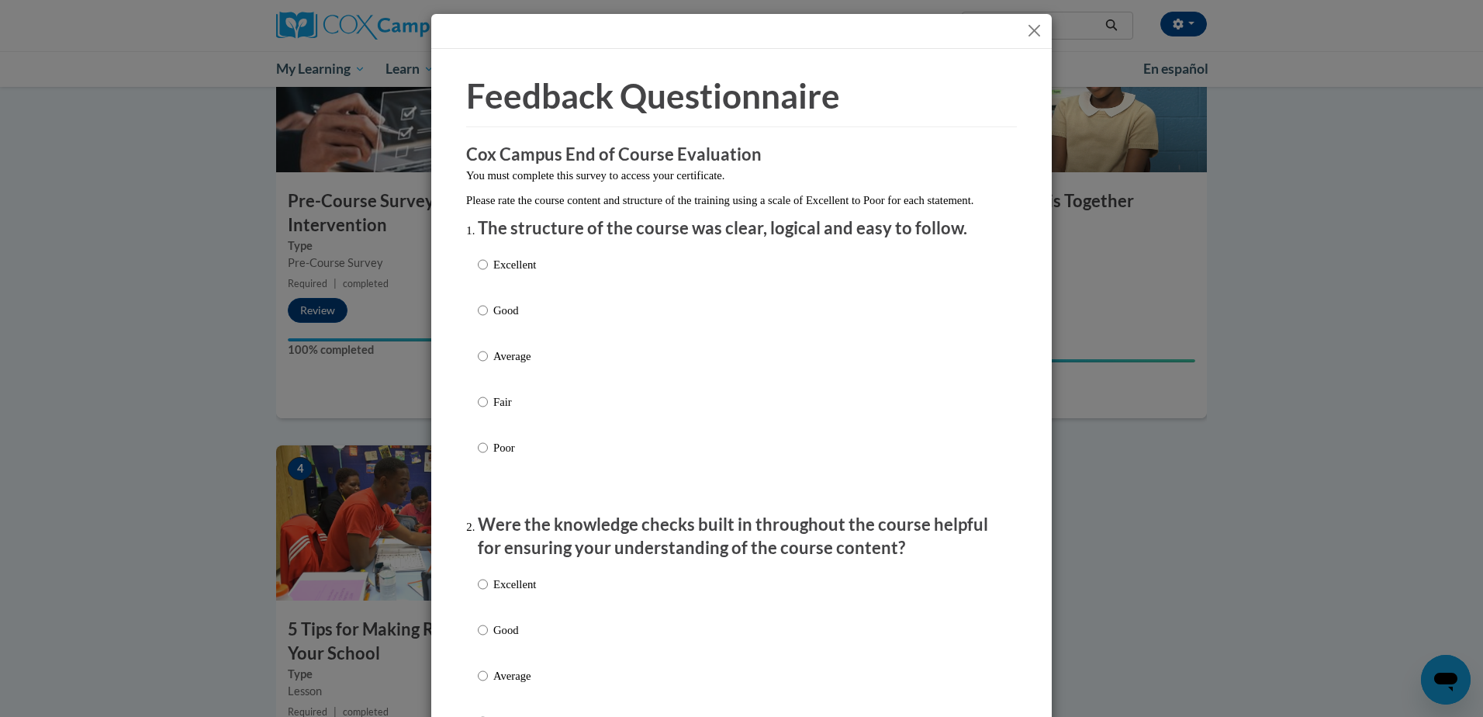
click at [507, 365] on p "Average" at bounding box center [514, 355] width 43 height 17
click at [488, 365] on input "Average" at bounding box center [483, 355] width 10 height 17
radio input "true"
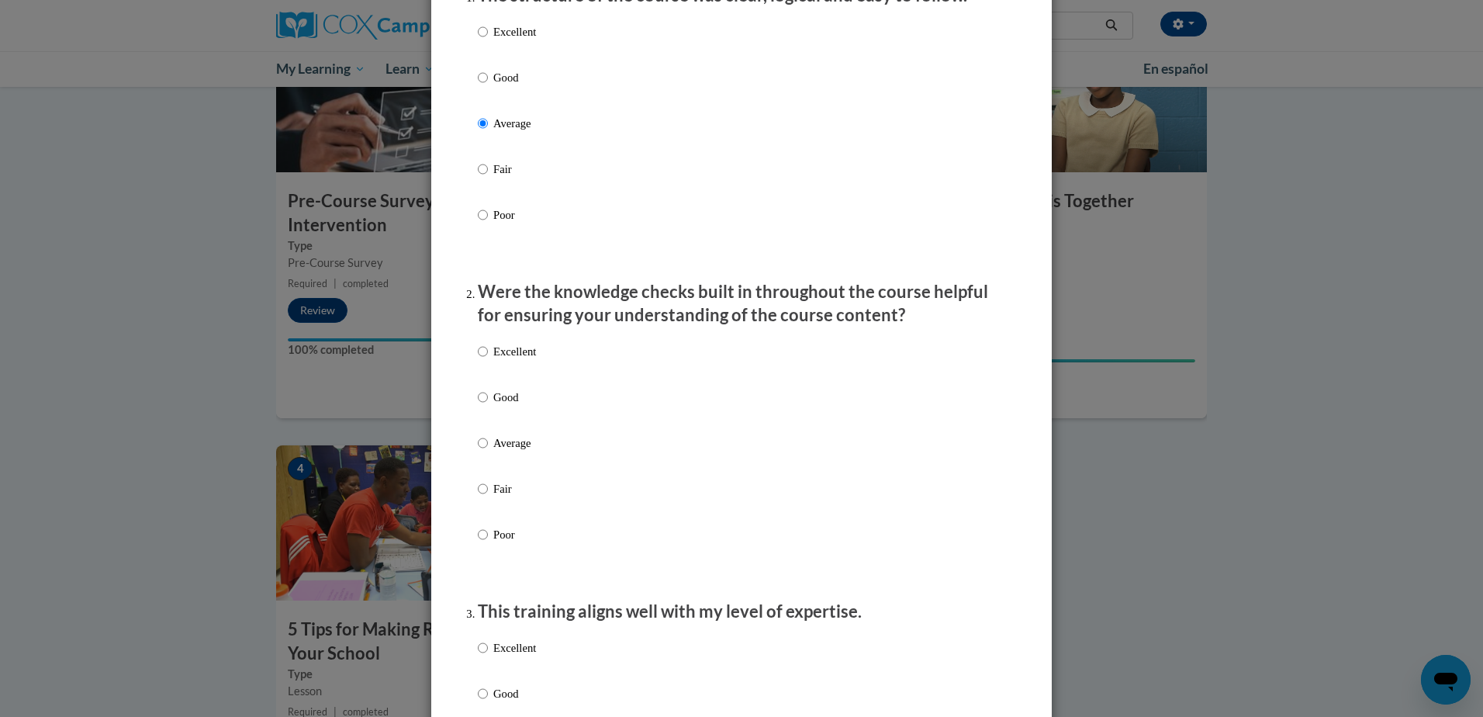
click at [496, 451] on p "Average" at bounding box center [514, 442] width 43 height 17
click at [488, 451] on input "Average" at bounding box center [483, 442] width 10 height 17
radio input "true"
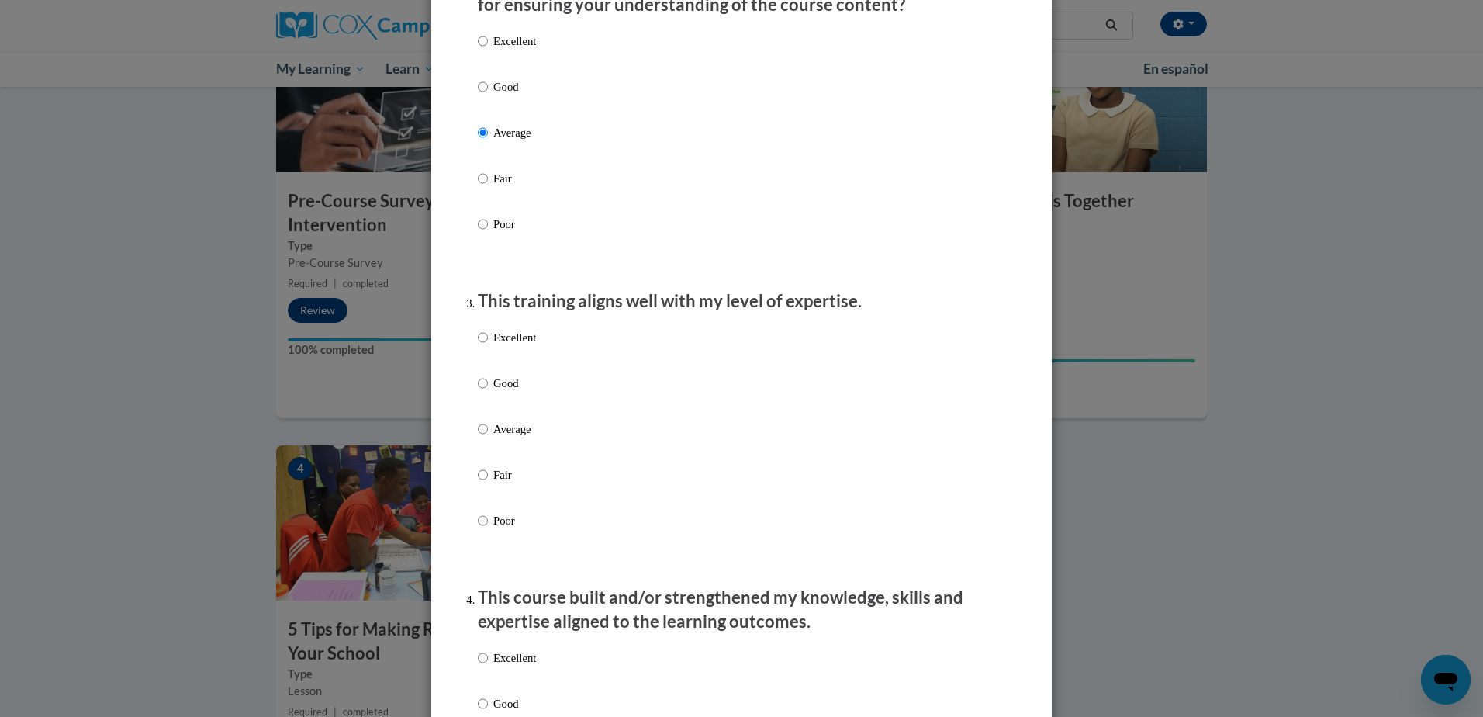
click at [511, 437] on p "Average" at bounding box center [514, 428] width 43 height 17
click at [488, 437] on input "Average" at bounding box center [483, 428] width 10 height 17
radio input "true"
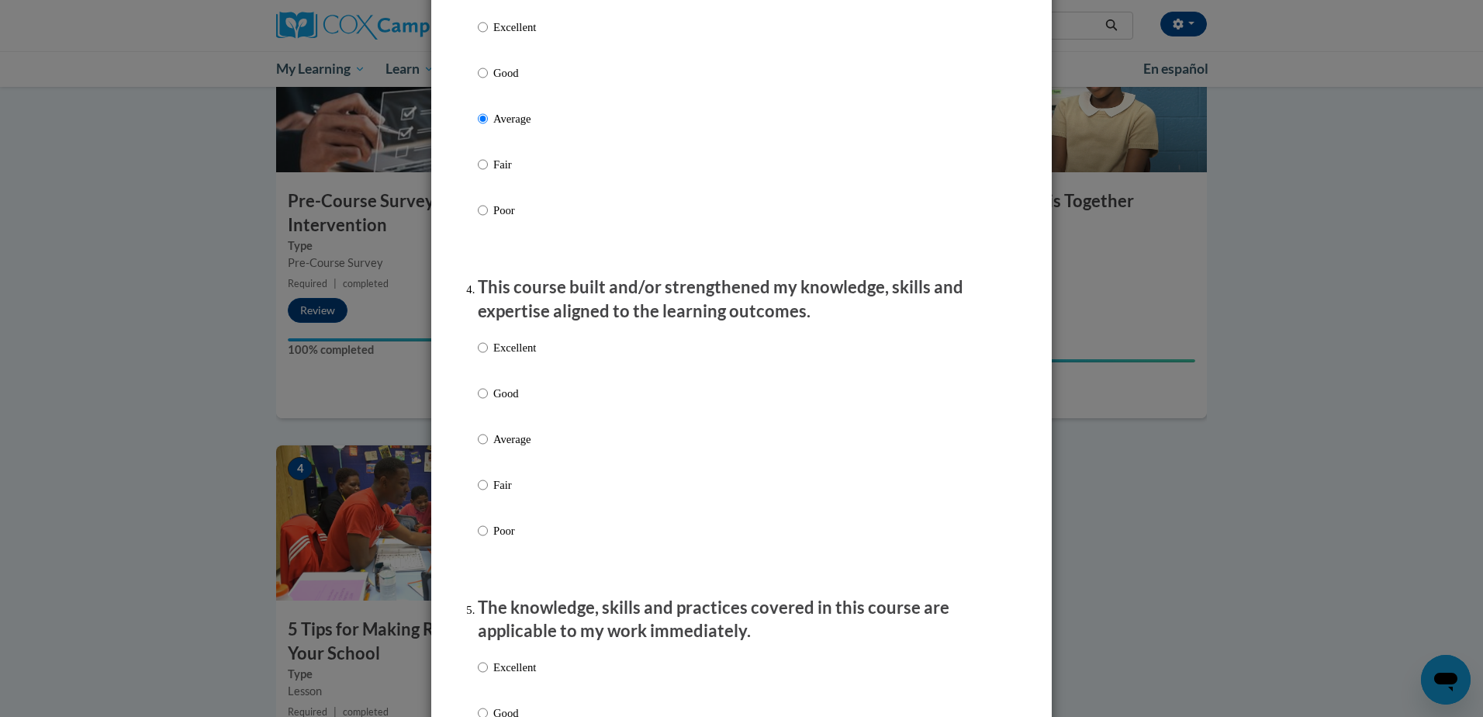
click at [508, 444] on p "Average" at bounding box center [514, 438] width 43 height 17
click at [488, 444] on input "Average" at bounding box center [483, 438] width 10 height 17
radio input "true"
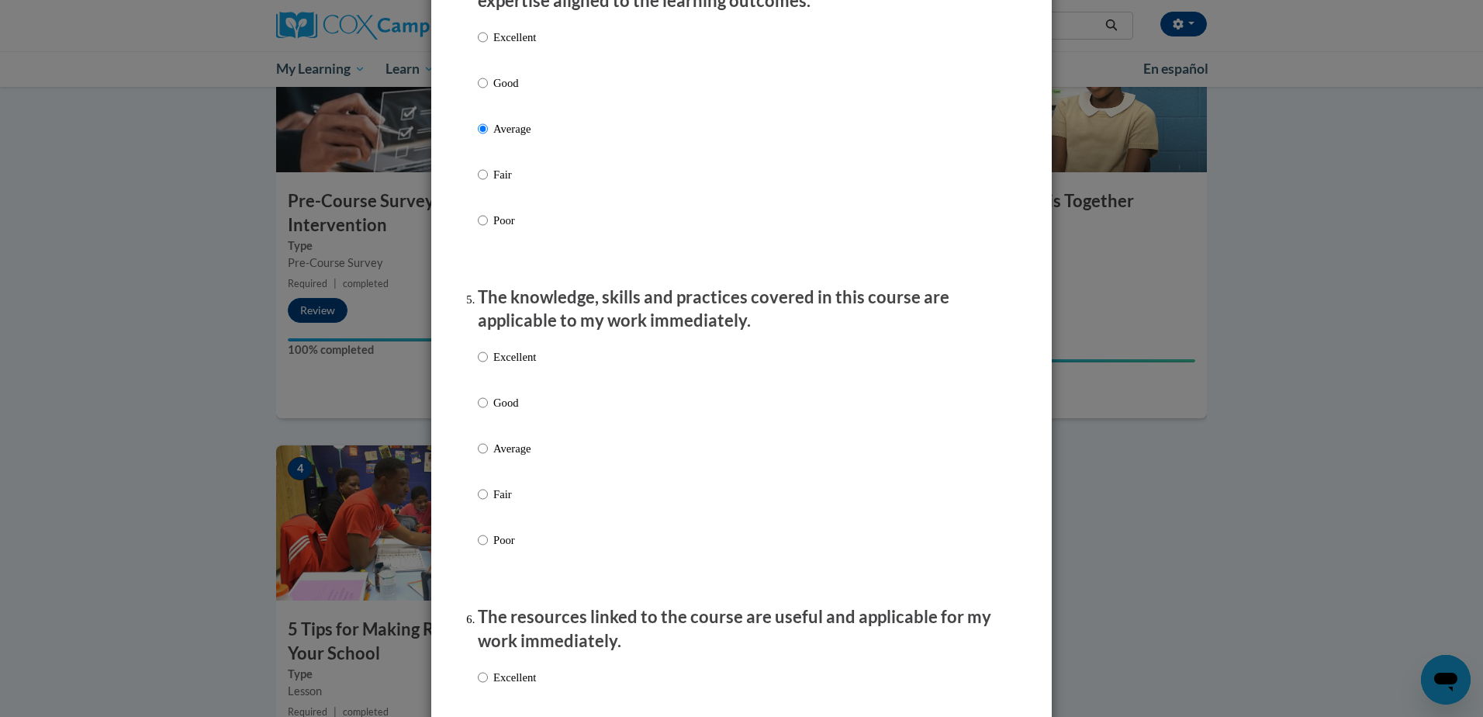
click at [507, 474] on label "Average" at bounding box center [507, 461] width 58 height 42
click at [488, 457] on input "Average" at bounding box center [483, 448] width 10 height 17
radio input "true"
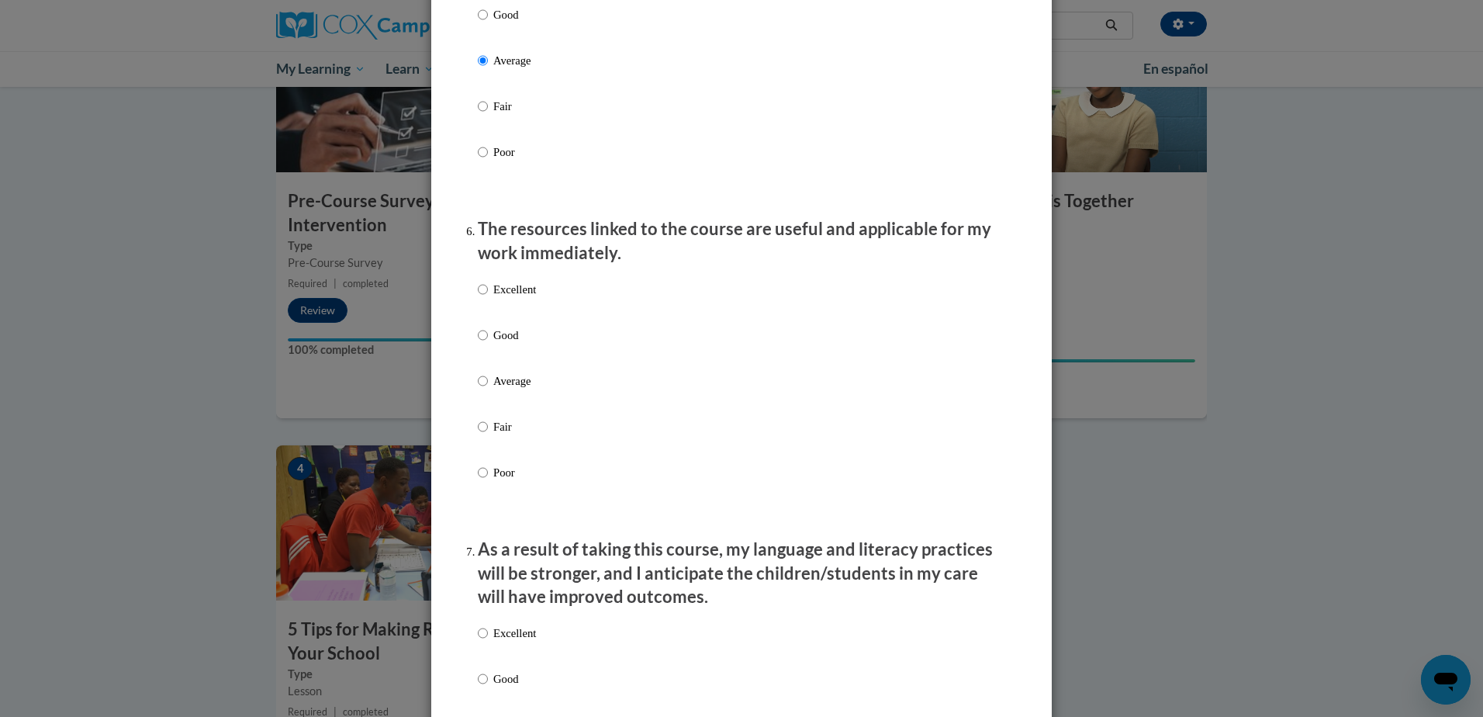
click at [493, 23] on p "Good" at bounding box center [514, 14] width 43 height 17
click at [488, 23] on input "Good" at bounding box center [483, 14] width 10 height 17
radio input "true"
click at [502, 403] on label "Average" at bounding box center [507, 393] width 58 height 42
click at [488, 389] on input "Average" at bounding box center [483, 380] width 10 height 17
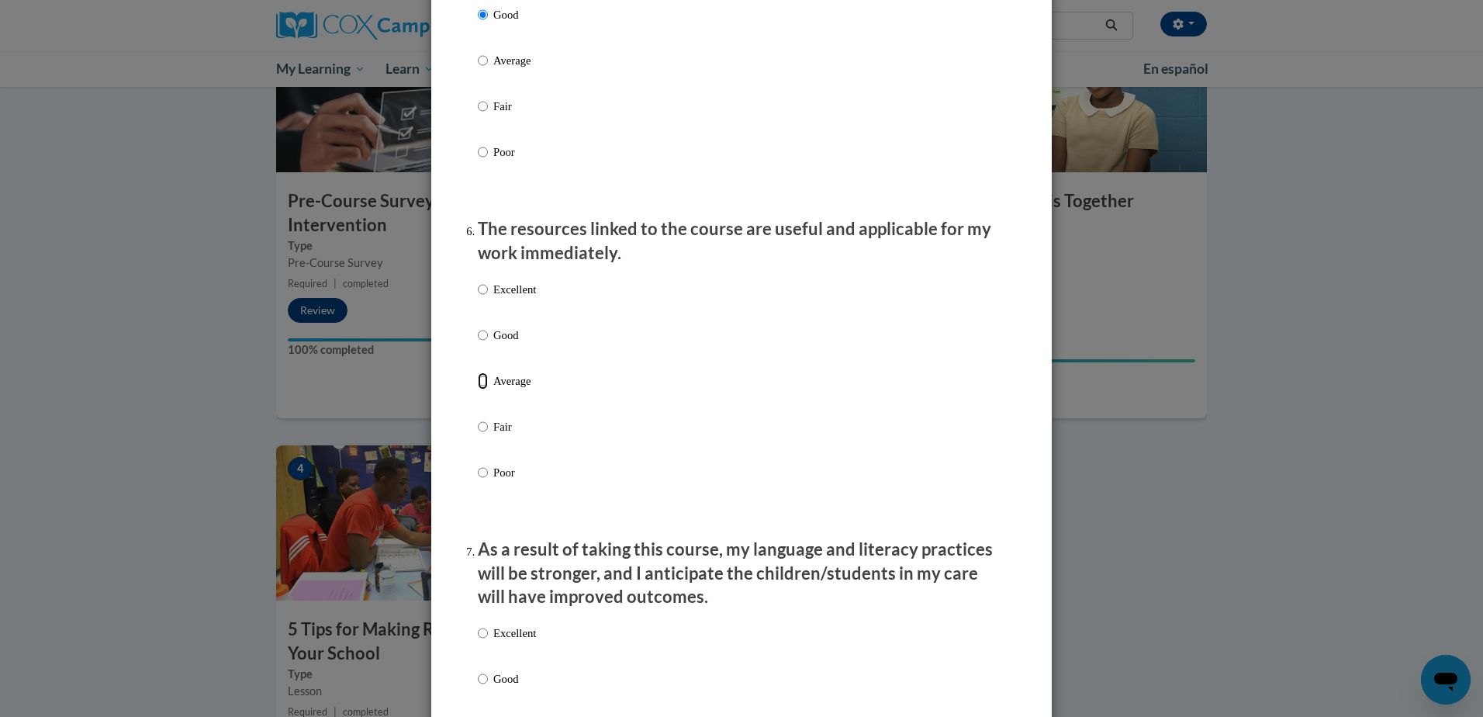
radio input "true"
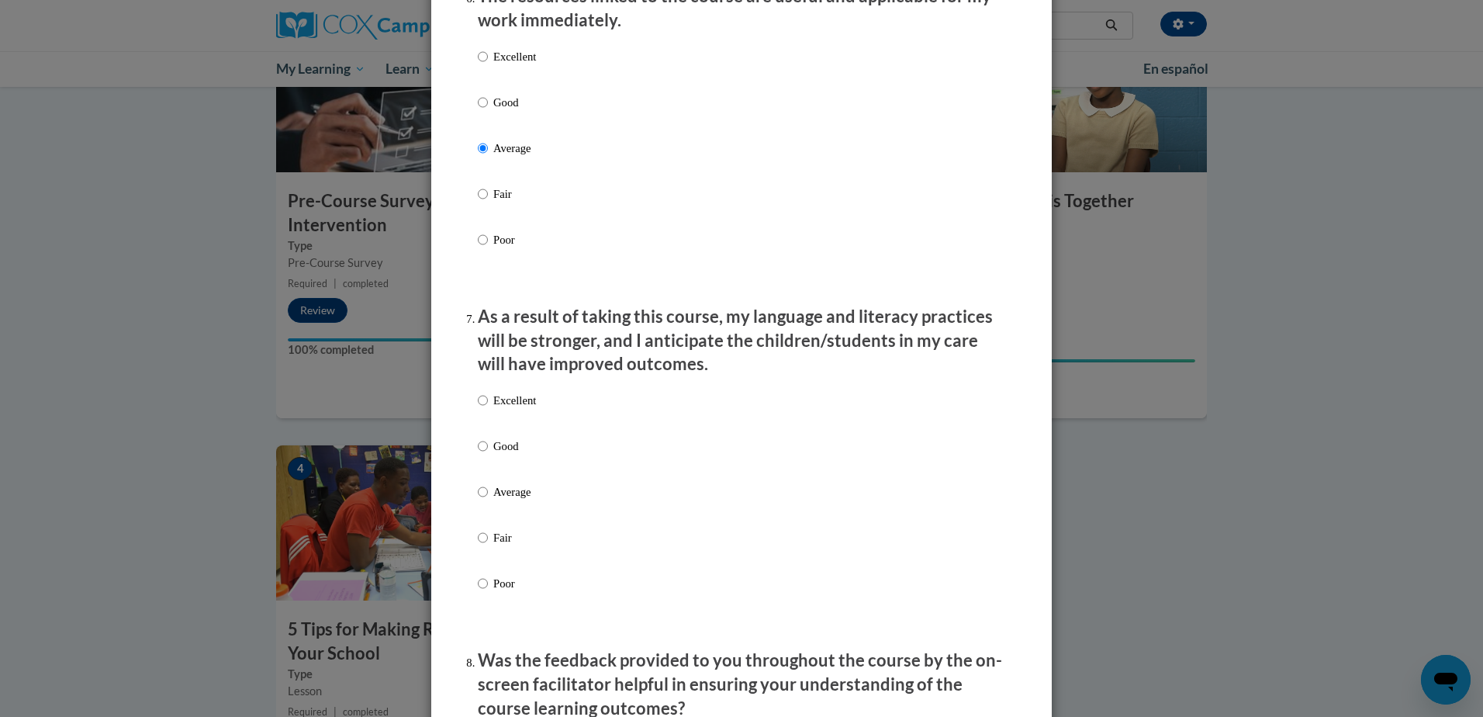
click at [503, 500] on p "Average" at bounding box center [514, 491] width 43 height 17
click at [488, 500] on input "Average" at bounding box center [483, 491] width 10 height 17
radio input "true"
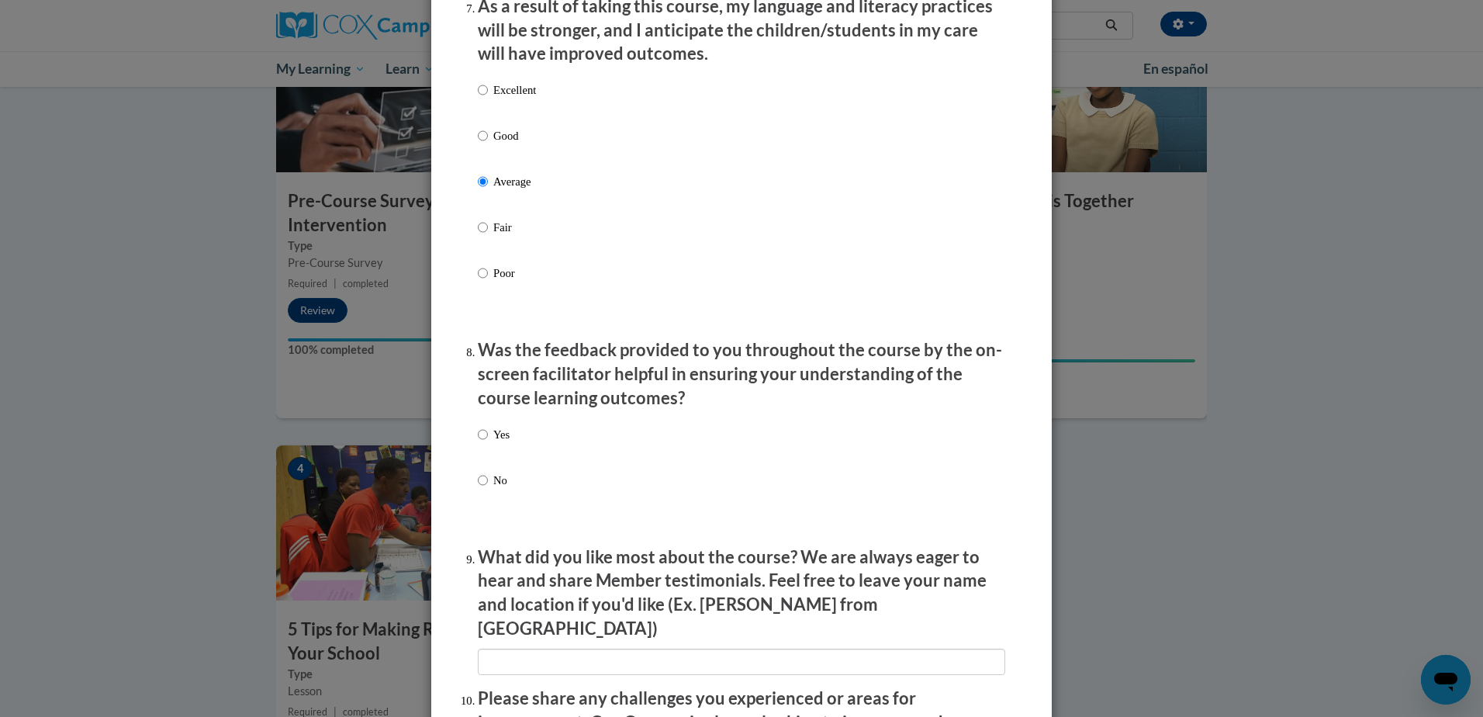
click at [493, 489] on p "No" at bounding box center [501, 480] width 16 height 17
click at [488, 489] on input "No" at bounding box center [483, 480] width 10 height 17
radio input "true"
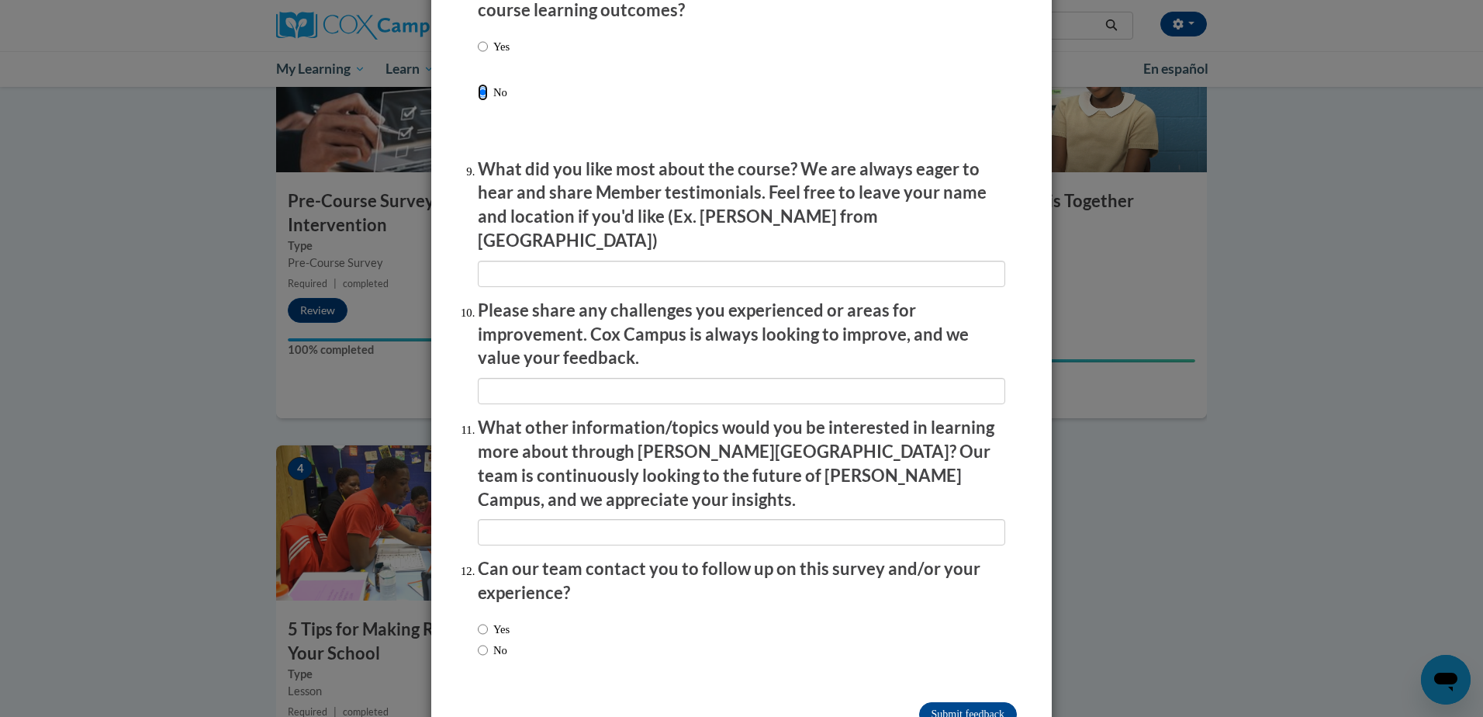
scroll to position [2506, 0]
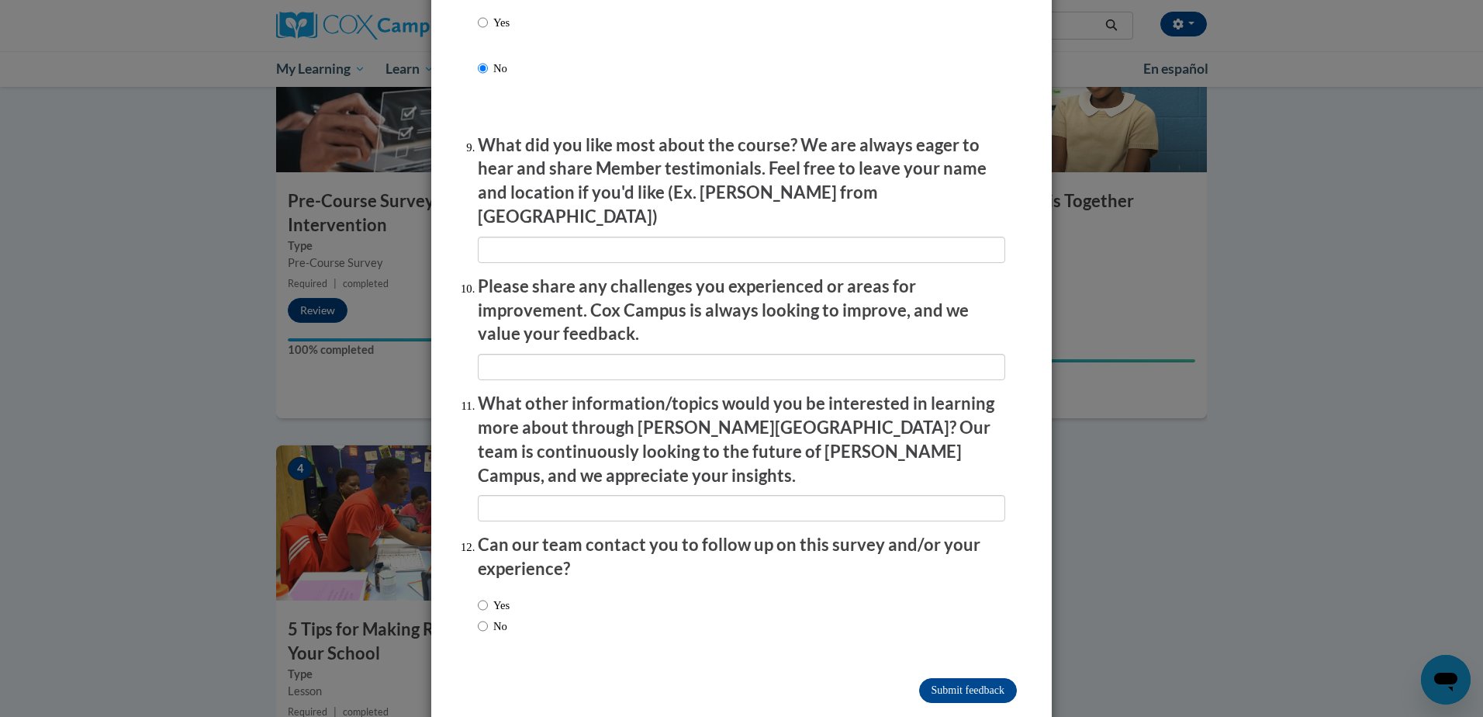
click at [487, 617] on label "No" at bounding box center [492, 625] width 29 height 17
click at [487, 617] on input "No" at bounding box center [483, 625] width 10 height 17
radio input "true"
click at [954, 678] on input "Submit feedback" at bounding box center [968, 690] width 98 height 25
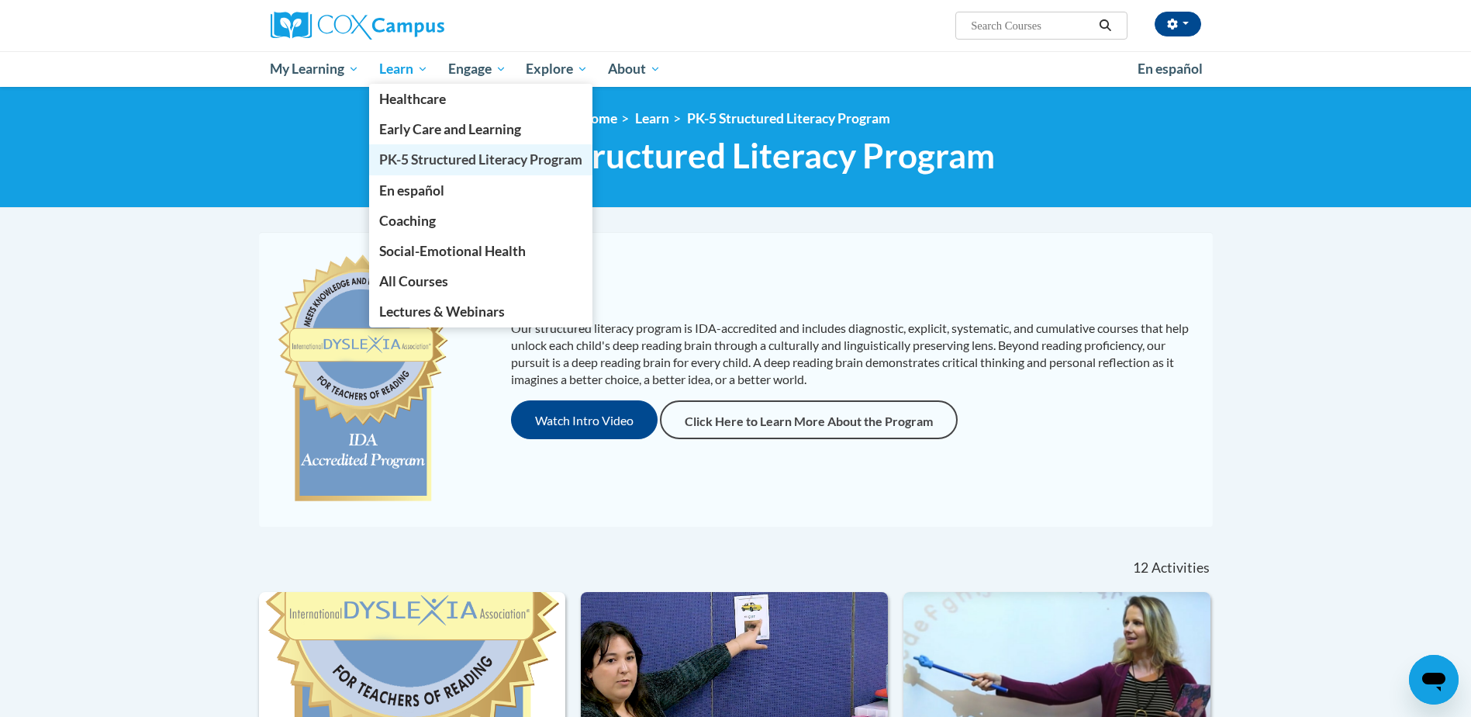
click at [468, 162] on span "PK-5 Structured Literacy Program" at bounding box center [480, 159] width 203 height 16
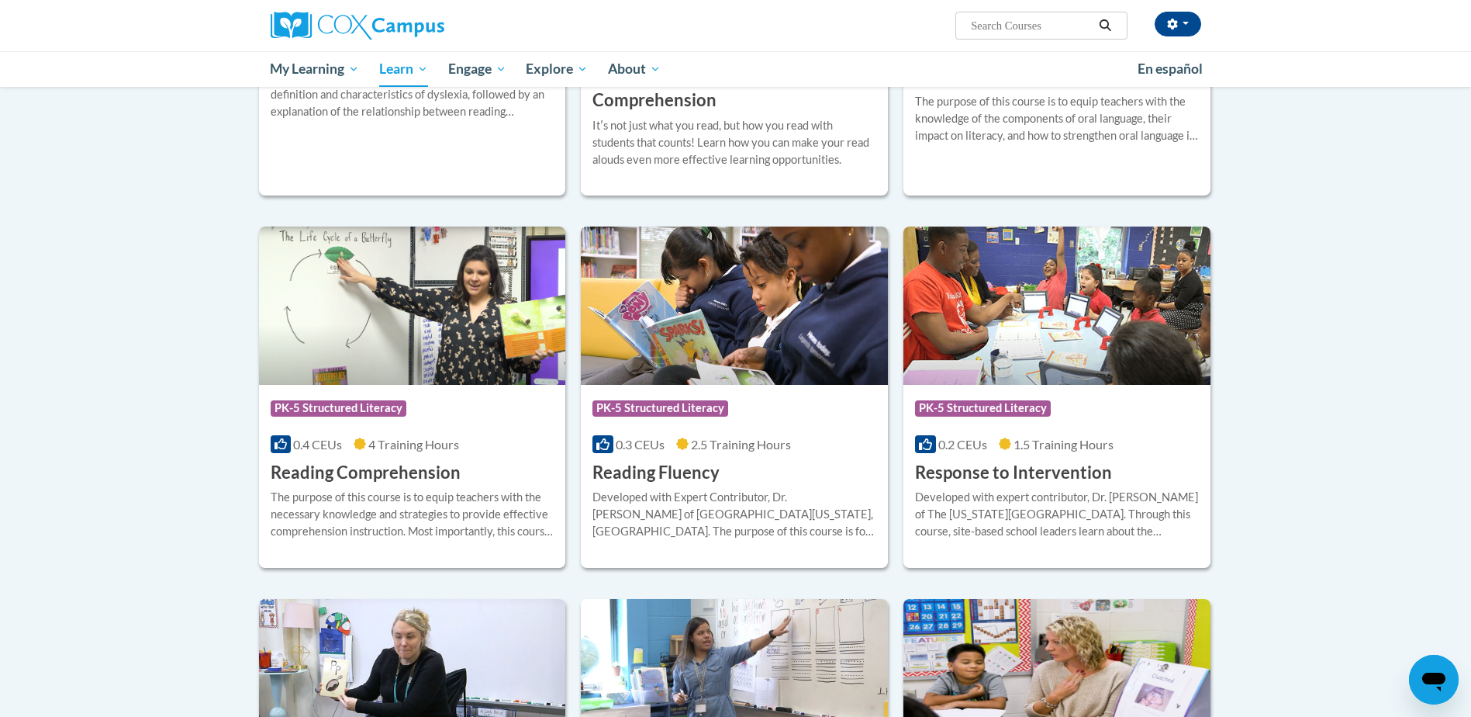
scroll to position [1474, 0]
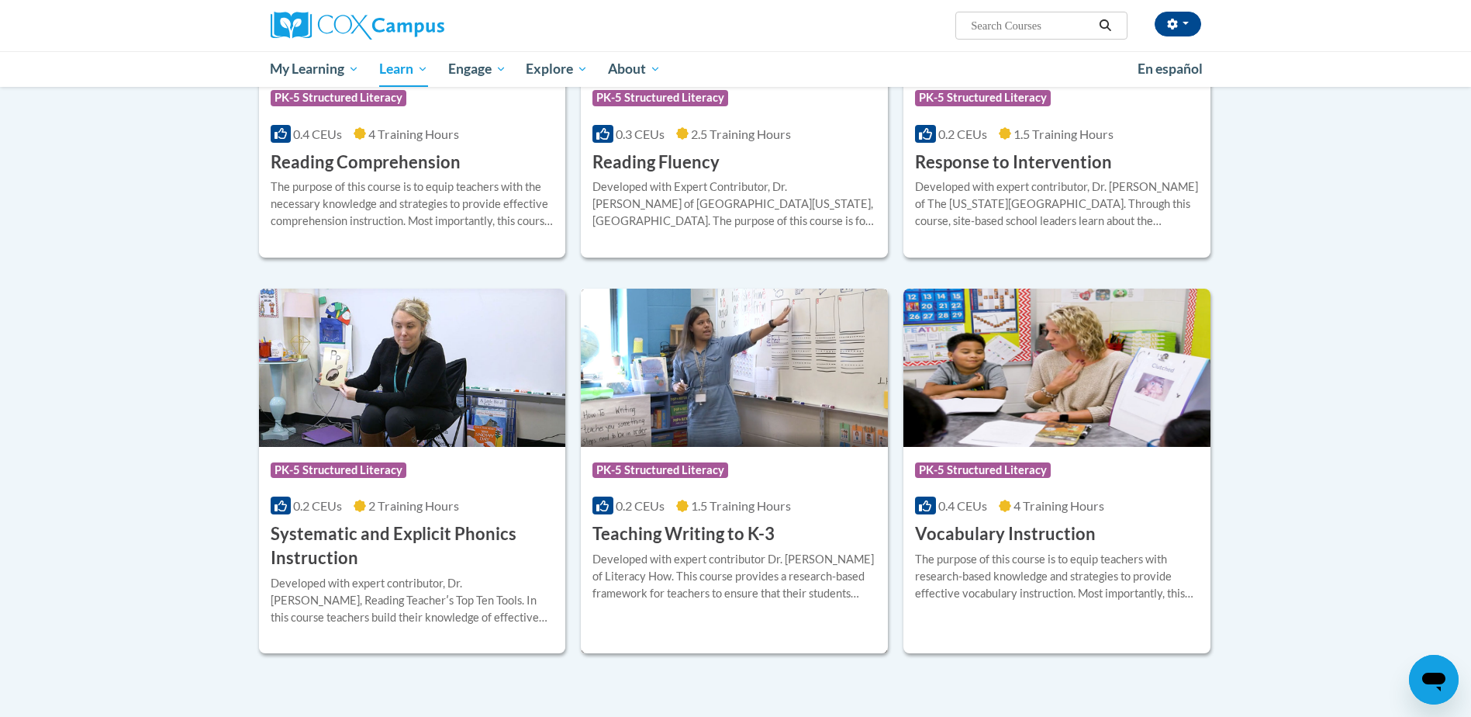
click at [742, 469] on div "Course Category: PK-5 Structured Literacy" at bounding box center [735, 472] width 284 height 35
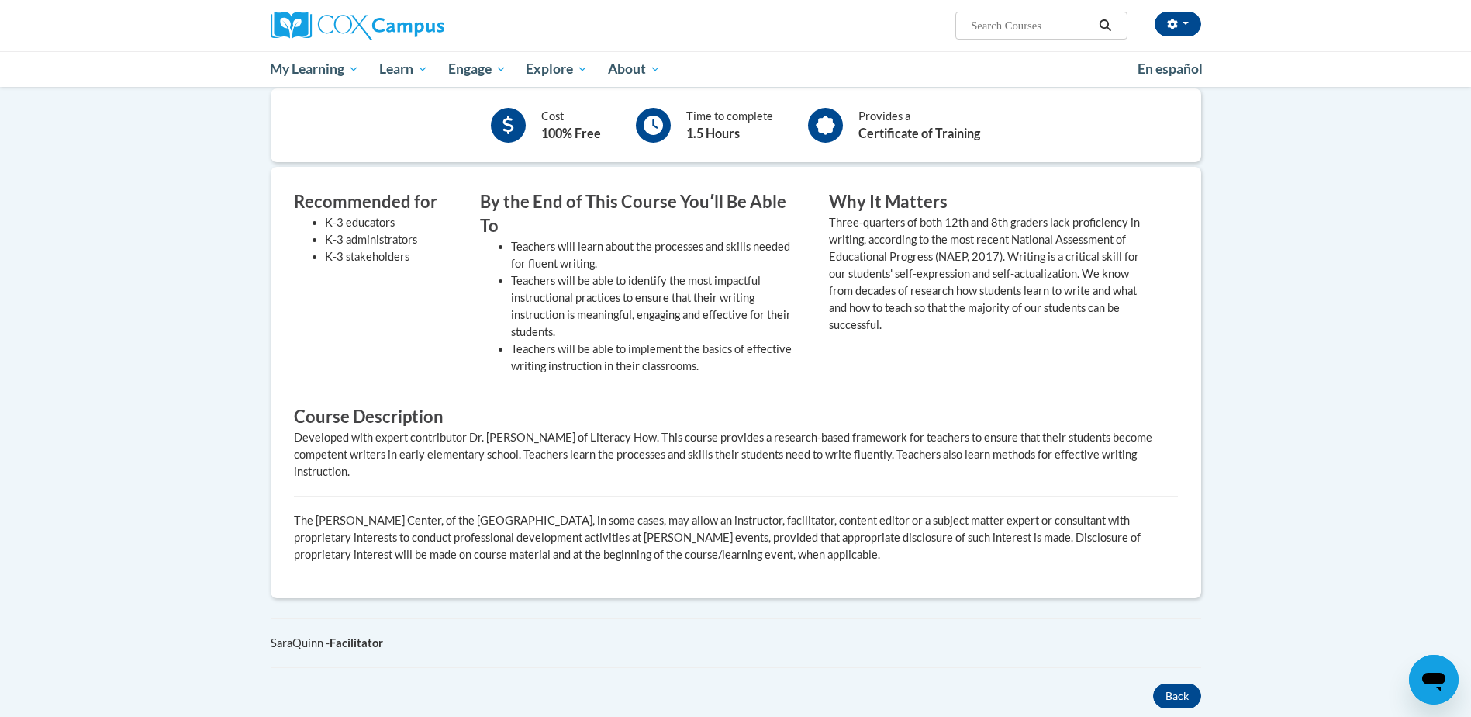
scroll to position [78, 0]
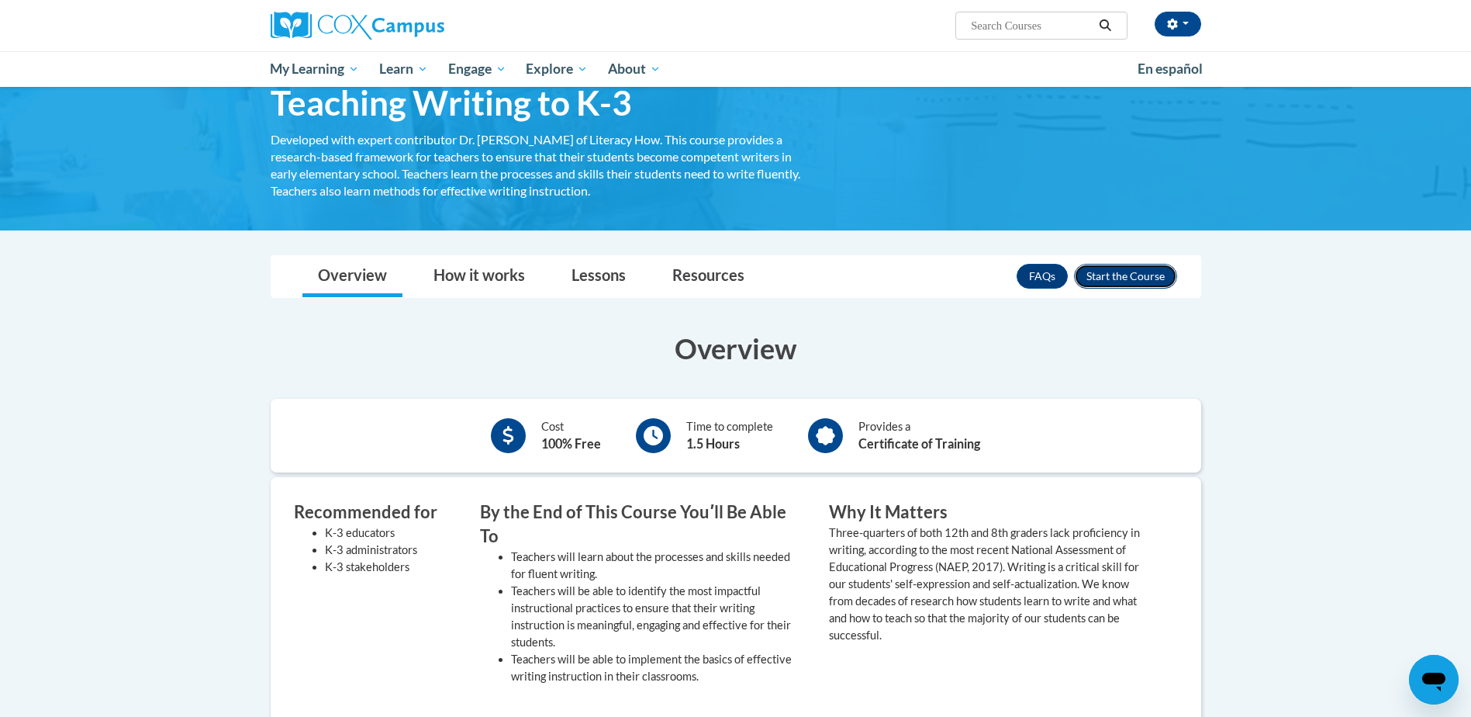
click at [1121, 278] on button "Enroll" at bounding box center [1125, 276] width 103 height 25
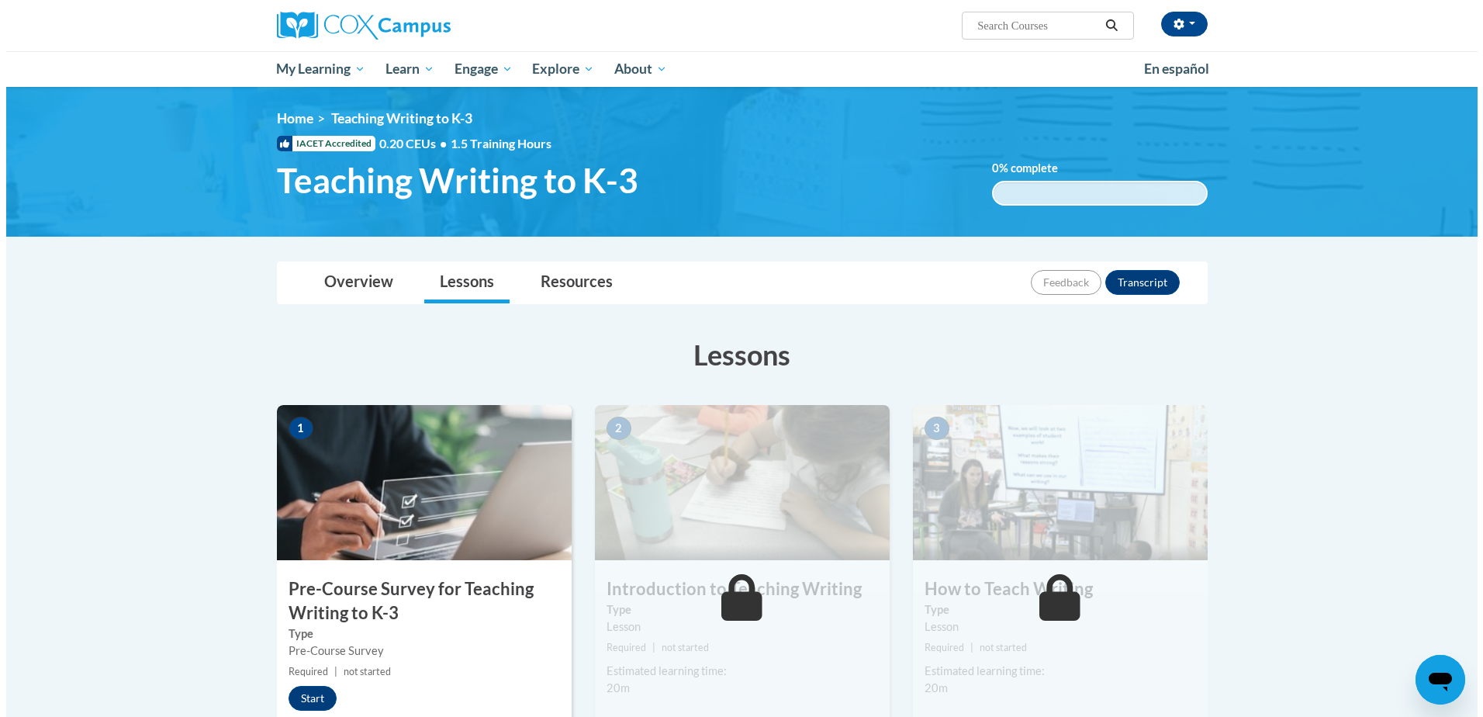
scroll to position [310, 0]
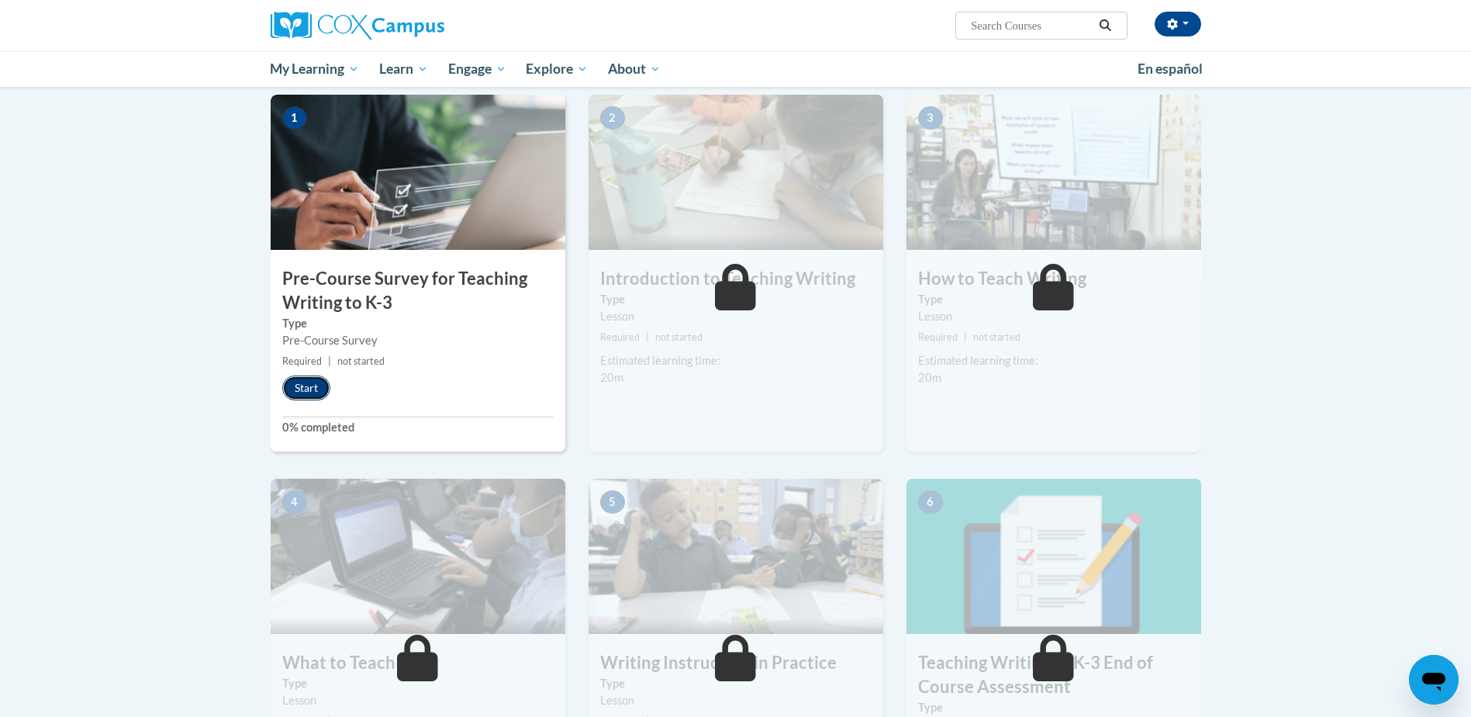
click at [306, 393] on button "Start" at bounding box center [306, 387] width 48 height 25
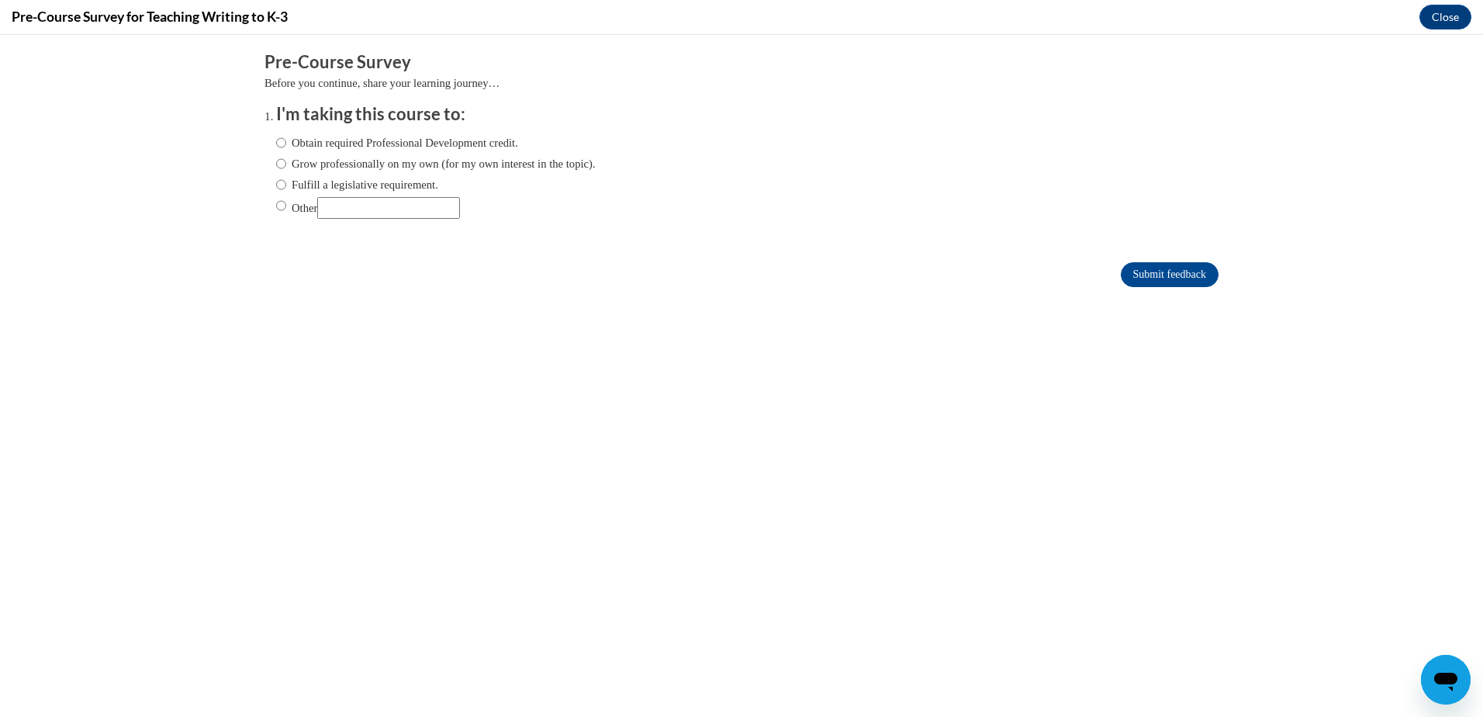
scroll to position [0, 0]
click at [379, 150] on label "Obtain required Professional Development credit." at bounding box center [397, 142] width 242 height 17
click at [286, 150] on input "Obtain required Professional Development credit." at bounding box center [281, 142] width 10 height 17
radio input "true"
click at [1174, 282] on input "Submit feedback" at bounding box center [1170, 274] width 98 height 25
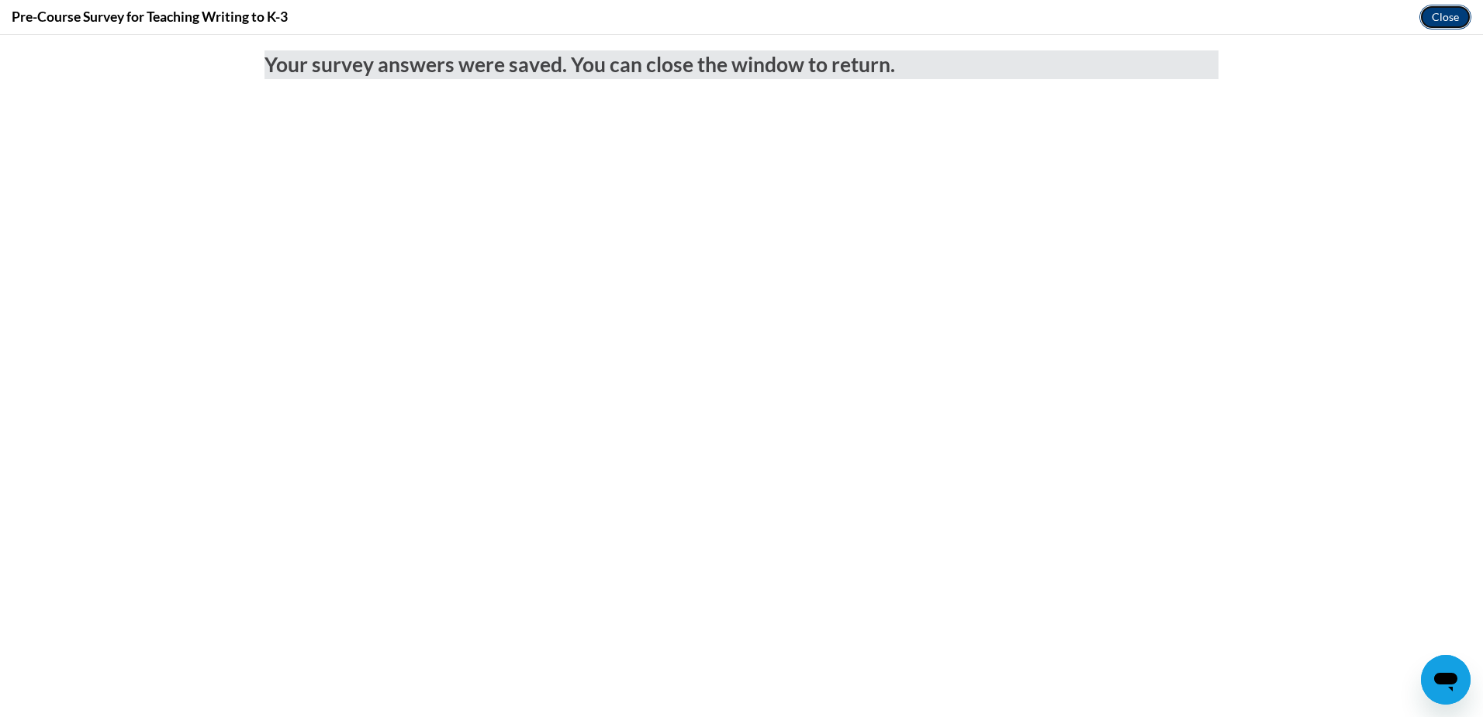
click at [1456, 9] on button "Close" at bounding box center [1445, 17] width 52 height 25
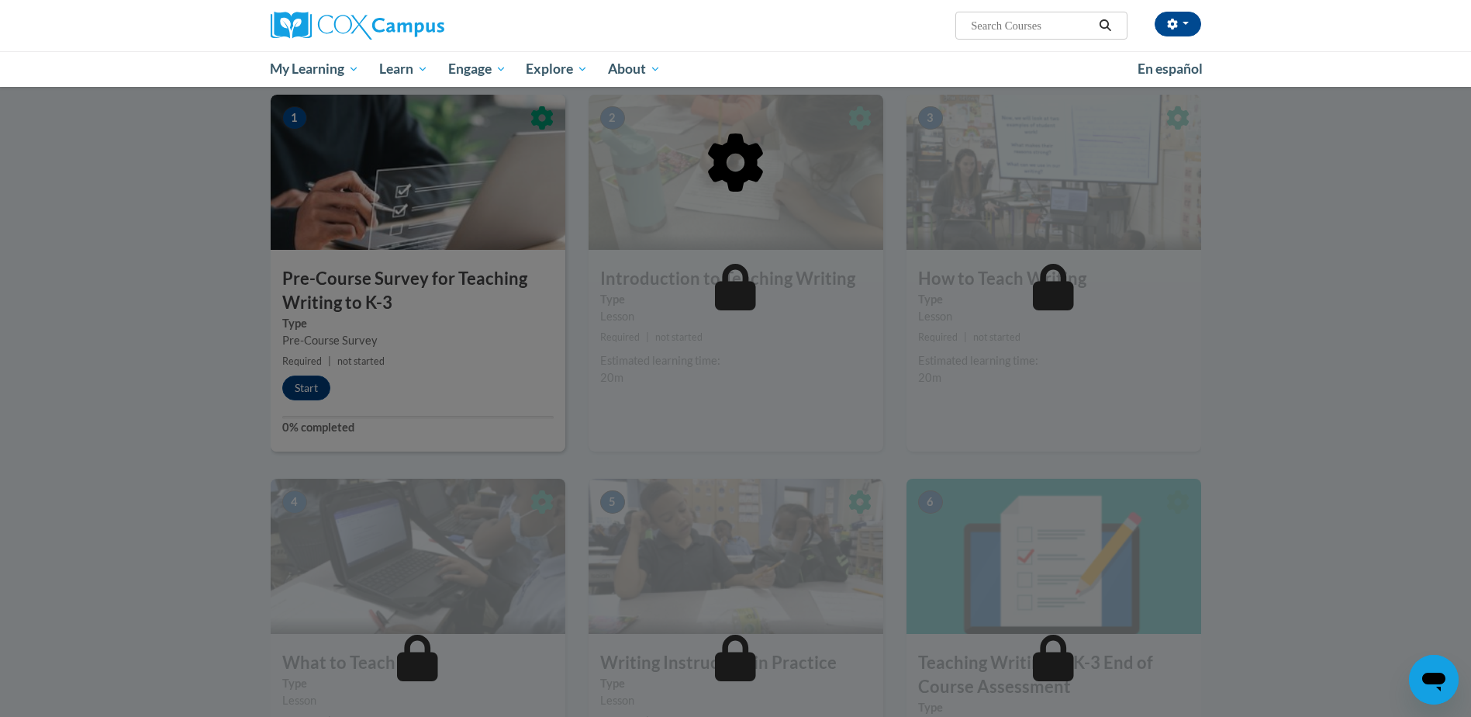
click at [812, 268] on div at bounding box center [736, 242] width 931 height 295
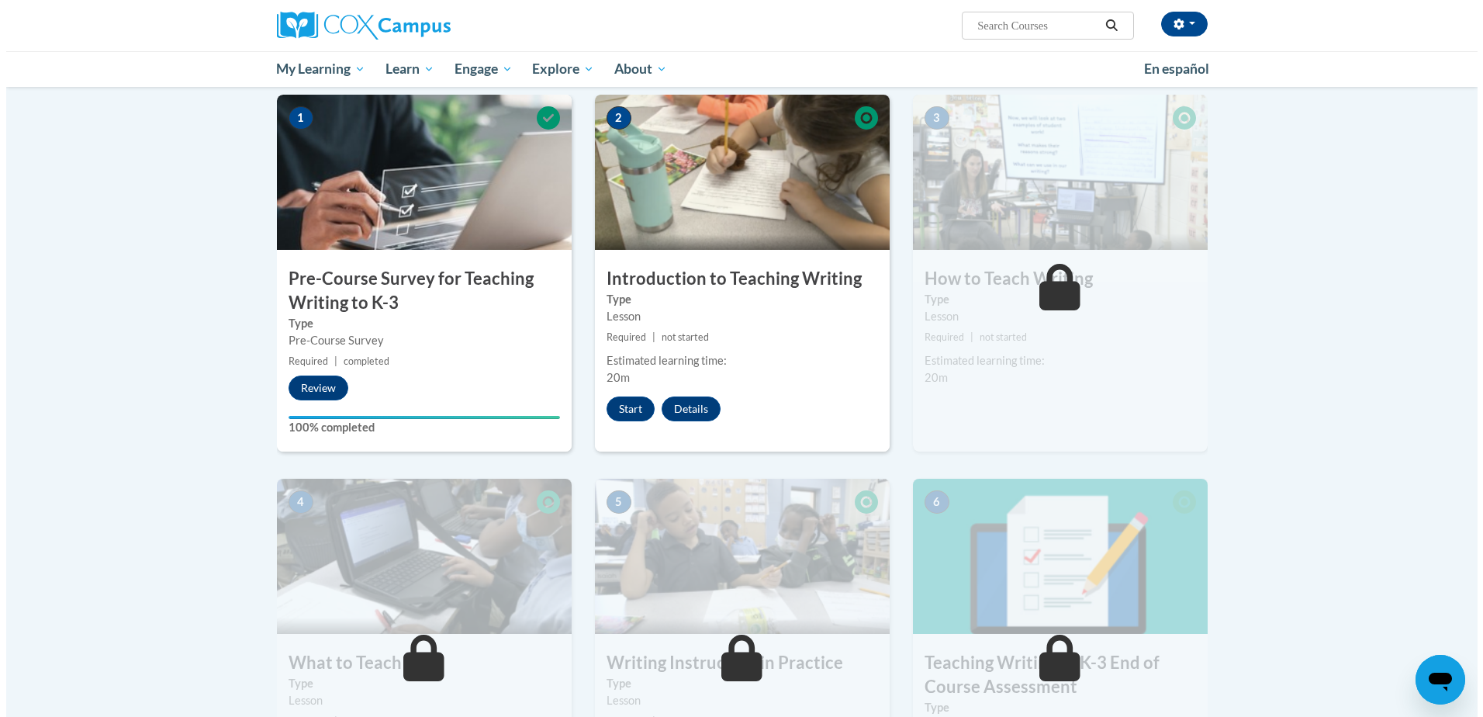
scroll to position [388, 0]
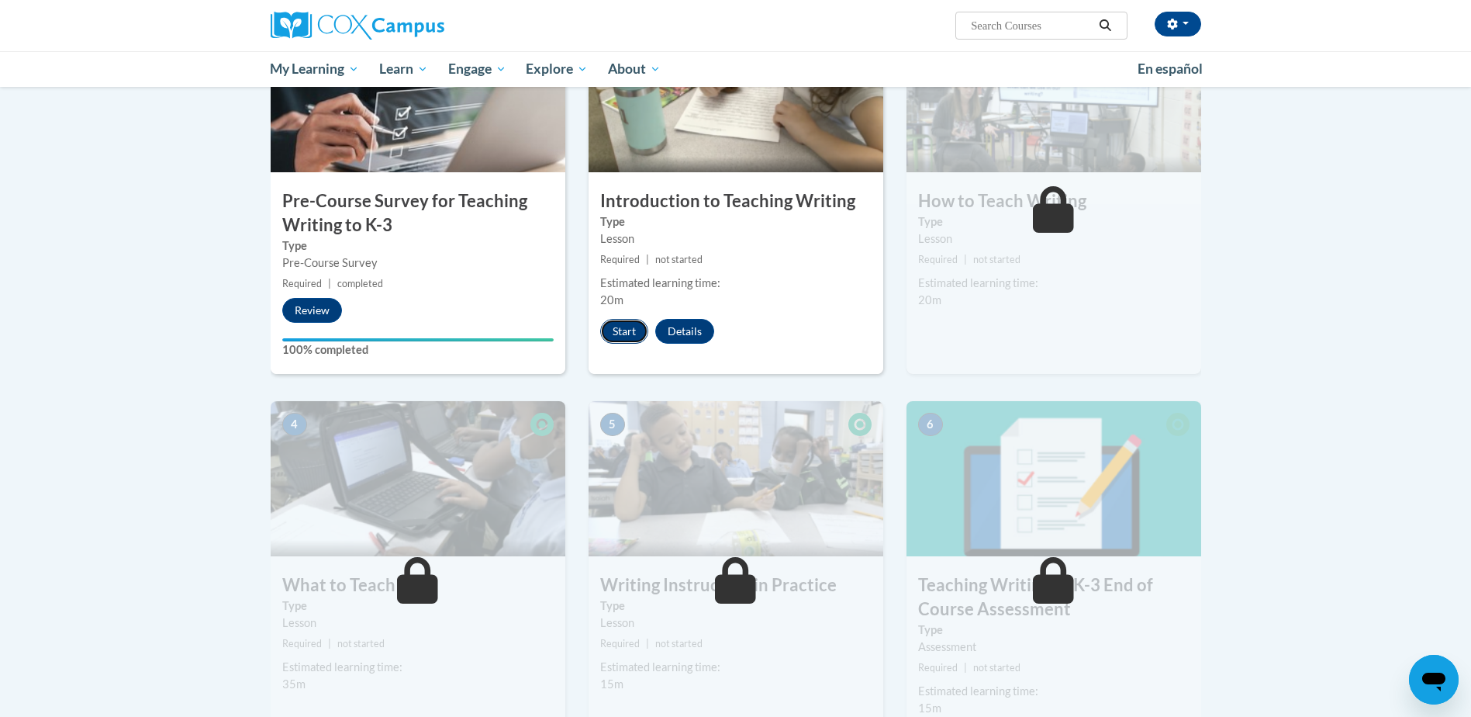
click at [623, 331] on button "Start" at bounding box center [624, 331] width 48 height 25
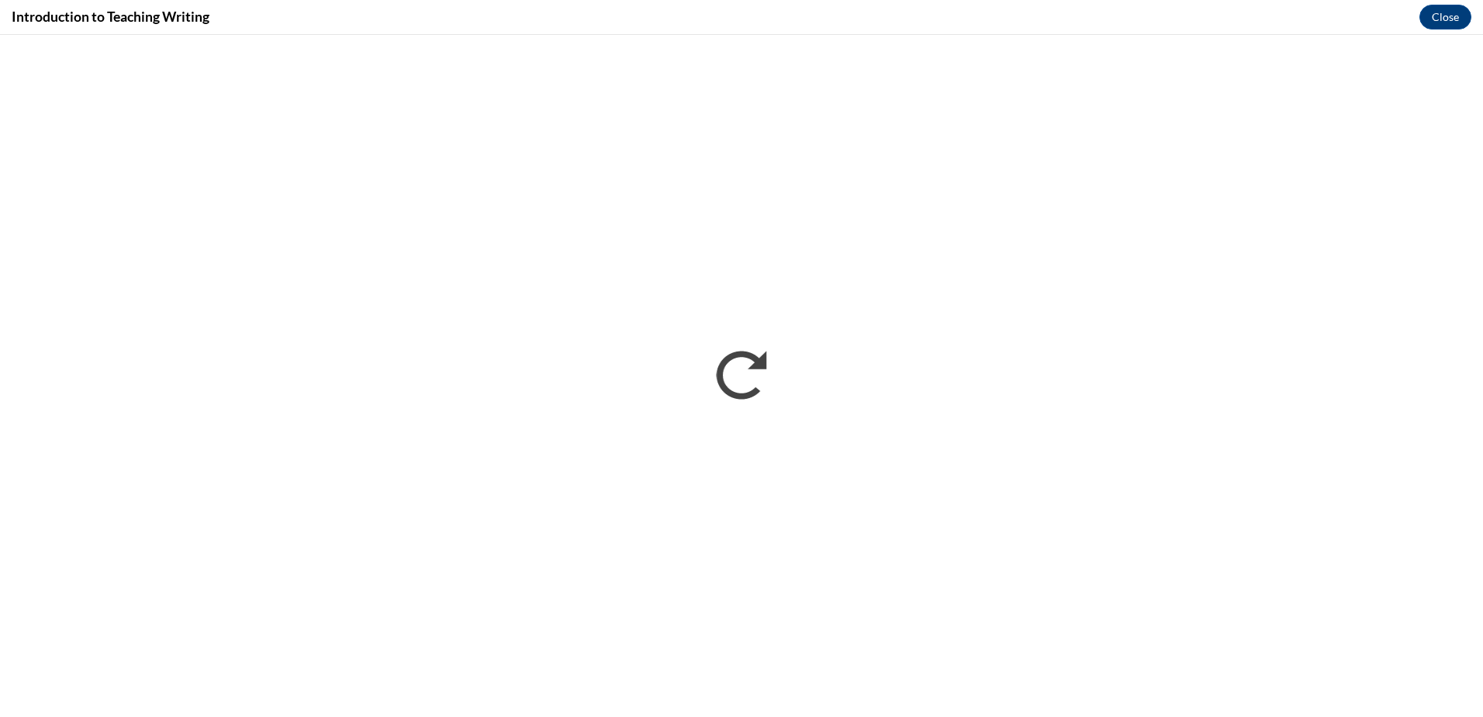
scroll to position [0, 0]
